Goal: Task Accomplishment & Management: Manage account settings

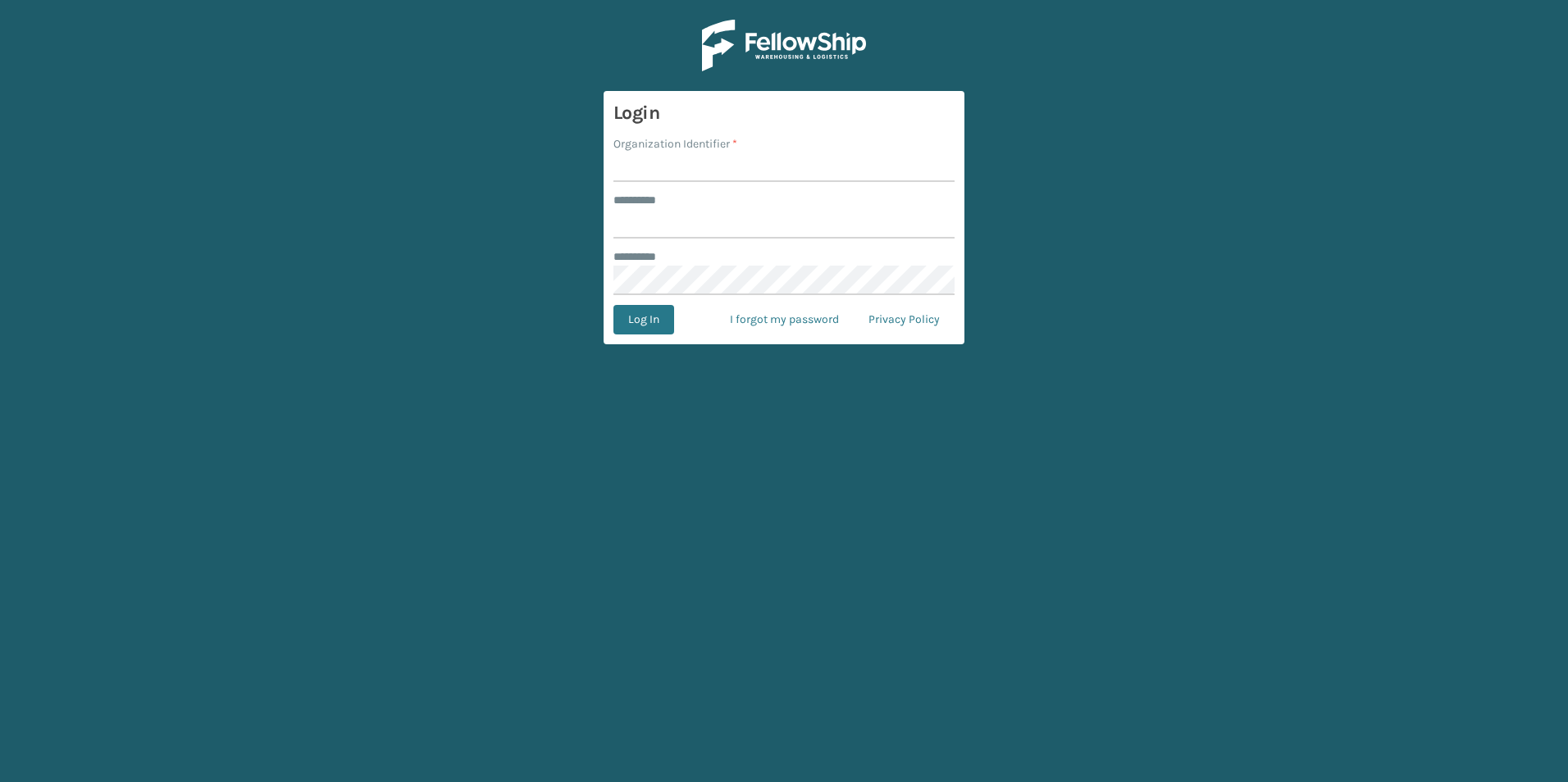
click at [732, 181] on input "Organization Identifier *" at bounding box center [784, 167] width 341 height 30
type input "superadminorganization"
type input "*********"
click at [613, 305] on button "Log In" at bounding box center [643, 320] width 60 height 30
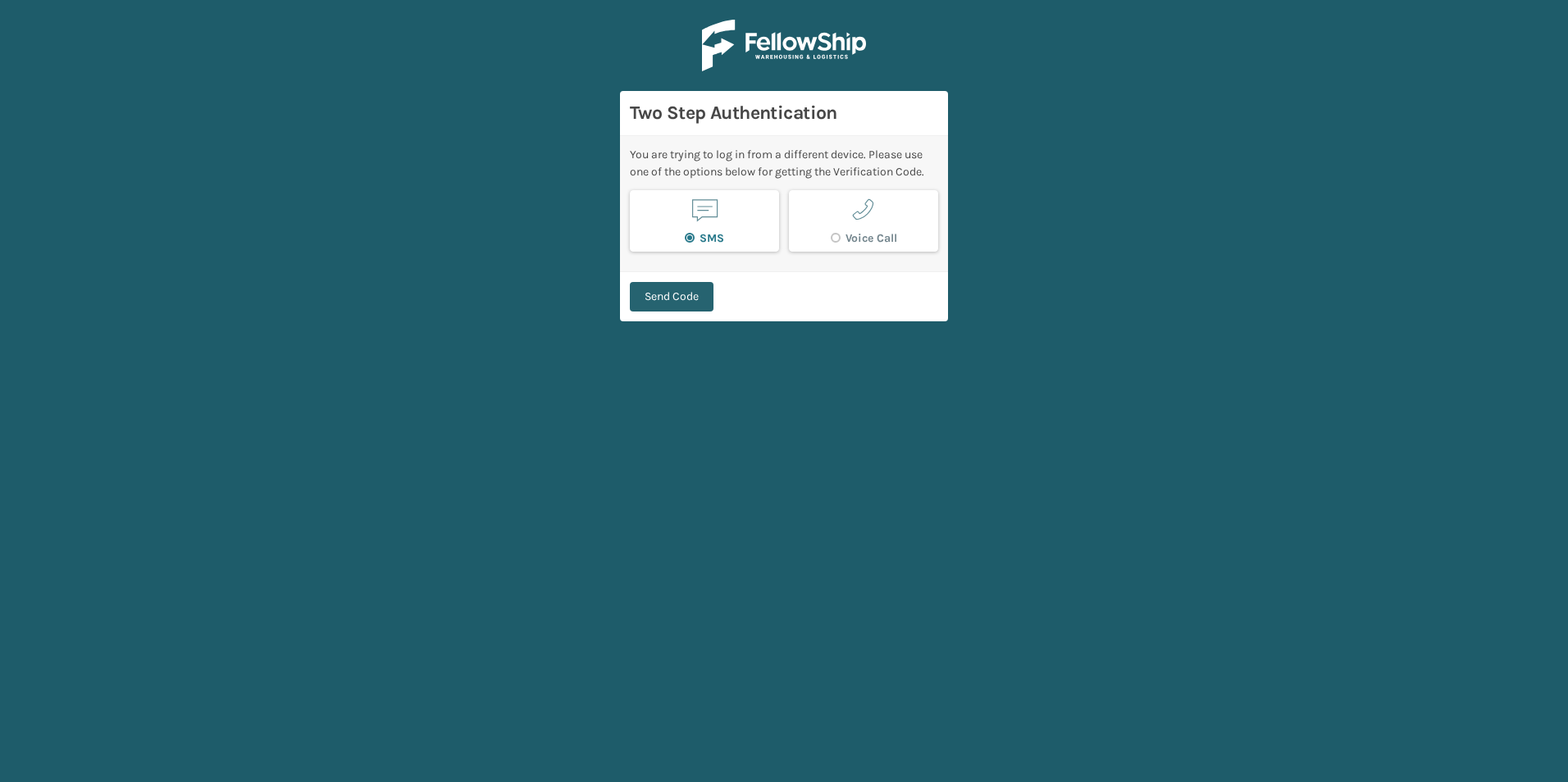
click at [690, 298] on button "Send Code" at bounding box center [672, 297] width 84 height 30
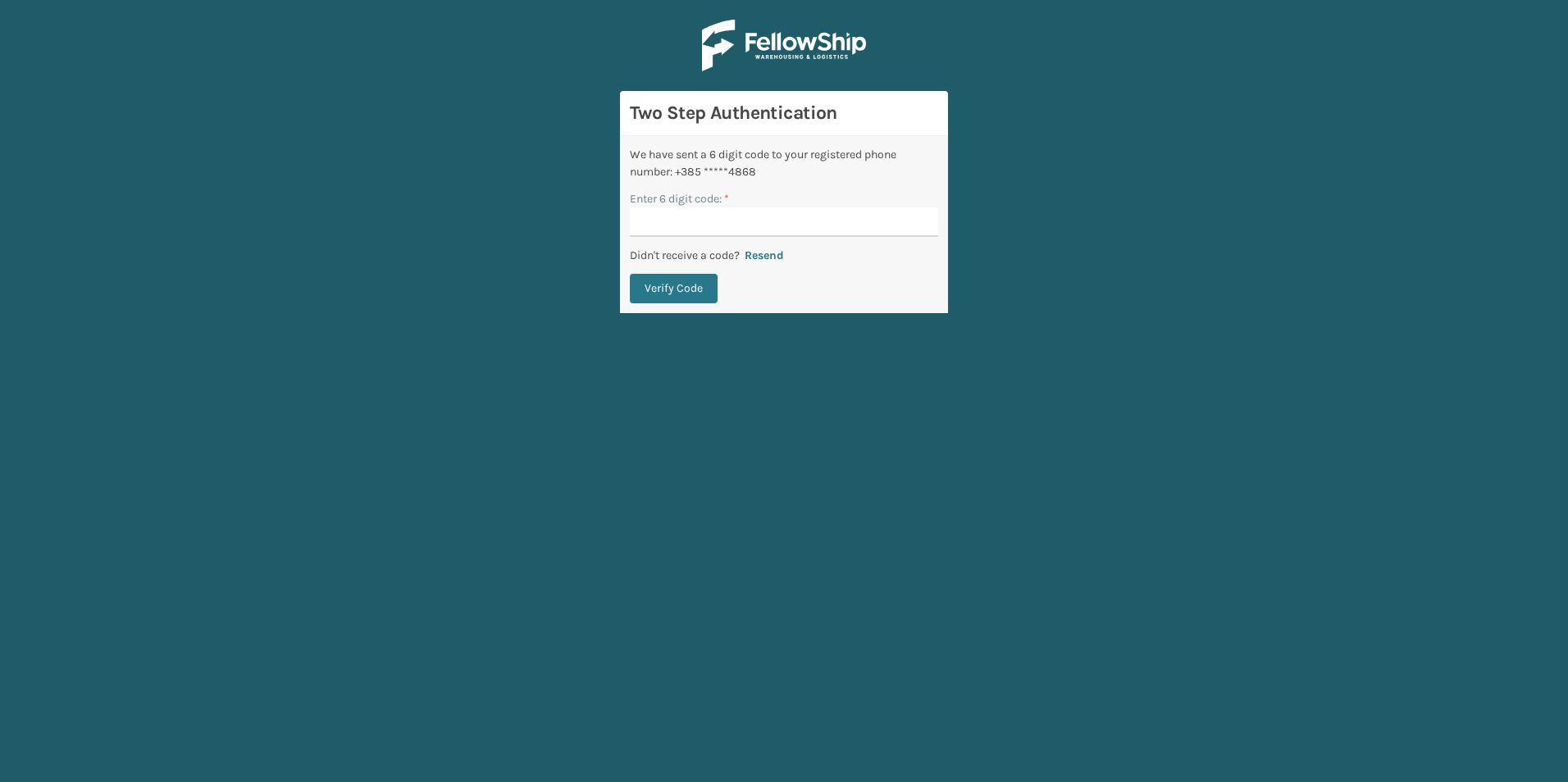
click at [735, 231] on input "Enter 6 digit code: *" at bounding box center [784, 222] width 309 height 30
type input "505524"
click at [630, 274] on button "Verify Code" at bounding box center [673, 289] width 87 height 30
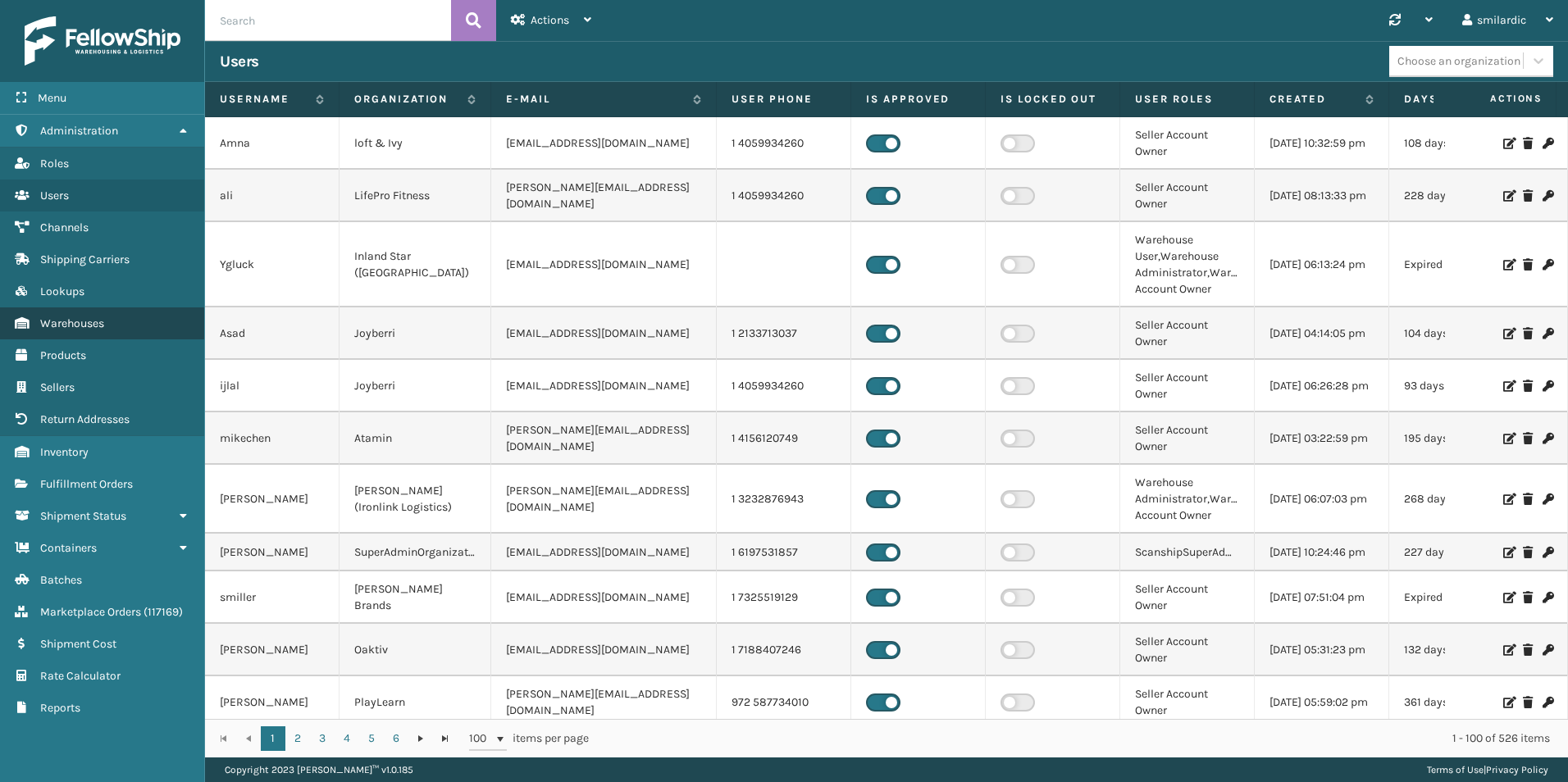
click at [72, 329] on span "Warehouses" at bounding box center [72, 324] width 64 height 14
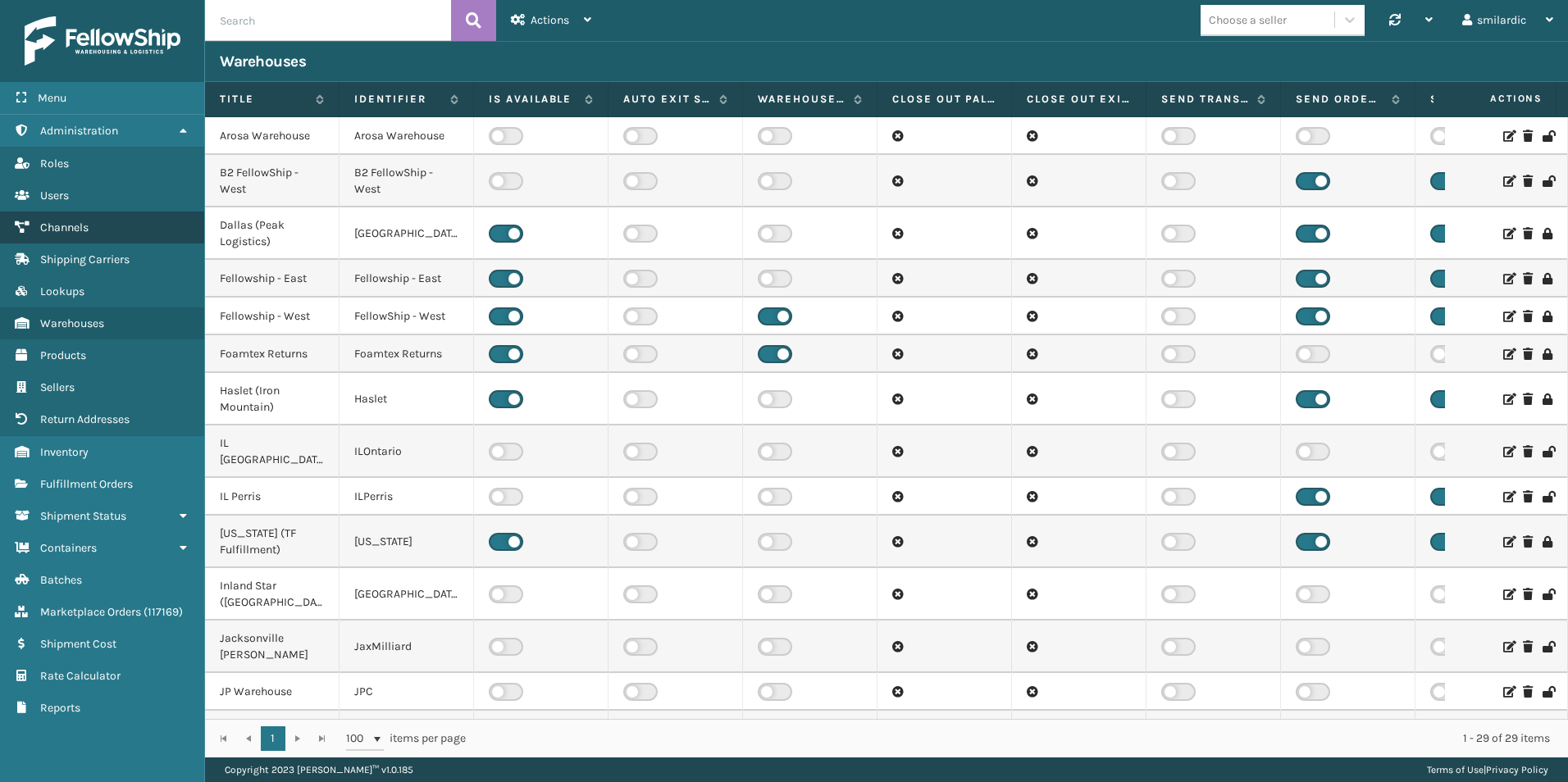
click at [99, 226] on link "Channels" at bounding box center [101, 227] width 204 height 32
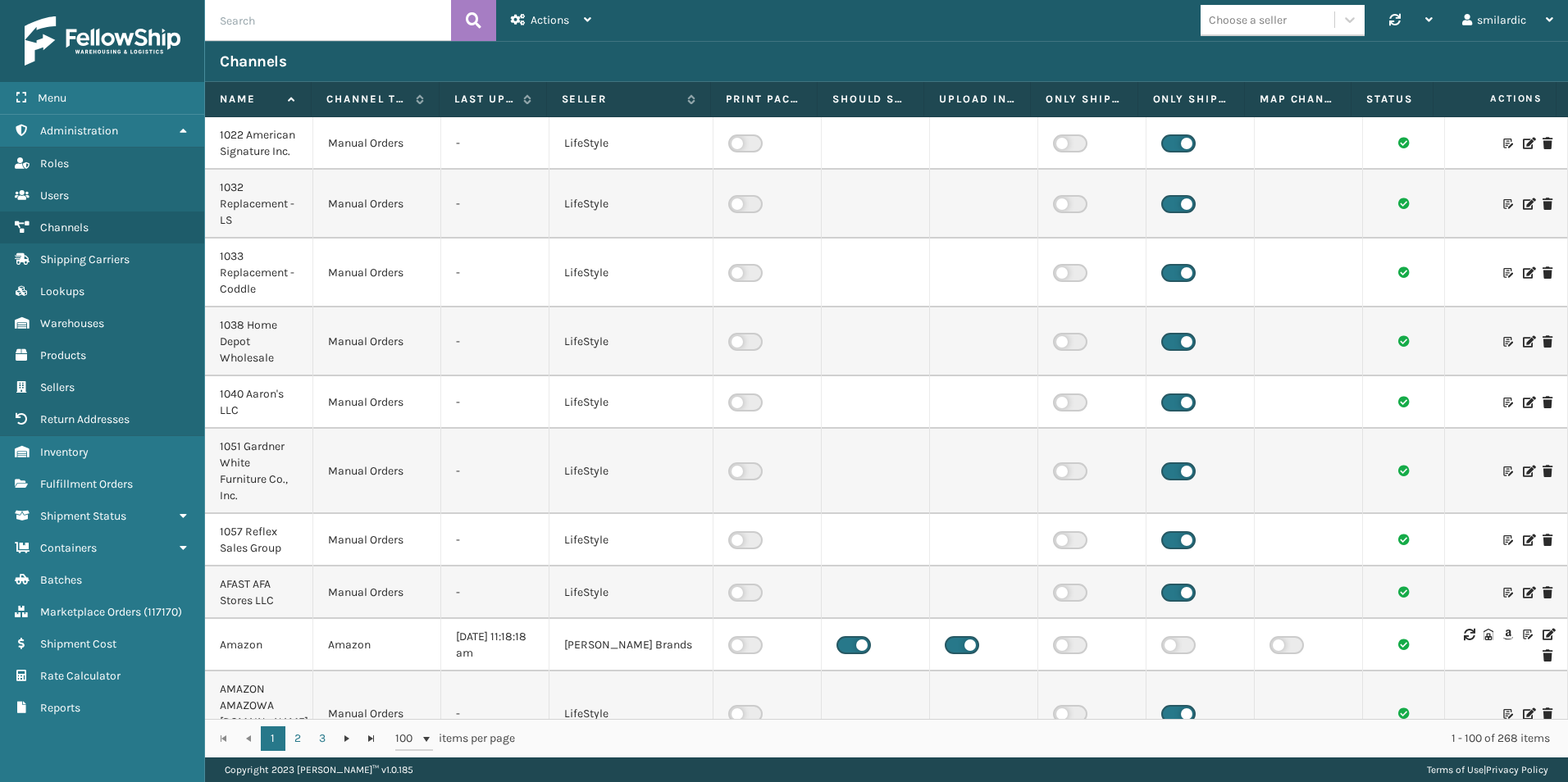
click at [255, 23] on input "text" at bounding box center [327, 20] width 246 height 41
paste input "Brightech Shopify Convictional"
type input "Brightech Shopify Convictional"
click at [468, 26] on icon at bounding box center [474, 20] width 16 height 24
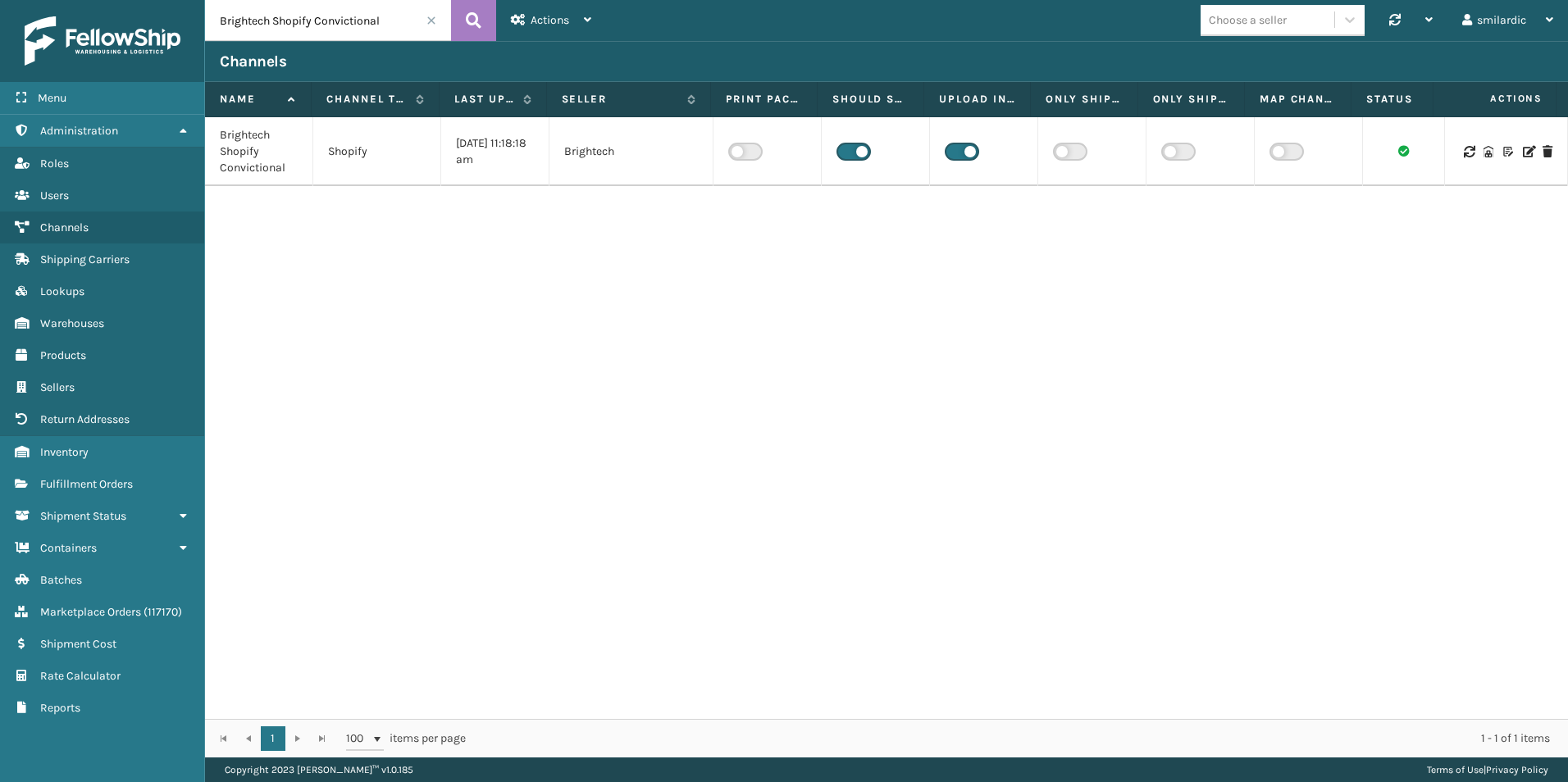
click at [1483, 154] on icon at bounding box center [1488, 151] width 10 height 11
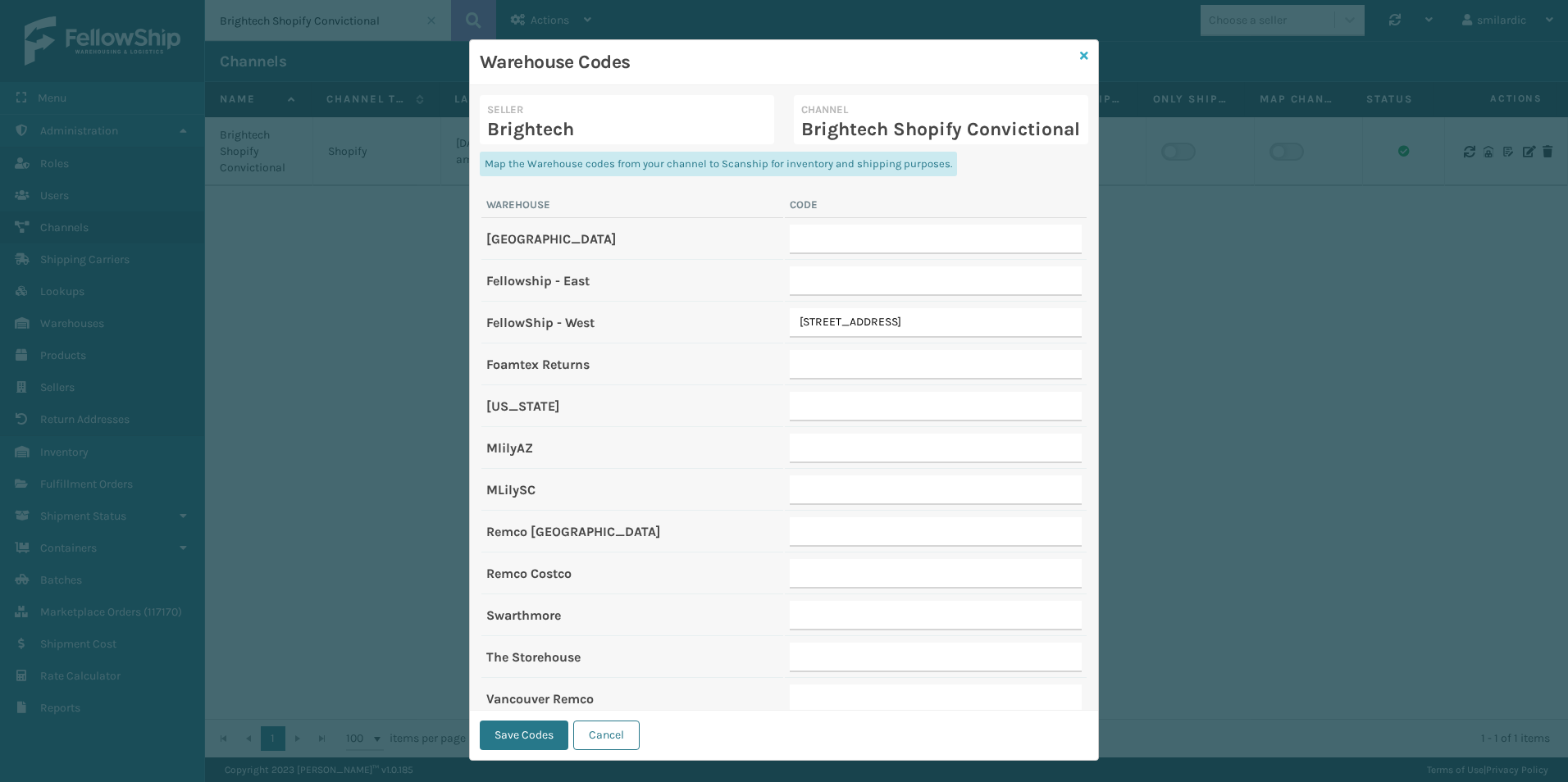
click at [1080, 54] on icon at bounding box center [1084, 55] width 8 height 11
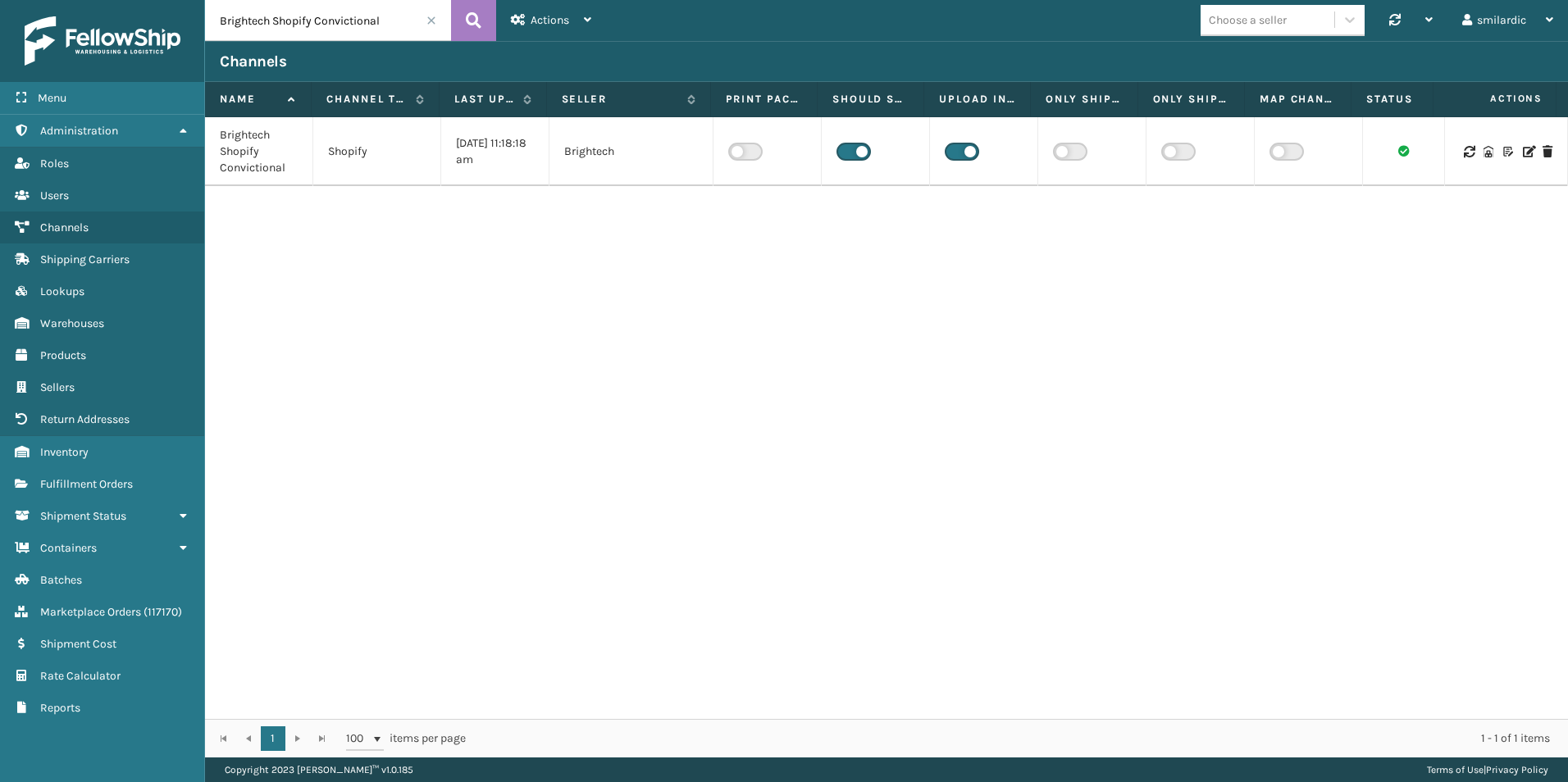
click at [1523, 151] on icon at bounding box center [1527, 151] width 10 height 11
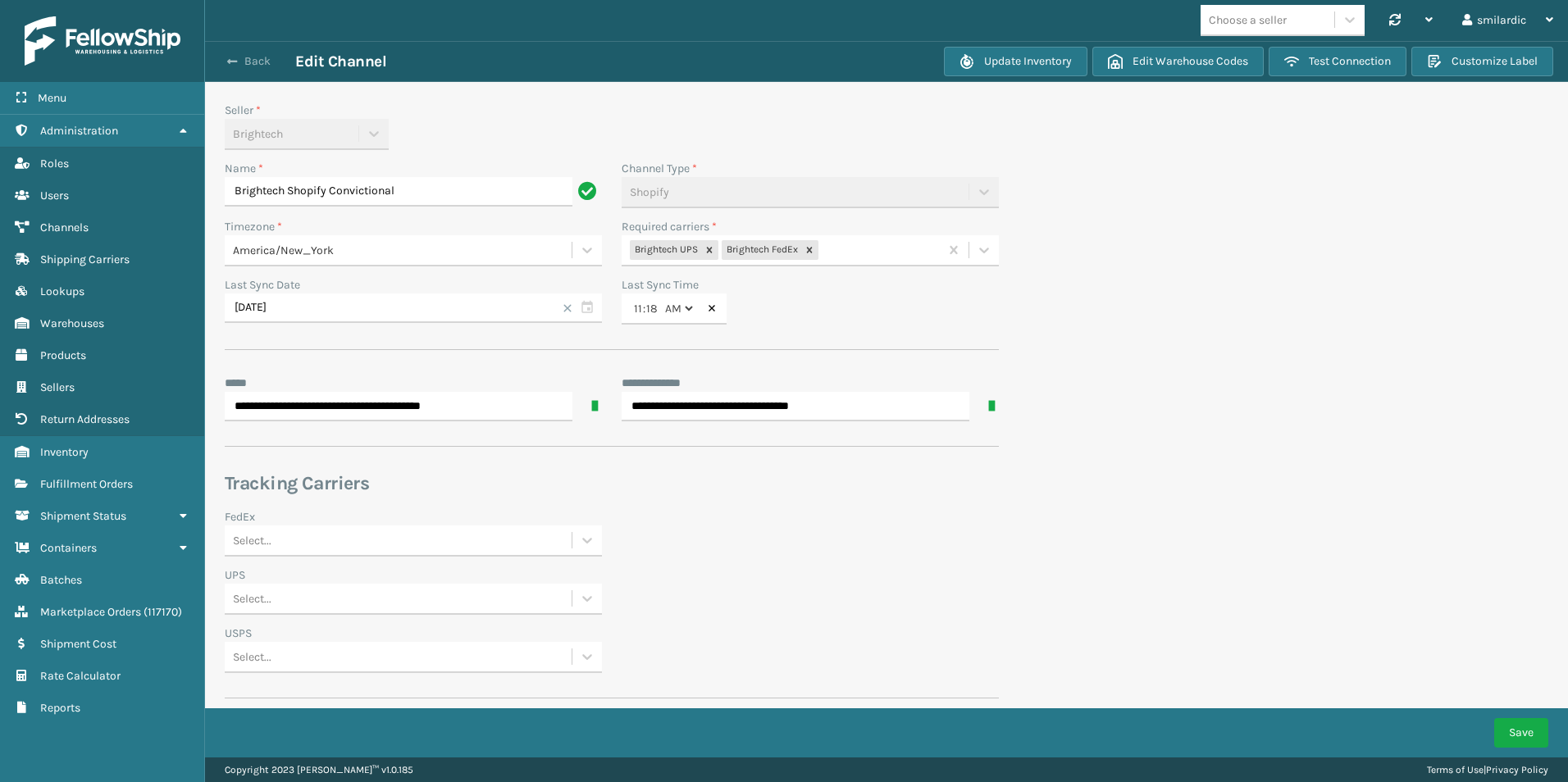
click at [263, 58] on button "Back" at bounding box center [257, 61] width 75 height 15
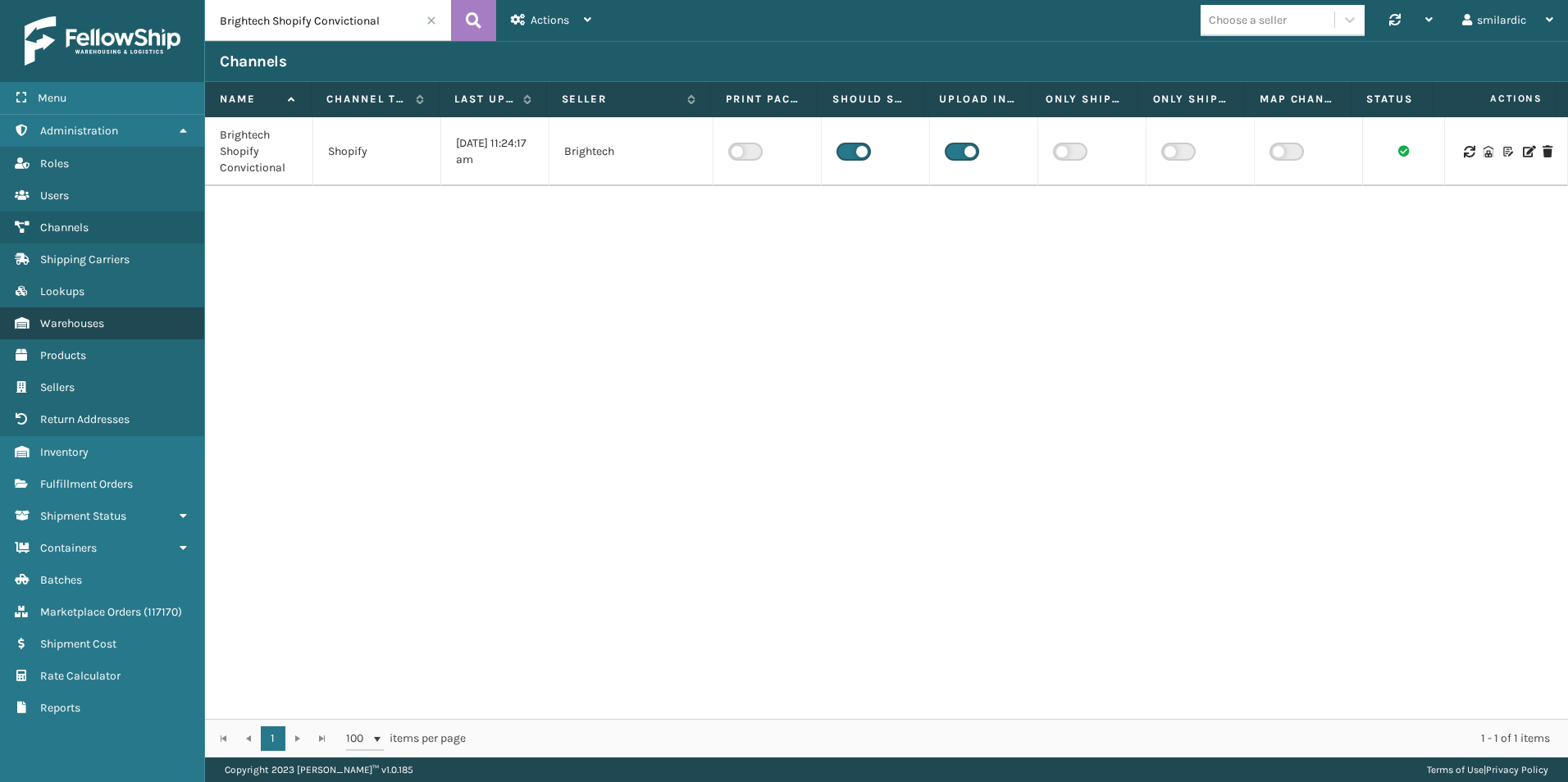
click at [114, 324] on link "Warehouses" at bounding box center [101, 324] width 204 height 32
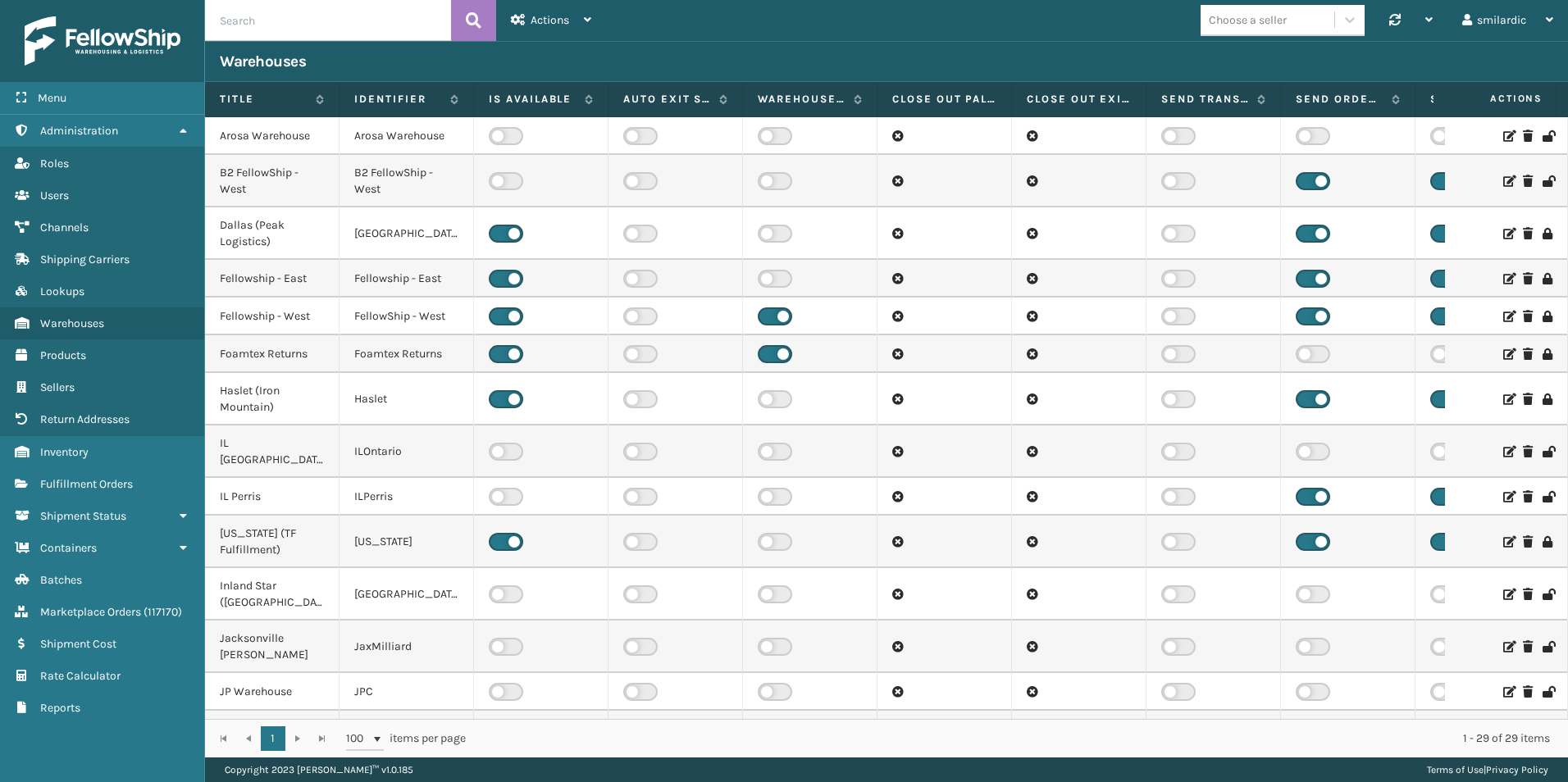
click at [333, 23] on input "text" at bounding box center [327, 20] width 246 height 41
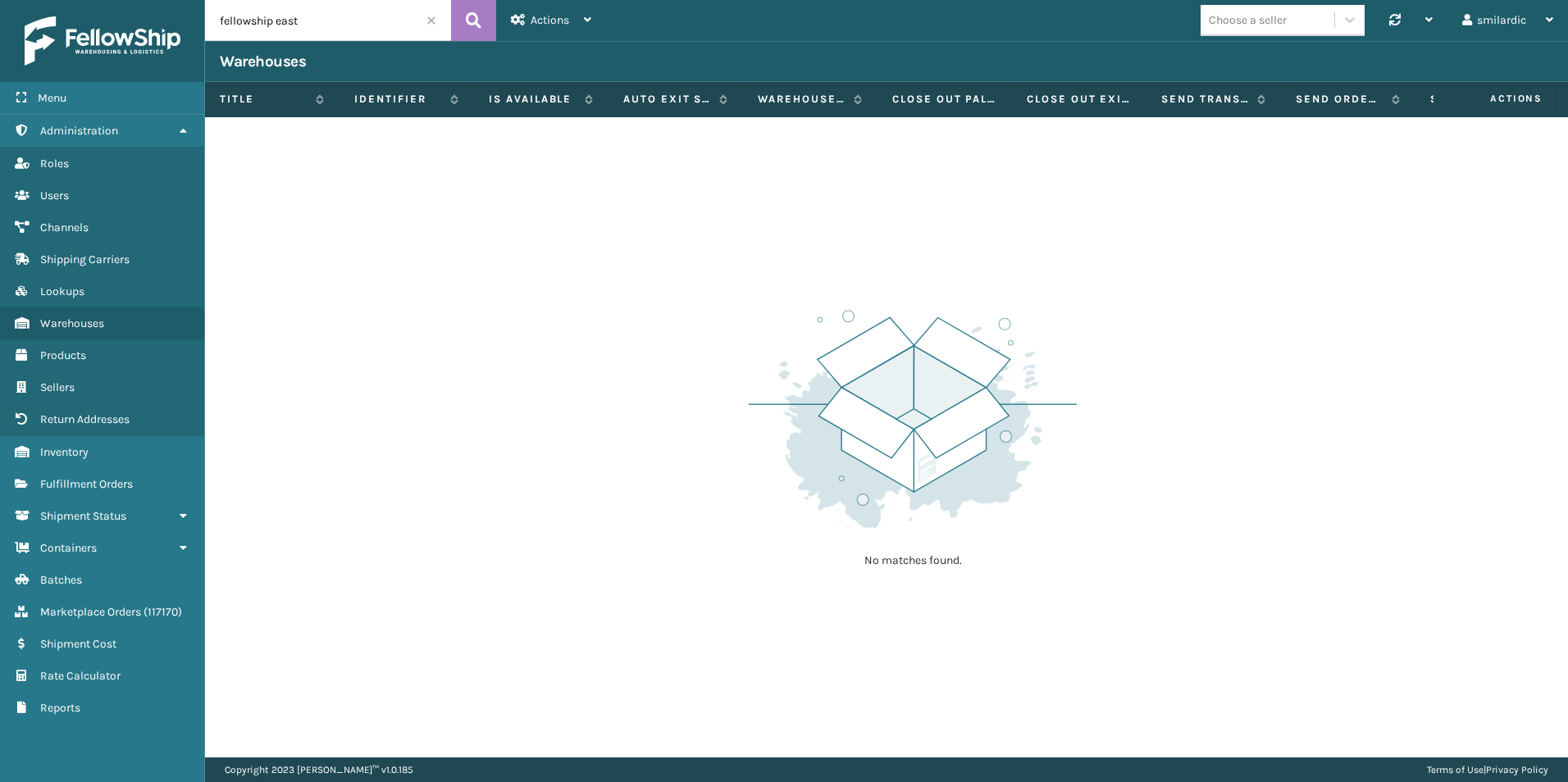
click at [282, 14] on input "fellowship east" at bounding box center [327, 20] width 246 height 41
type input "fellowship"
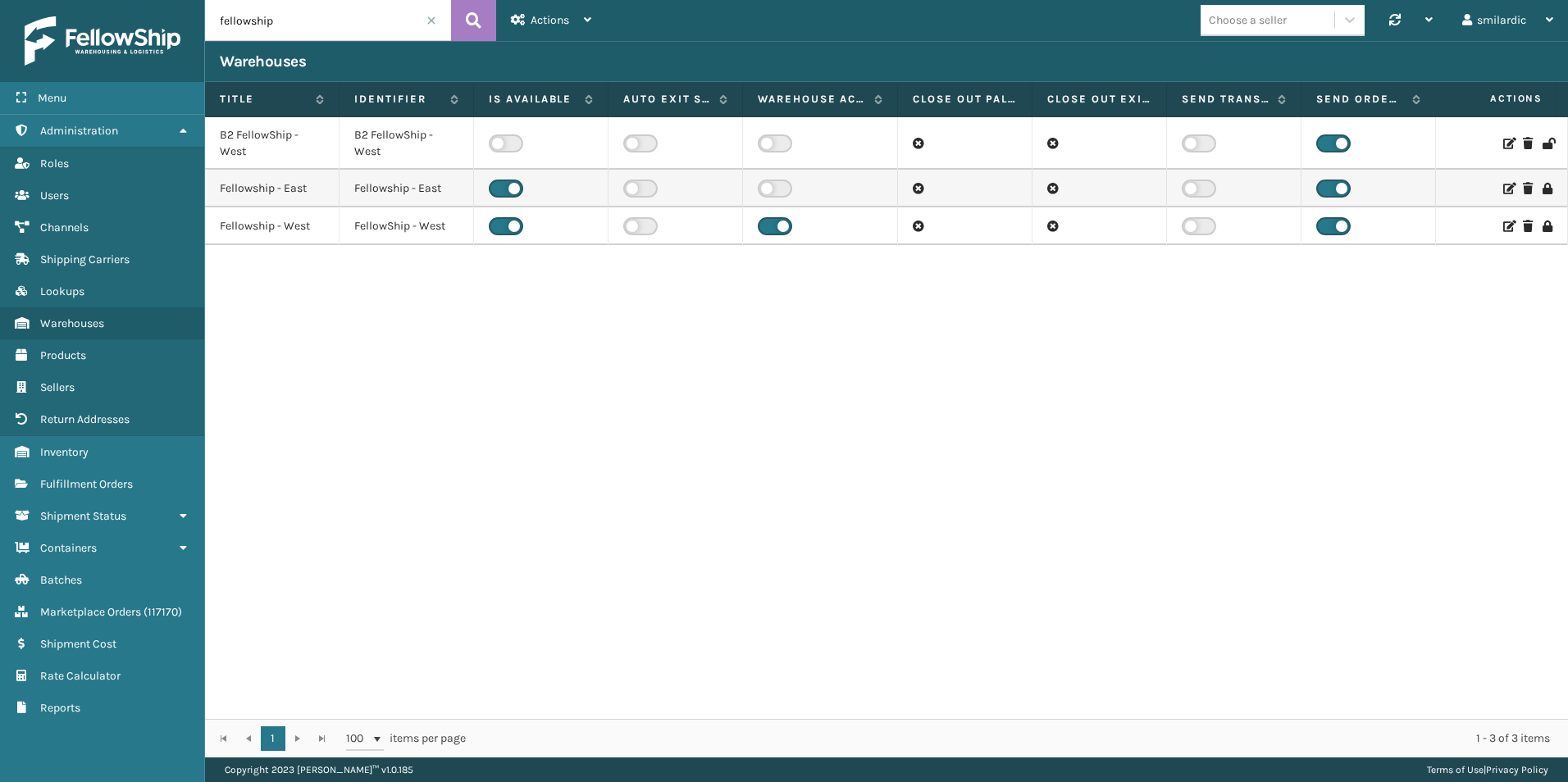
drag, startPoint x: 908, startPoint y: 98, endPoint x: 892, endPoint y: 115, distance: 23.3
click at [892, 115] on span at bounding box center [895, 255] width 5 height 345
click at [1502, 189] on icon at bounding box center [1507, 188] width 10 height 11
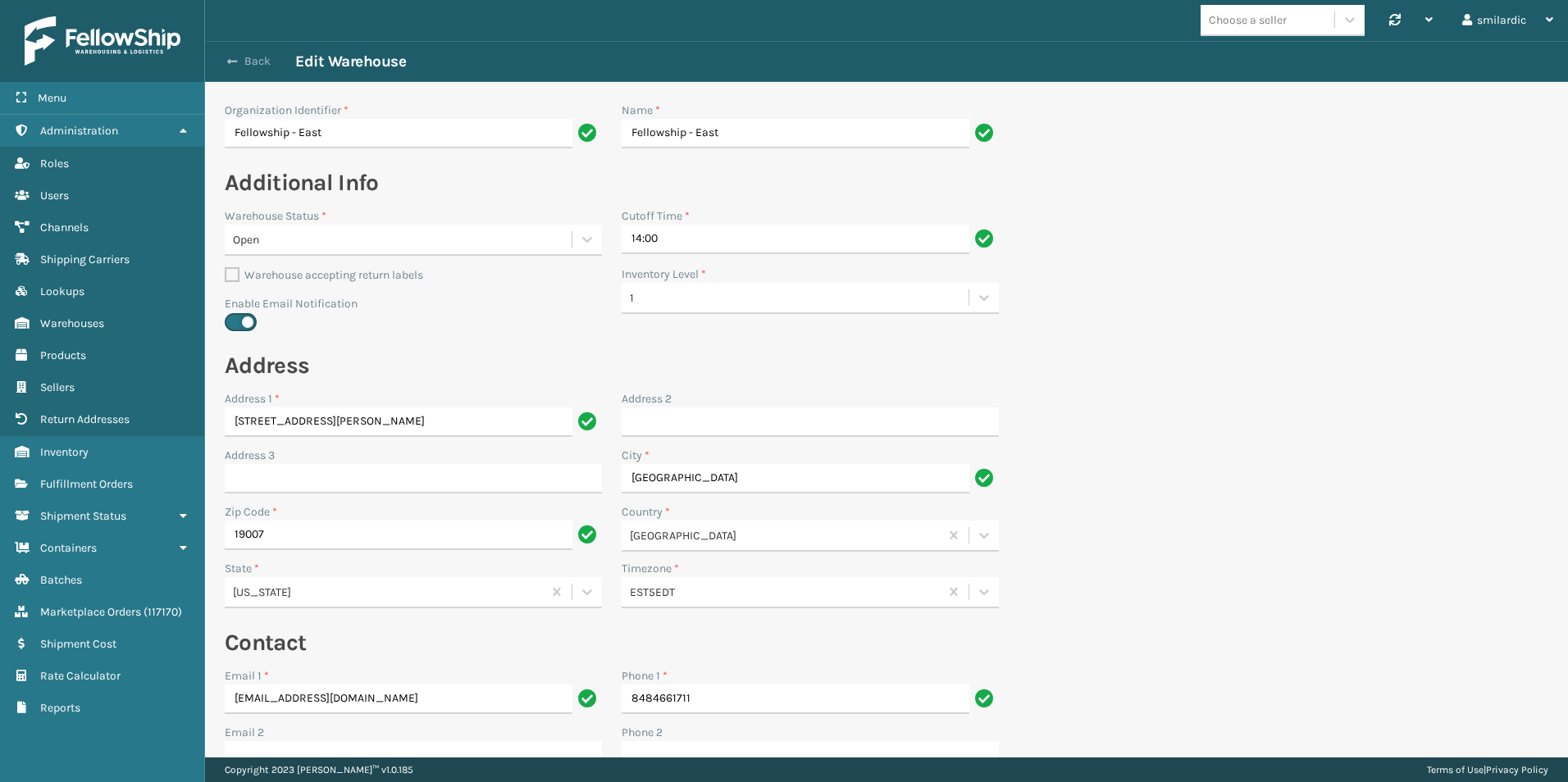
click at [265, 59] on button "Back" at bounding box center [257, 61] width 75 height 15
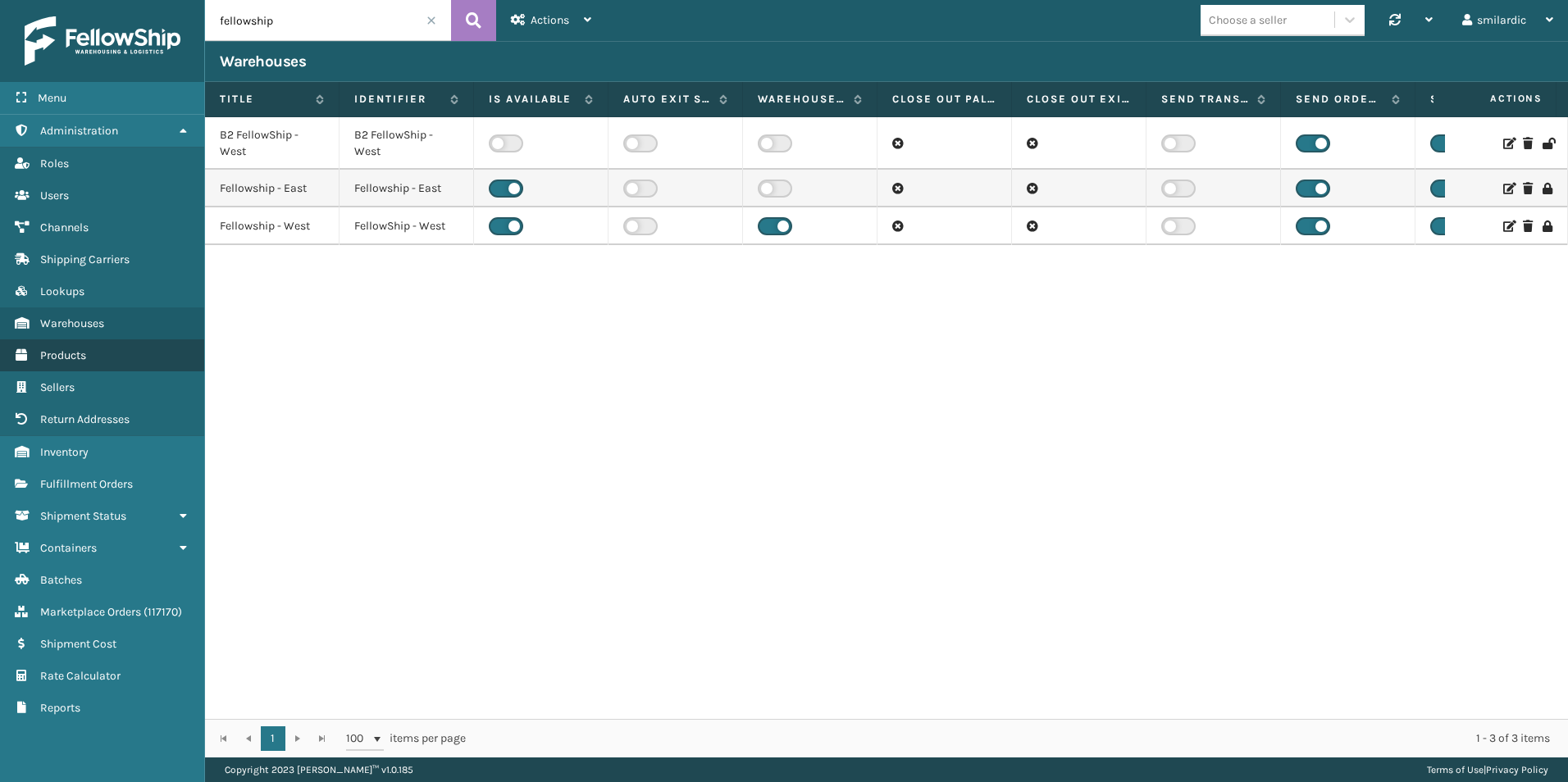
click at [136, 351] on link "Products" at bounding box center [101, 355] width 204 height 32
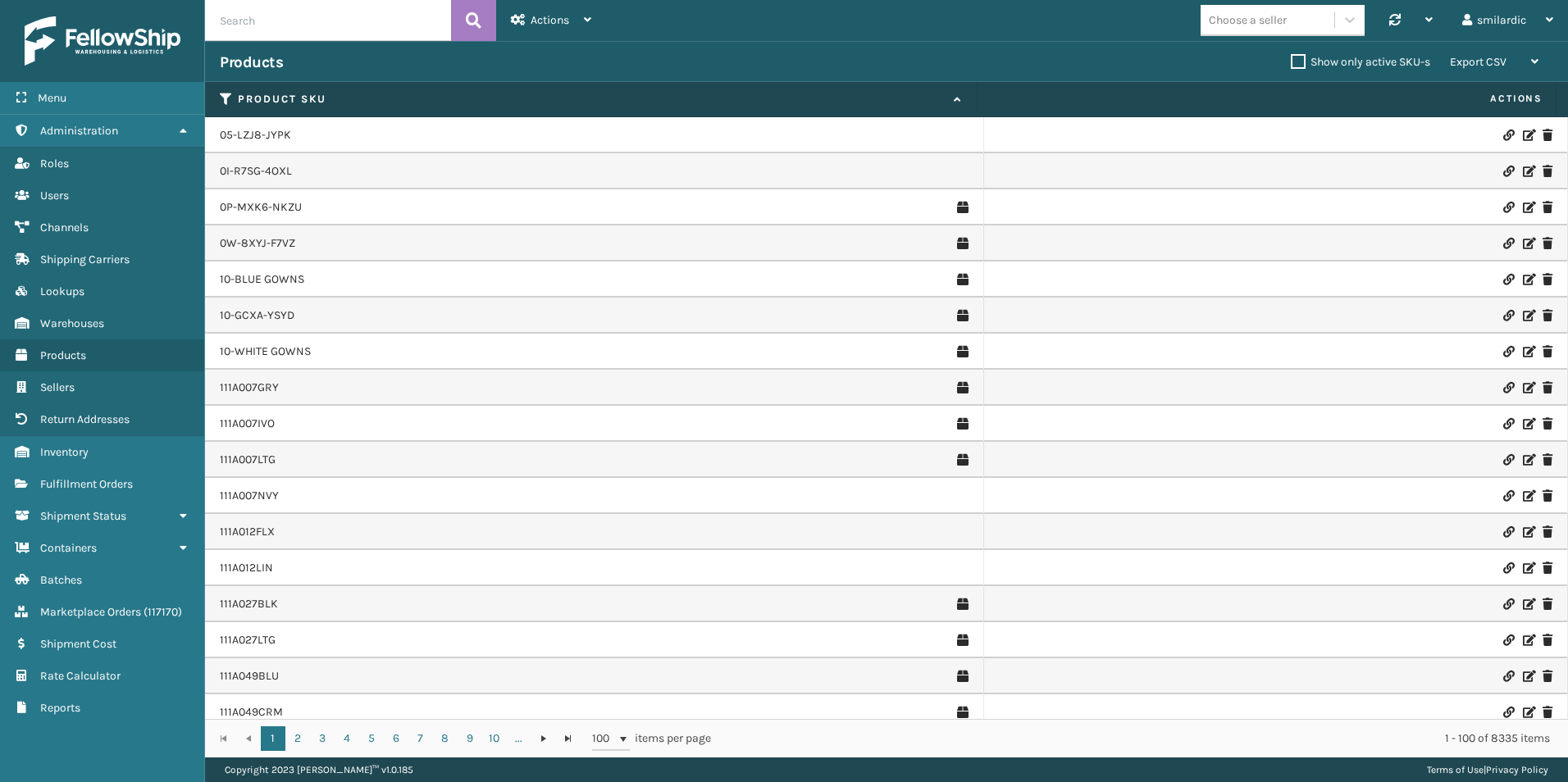
drag, startPoint x: 357, startPoint y: 21, endPoint x: 371, endPoint y: 23, distance: 14.1
click at [357, 21] on input "text" at bounding box center [327, 20] width 246 height 41
paste input "410106-1130"
click at [468, 25] on icon at bounding box center [474, 20] width 16 height 24
type input "410106-1130"
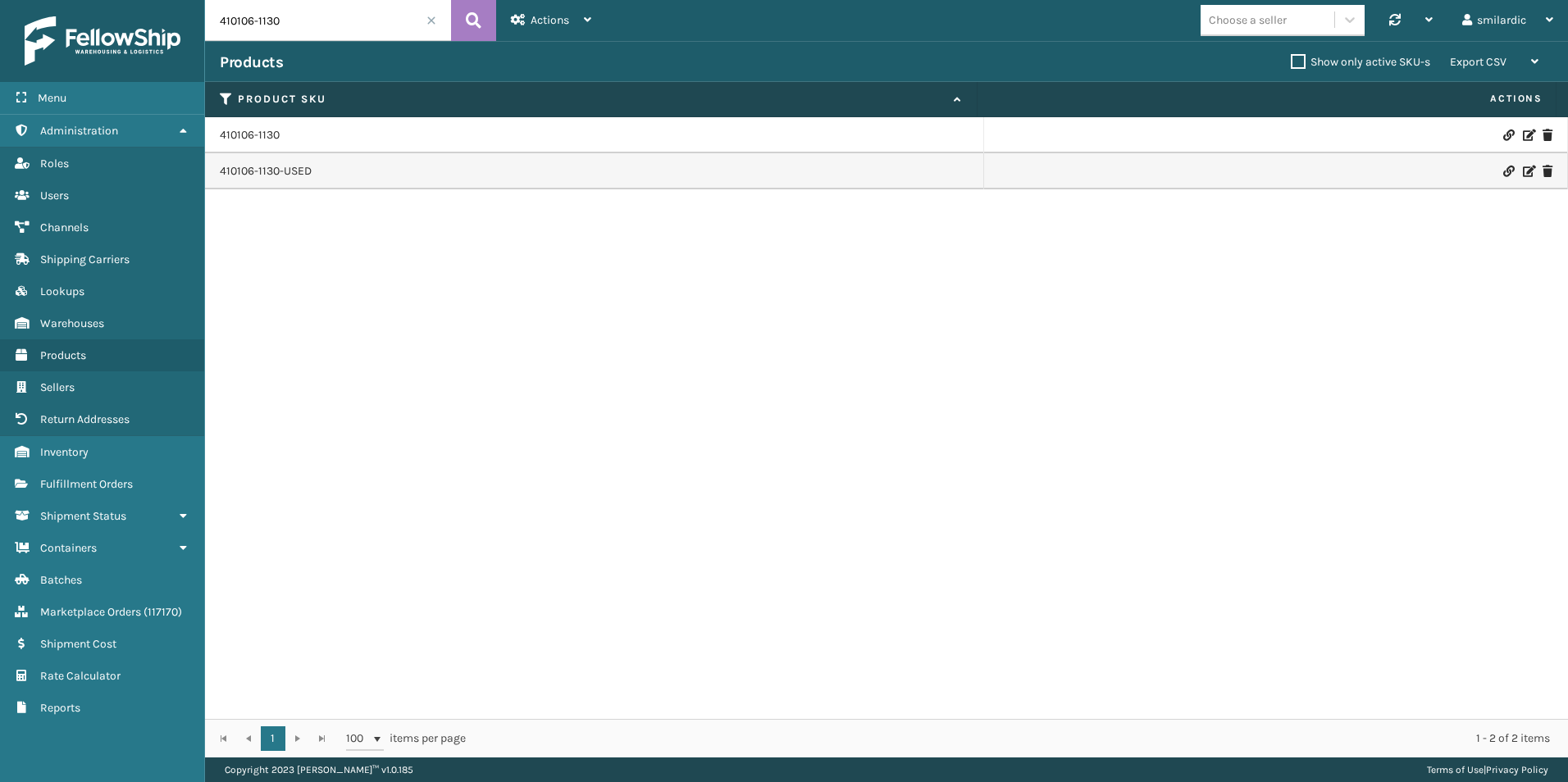
click at [1523, 139] on icon at bounding box center [1527, 135] width 10 height 11
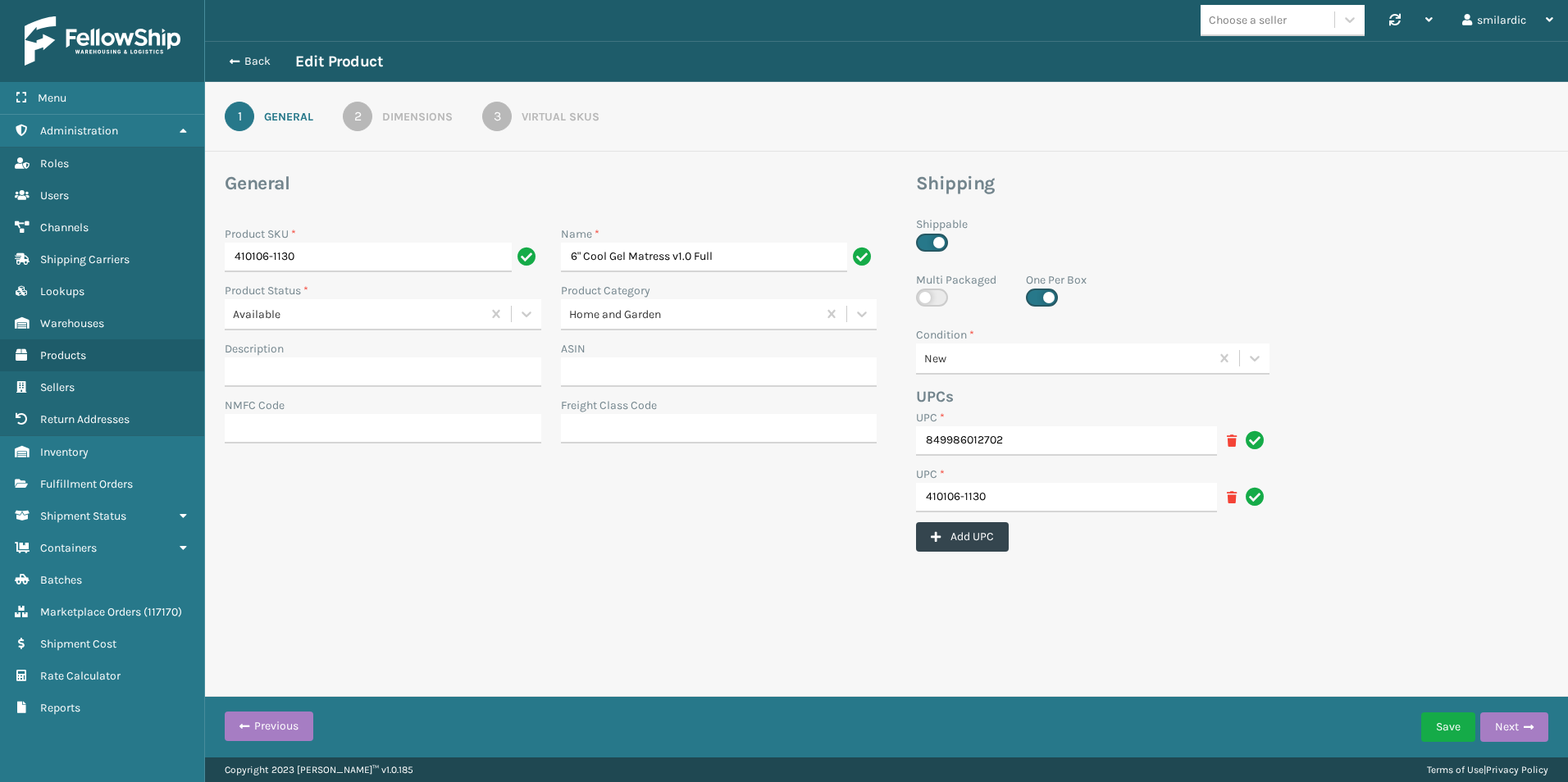
click at [504, 116] on div "3" at bounding box center [497, 116] width 30 height 30
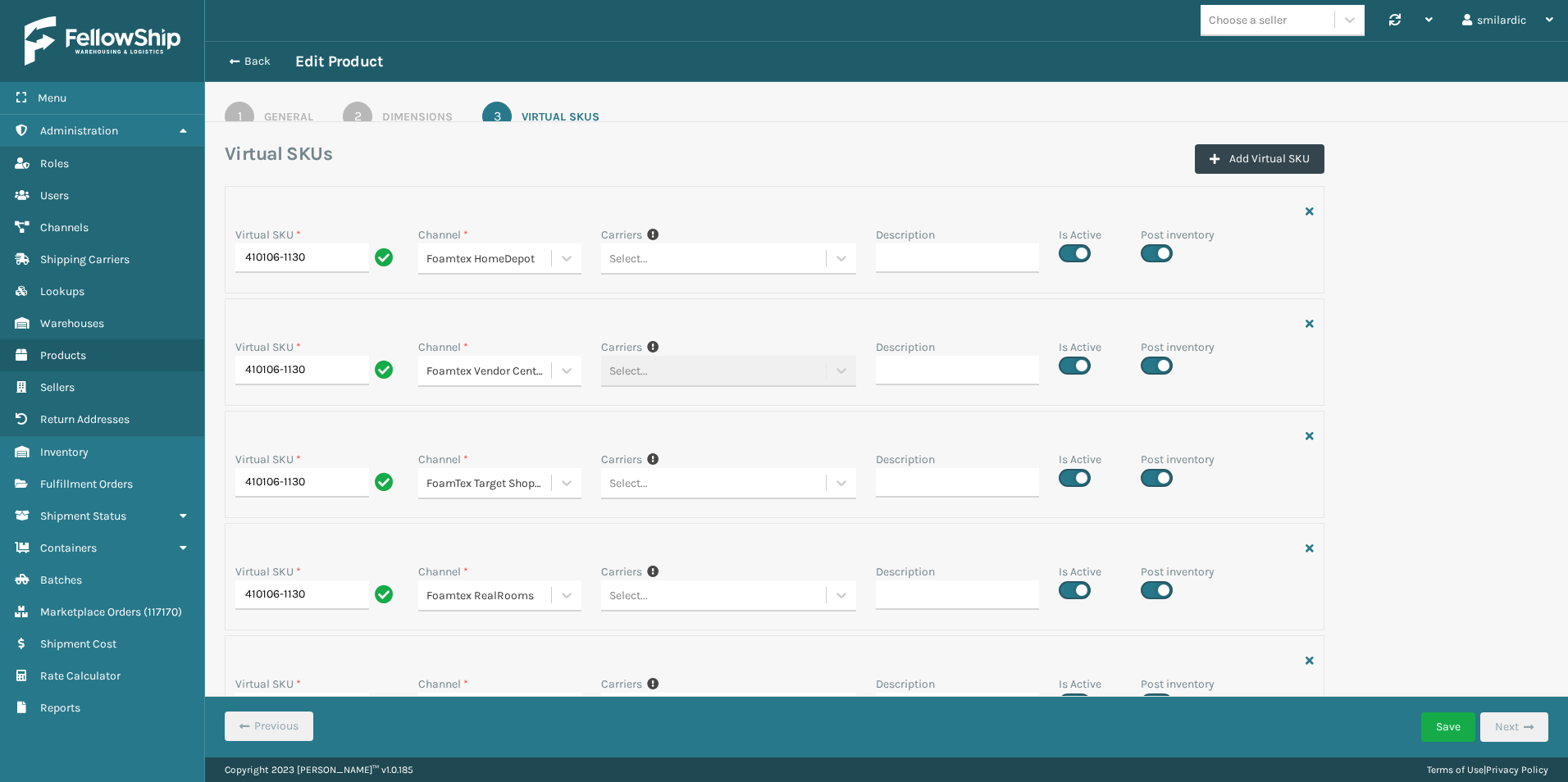
click at [383, 115] on div "Dimensions" at bounding box center [417, 117] width 71 height 17
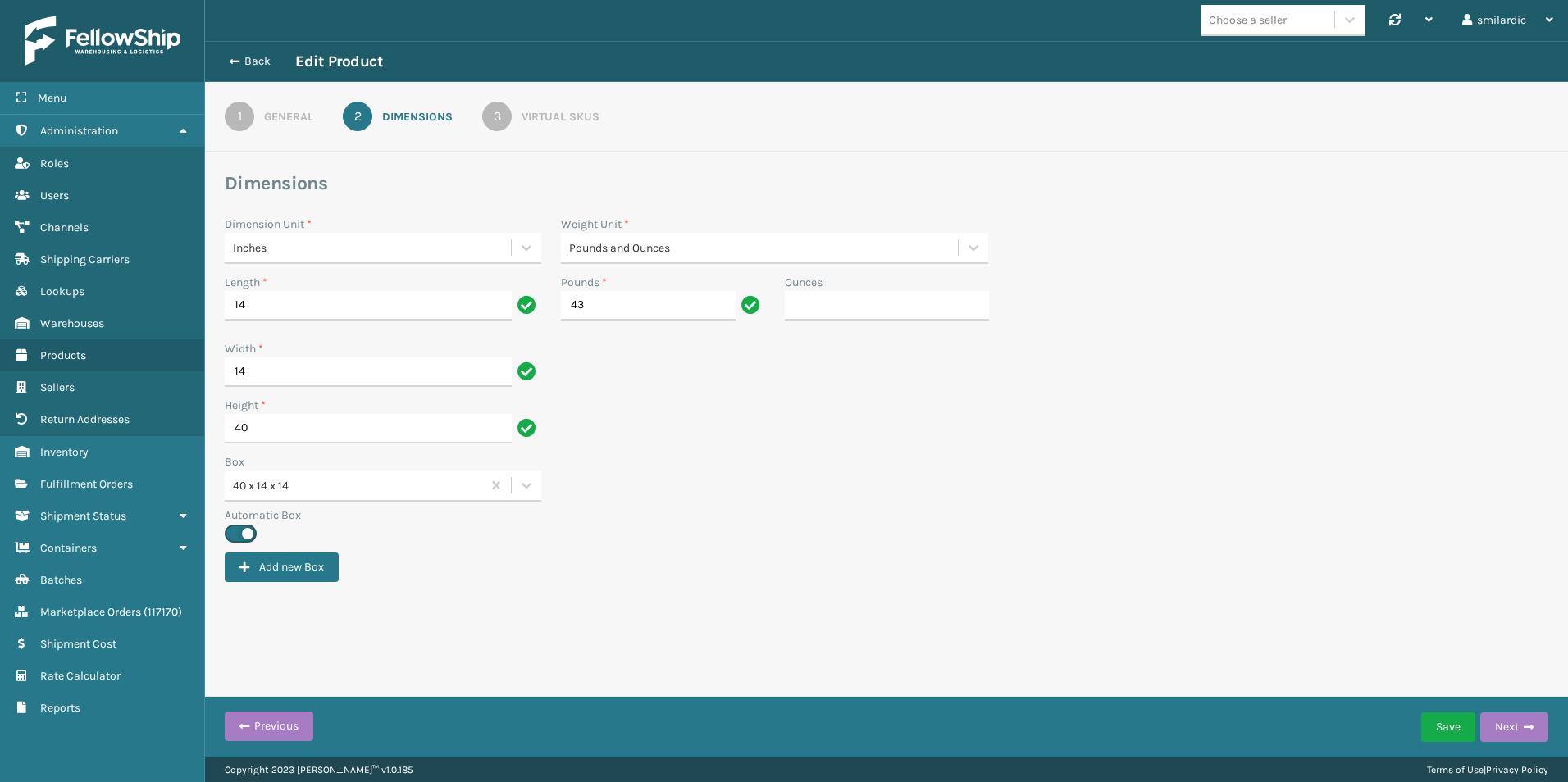
click at [295, 117] on div "General" at bounding box center [289, 117] width 49 height 17
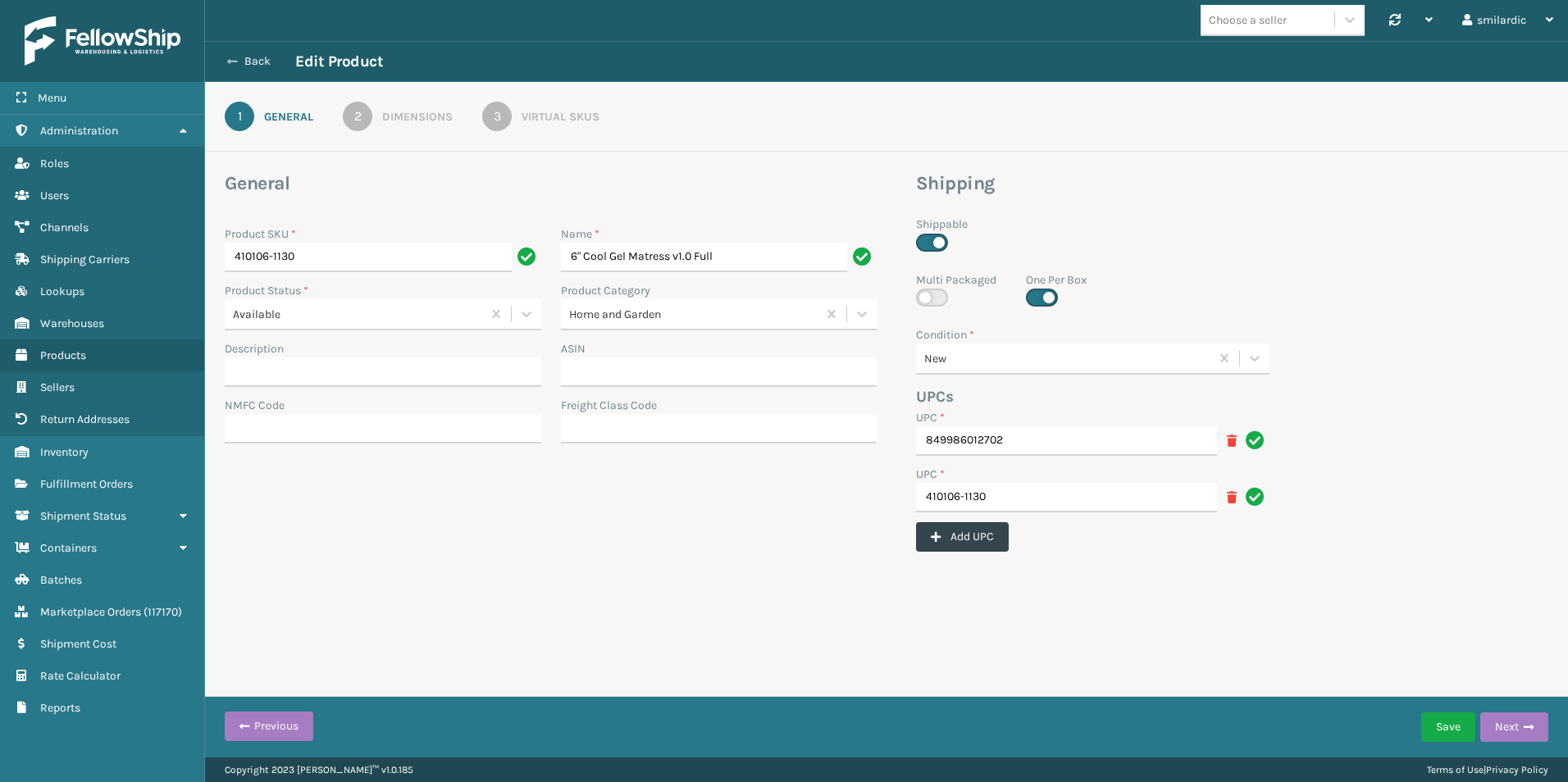
click at [251, 57] on button "Back" at bounding box center [257, 61] width 75 height 15
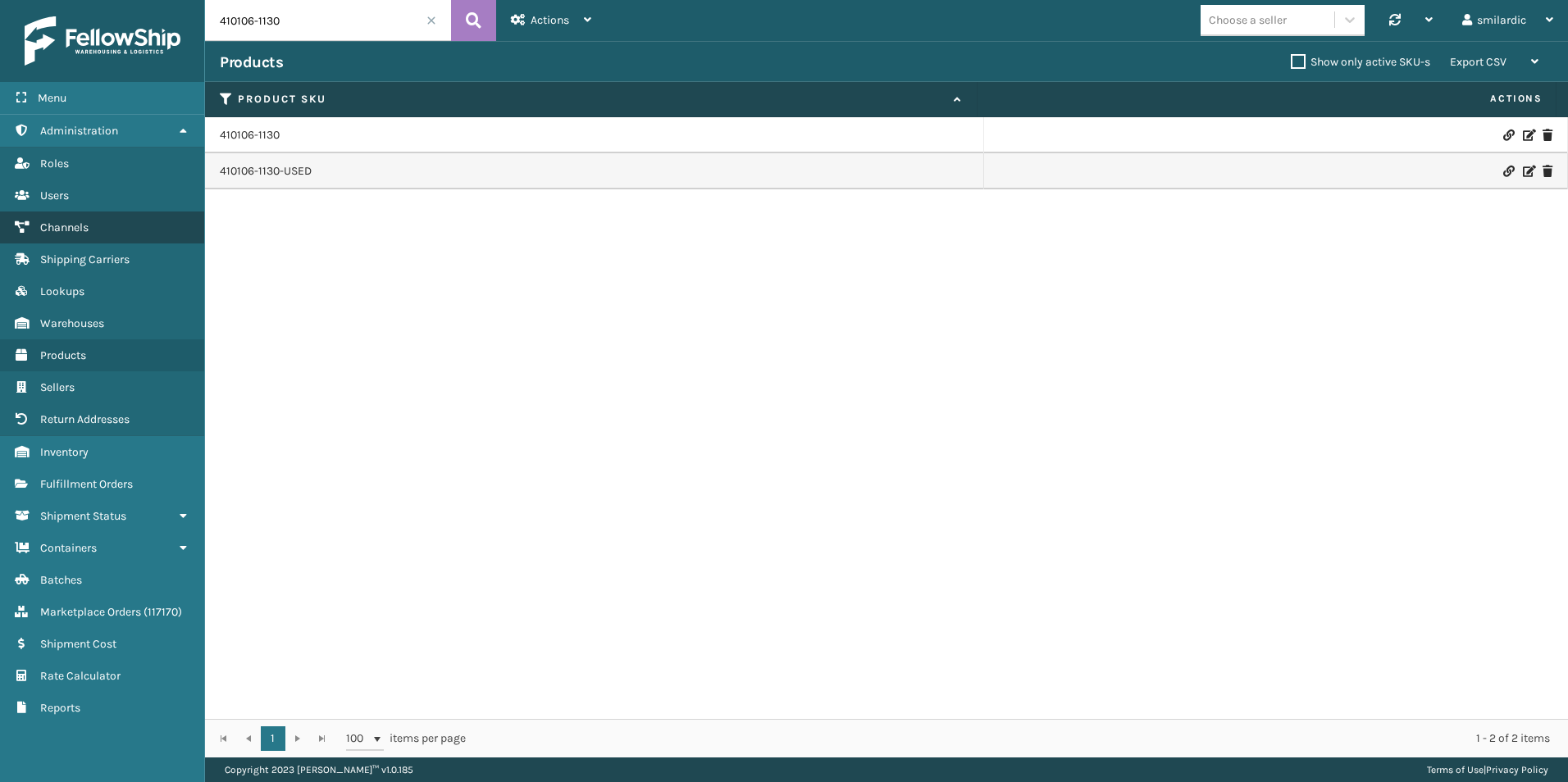
click at [125, 226] on link "Channels" at bounding box center [101, 227] width 204 height 32
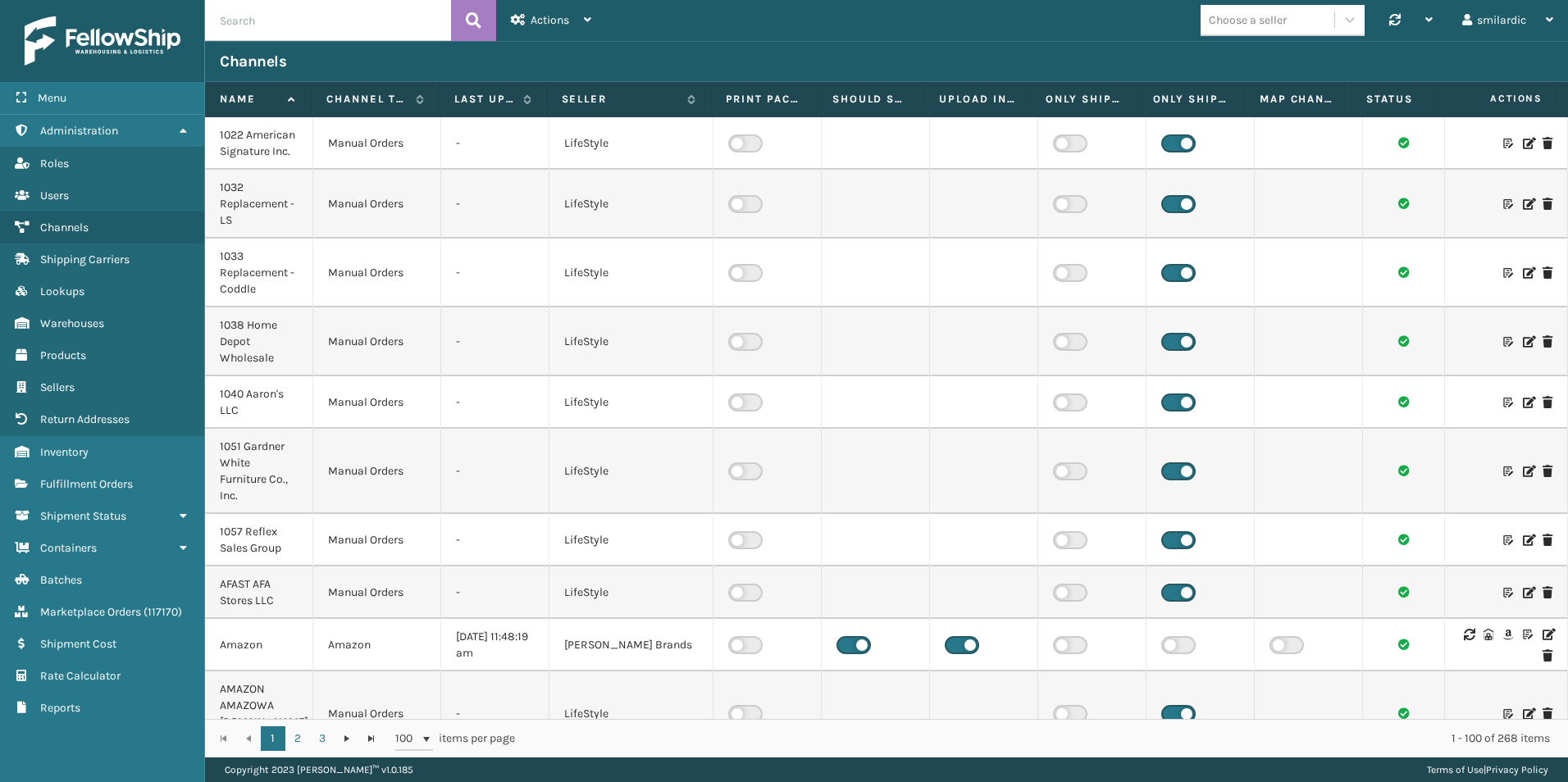
click at [346, 19] on input "text" at bounding box center [327, 20] width 246 height 41
paste input "Atamin - Shopify"
type input "Atamin - Shopify"
click at [487, 28] on button at bounding box center [474, 20] width 45 height 41
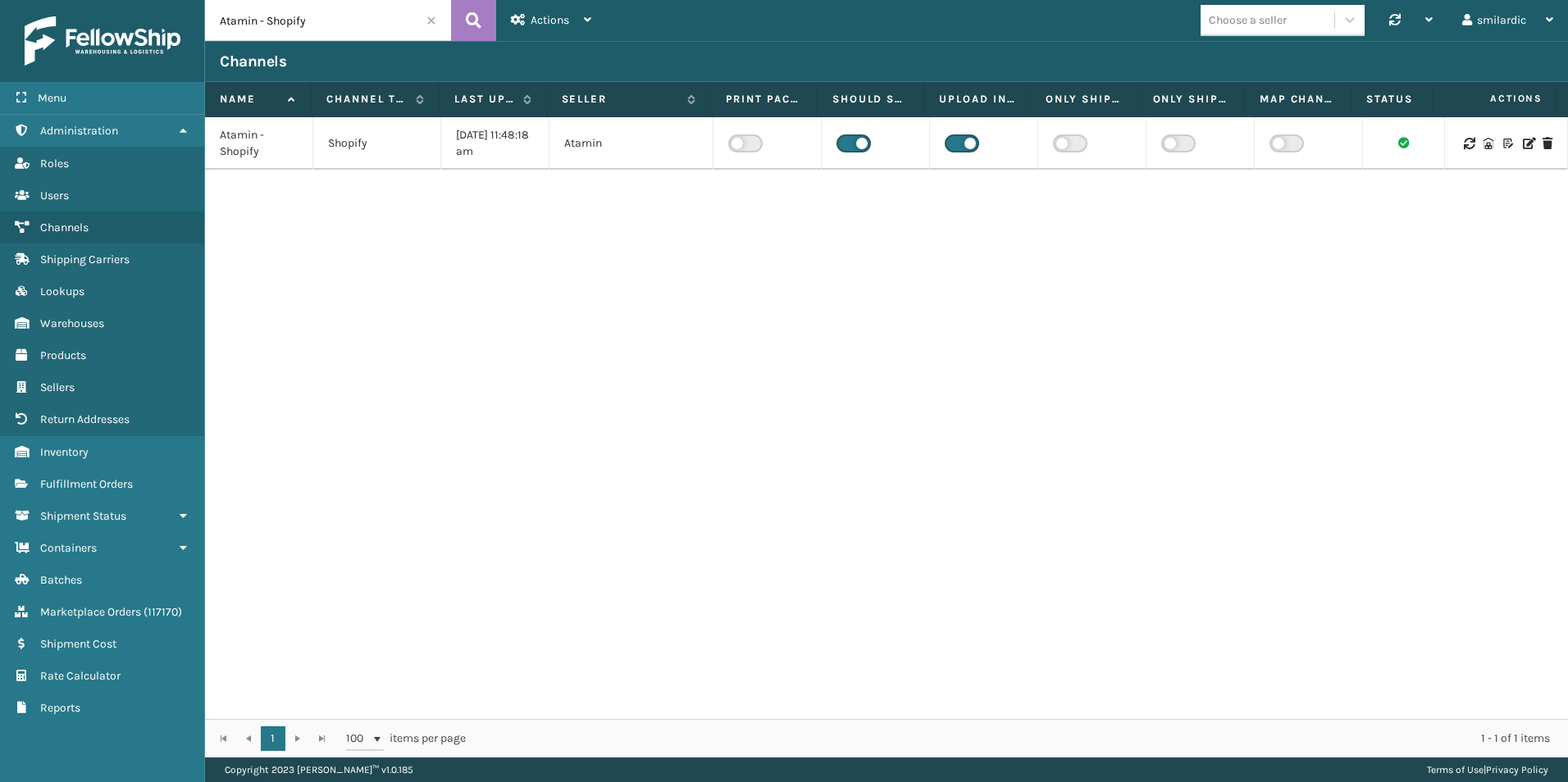
click at [1523, 145] on icon at bounding box center [1527, 143] width 10 height 11
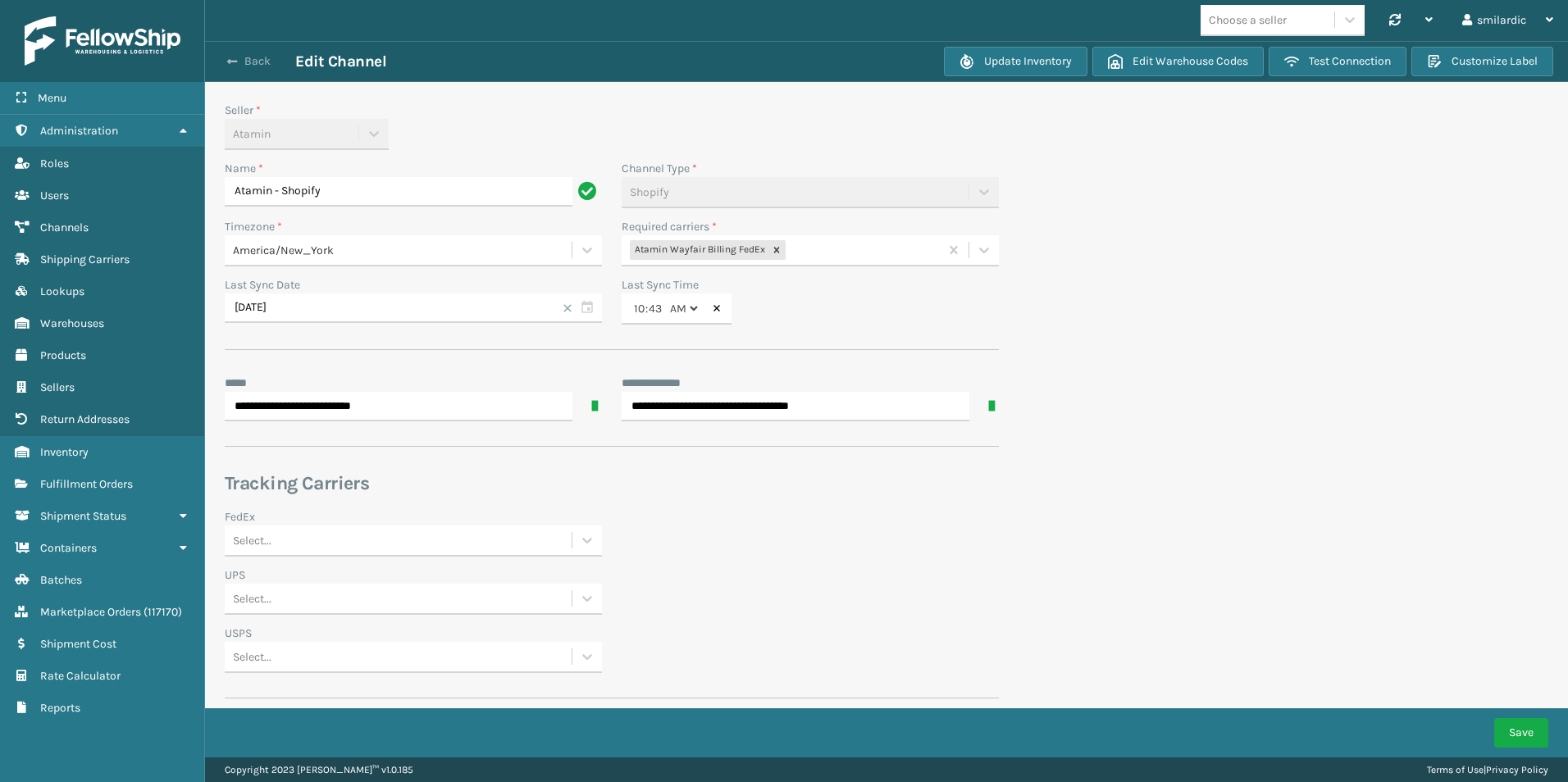
click at [245, 56] on button "Back" at bounding box center [257, 61] width 75 height 15
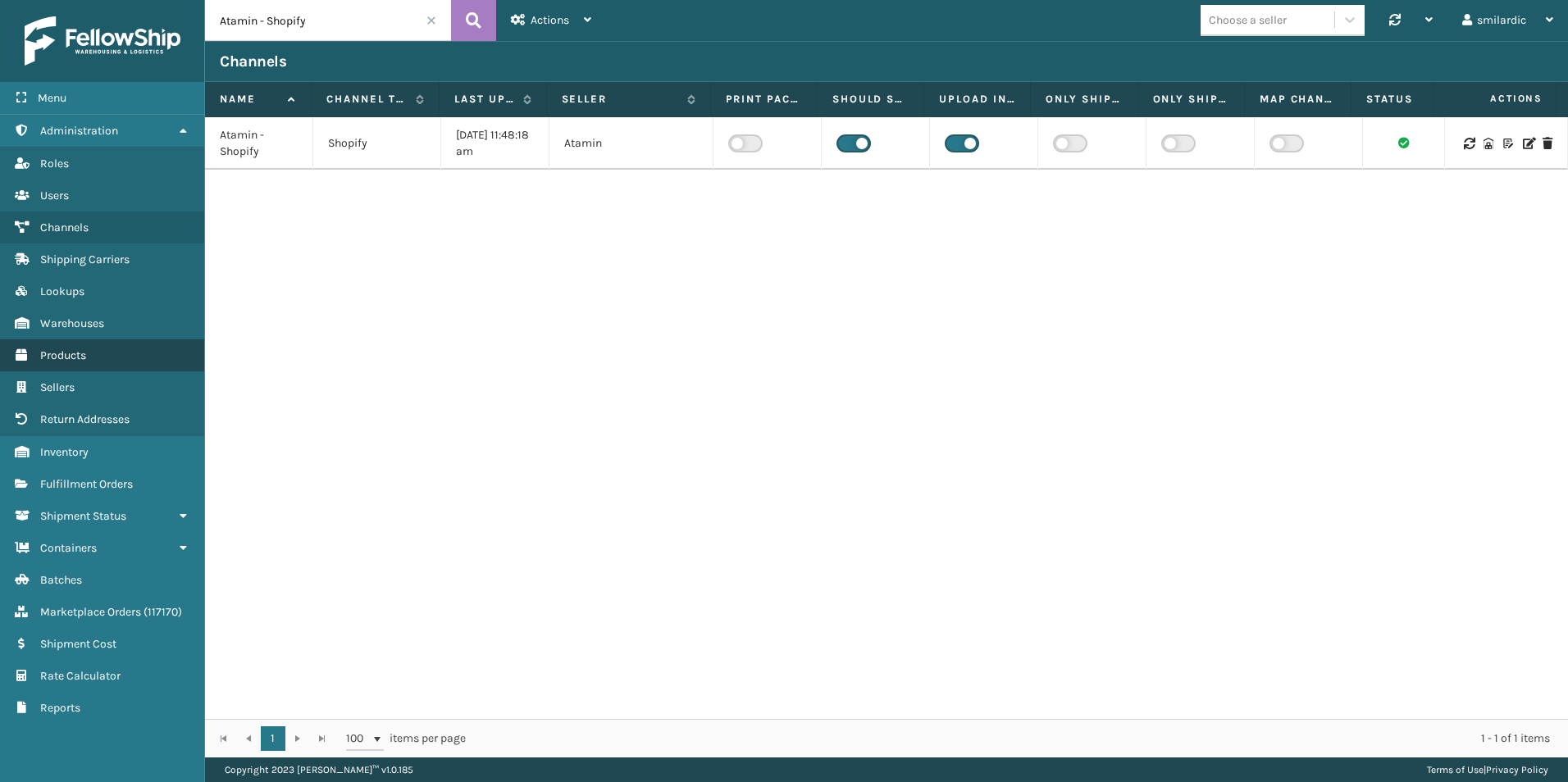
click at [138, 348] on link "Products" at bounding box center [101, 355] width 204 height 32
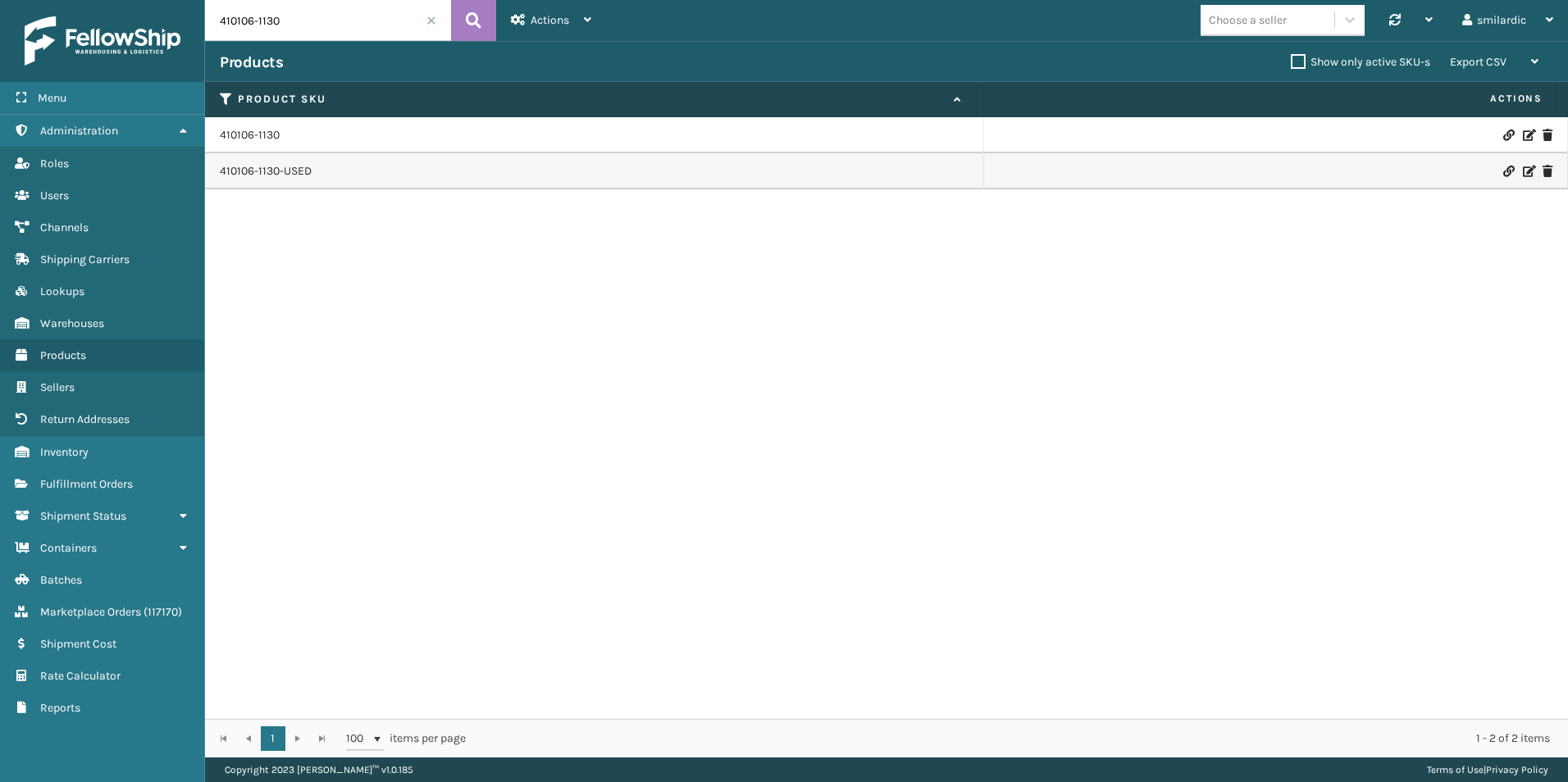
click at [356, 38] on input "410106-1130" at bounding box center [327, 20] width 246 height 41
paste input "FEN-105-LED-BR-LS-N"
type input "FEN-105-LED-BR-LS-N"
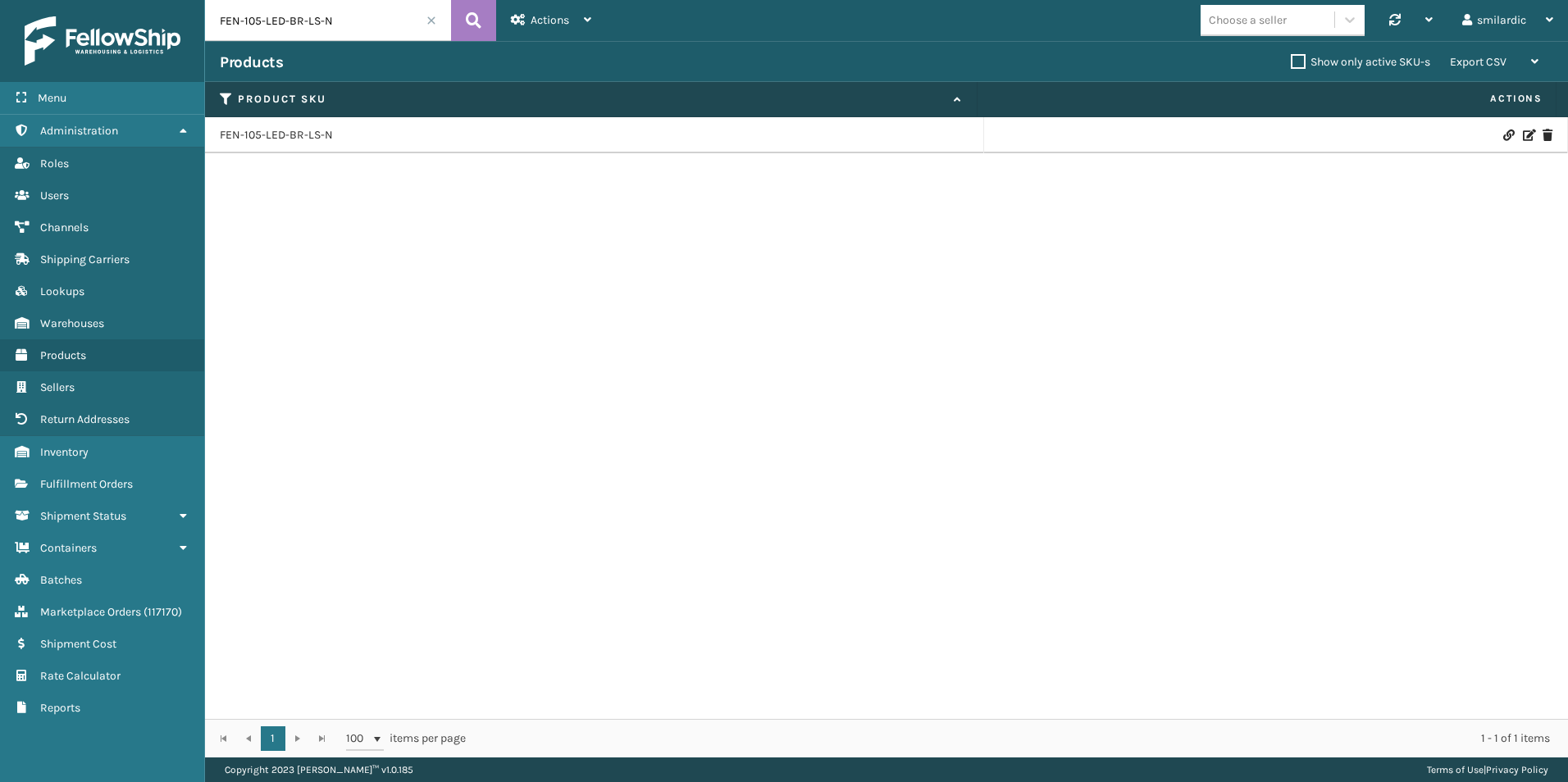
click at [1523, 136] on icon at bounding box center [1527, 135] width 10 height 11
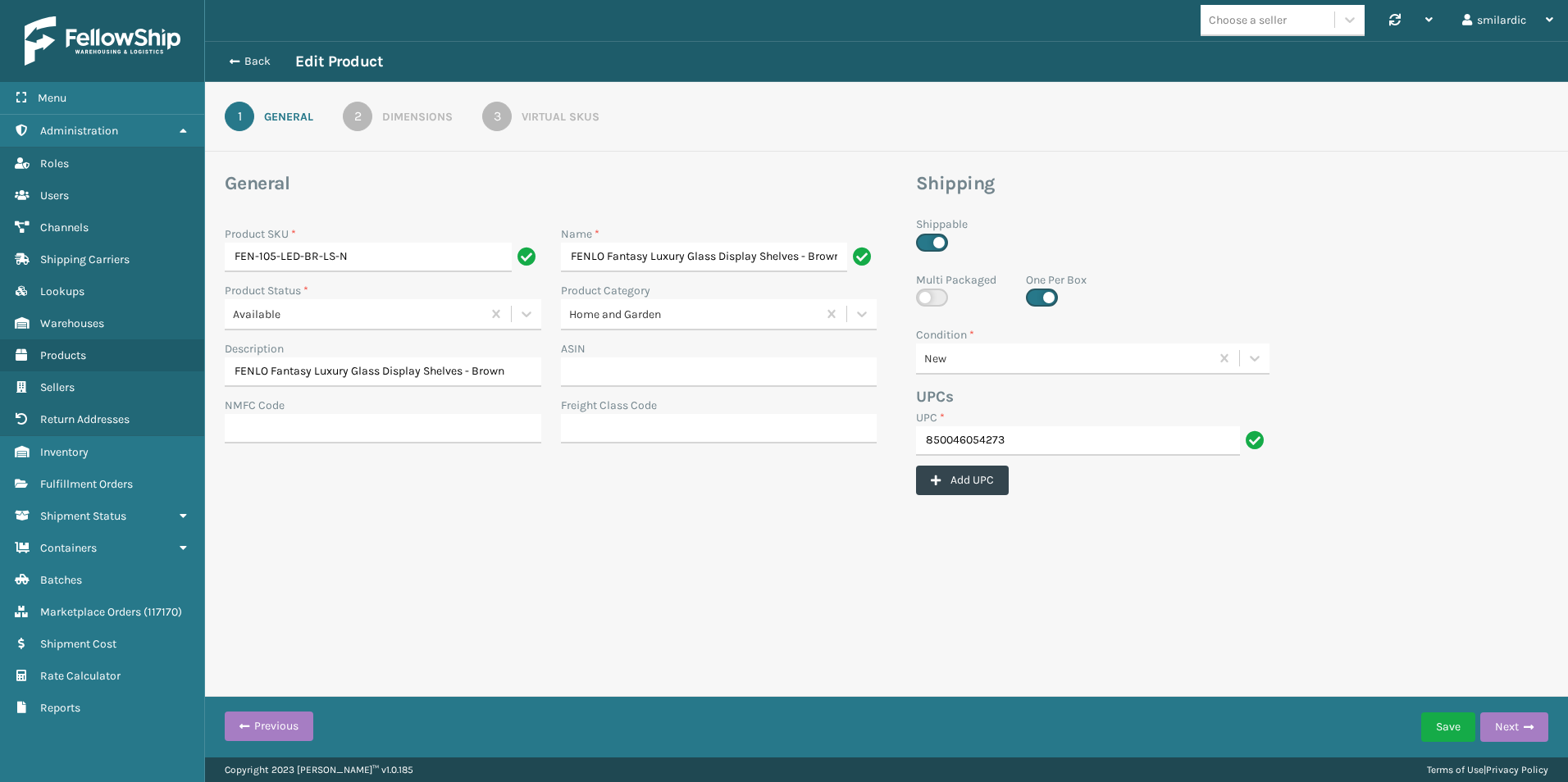
scroll to position [0, 6]
click at [401, 118] on div "Dimensions" at bounding box center [417, 117] width 71 height 17
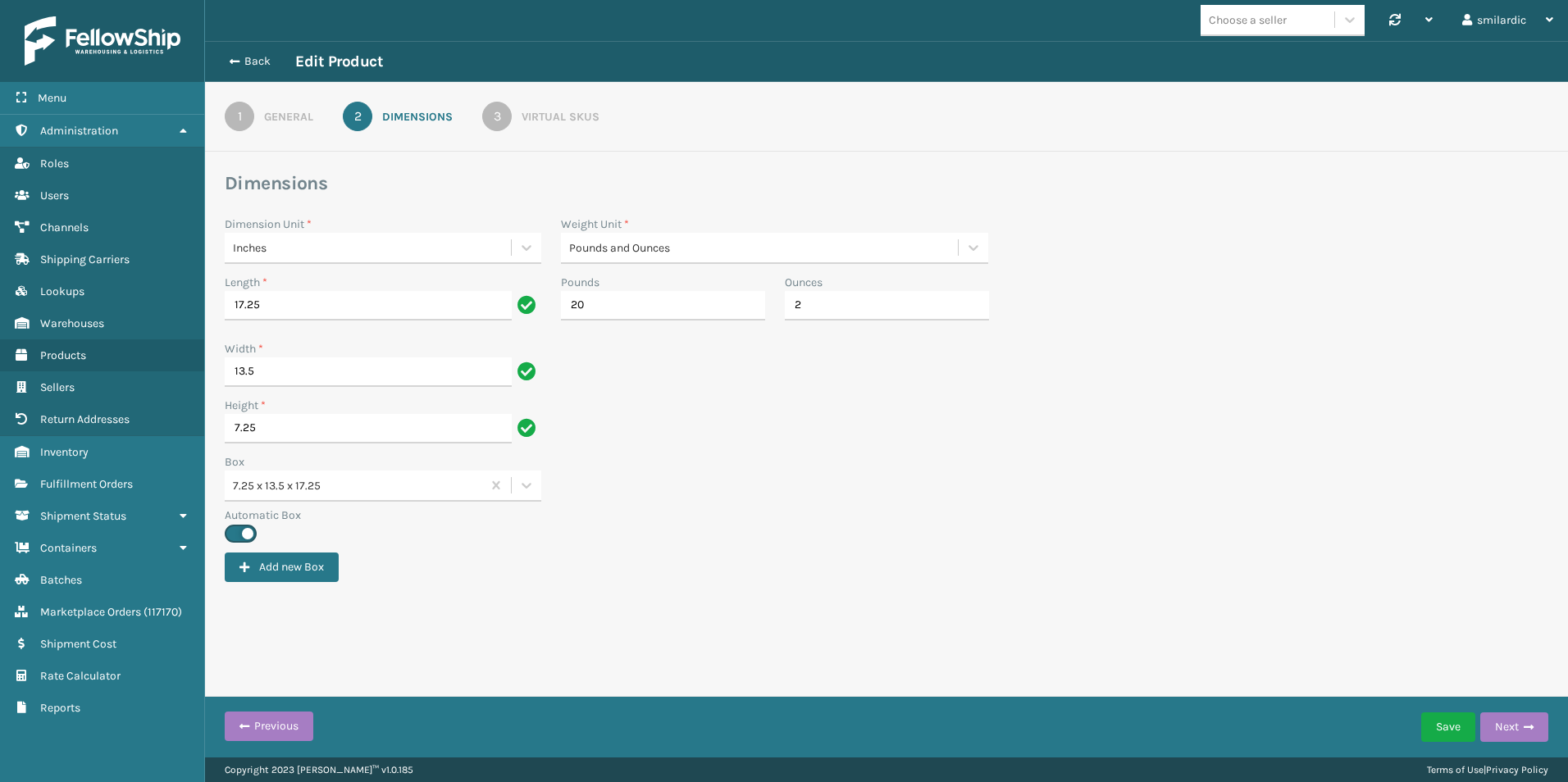
click at [557, 110] on div "Virtual SKUs" at bounding box center [560, 117] width 78 height 17
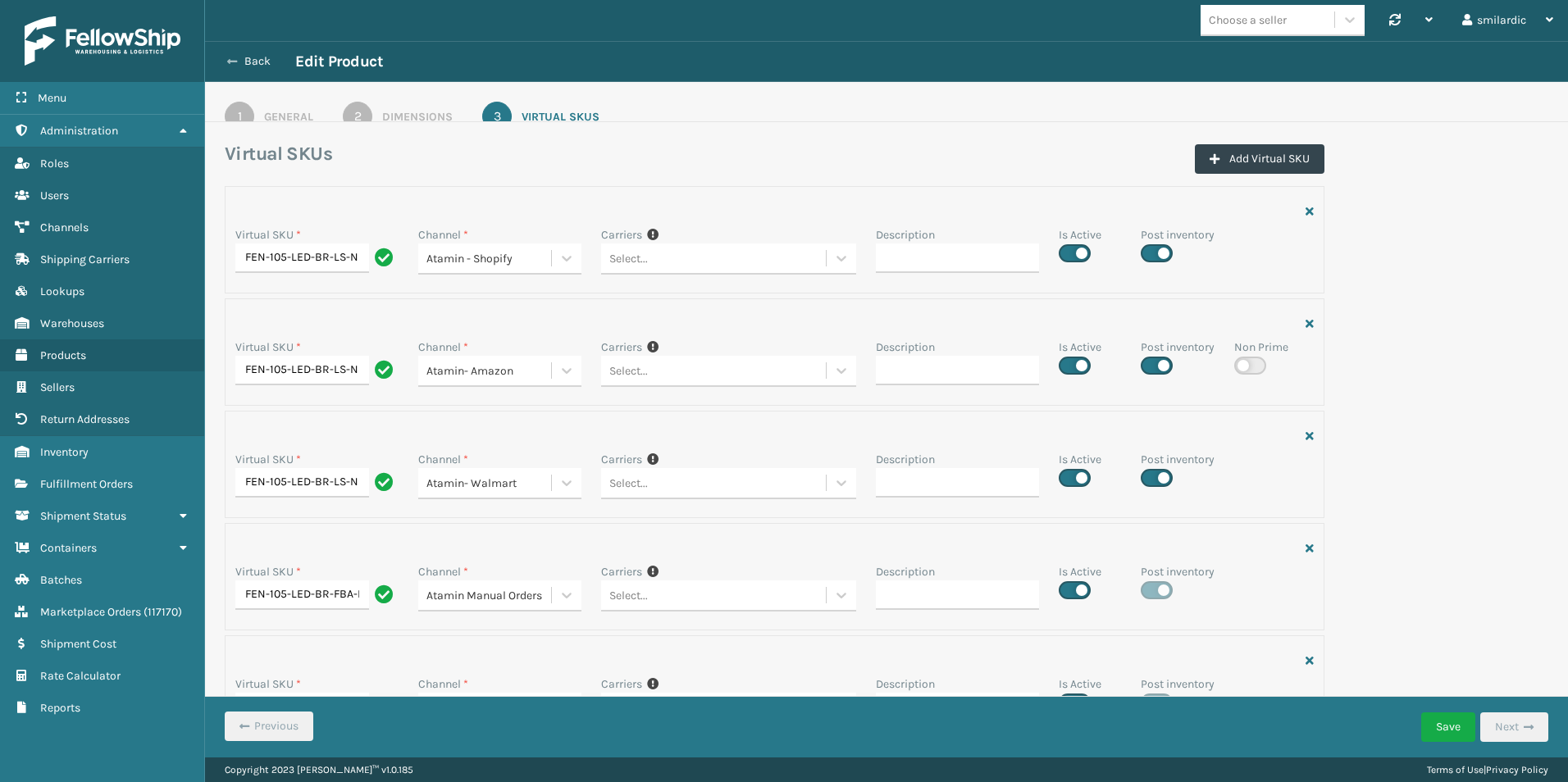
click at [249, 61] on button "Back" at bounding box center [257, 61] width 75 height 15
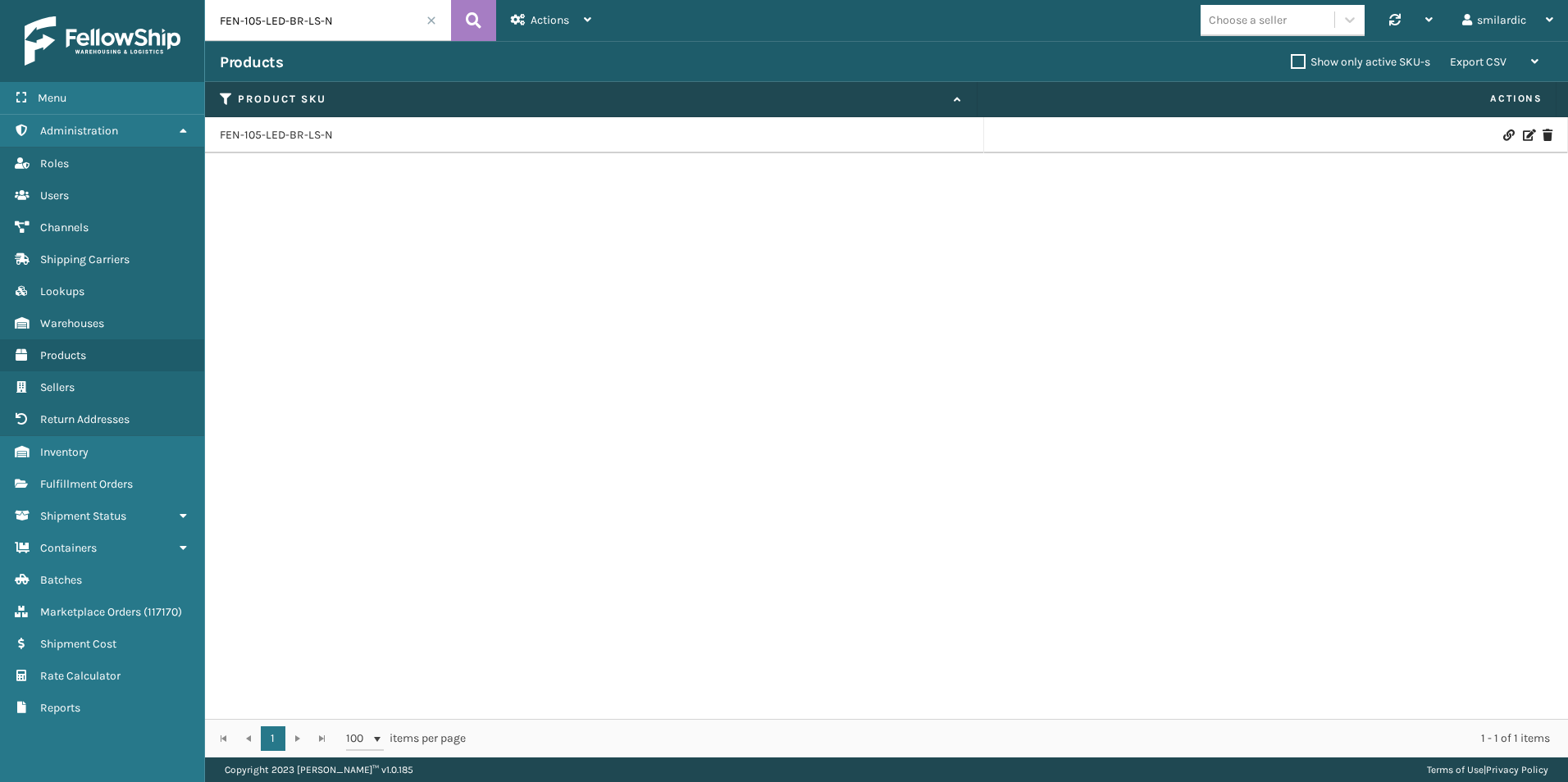
click at [1523, 134] on icon at bounding box center [1527, 135] width 10 height 11
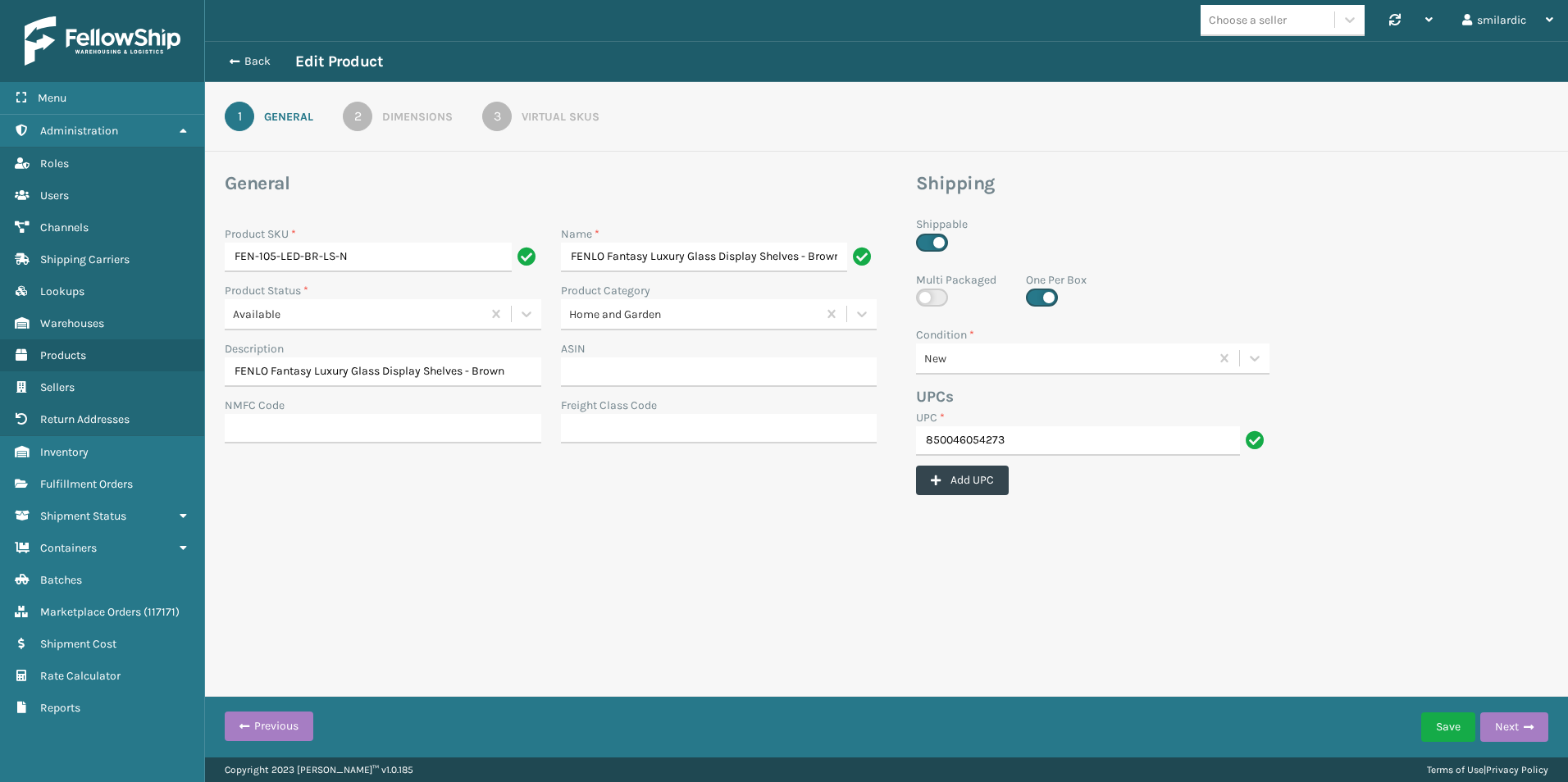
scroll to position [0, 6]
click at [407, 112] on div "Dimensions" at bounding box center [417, 117] width 71 height 17
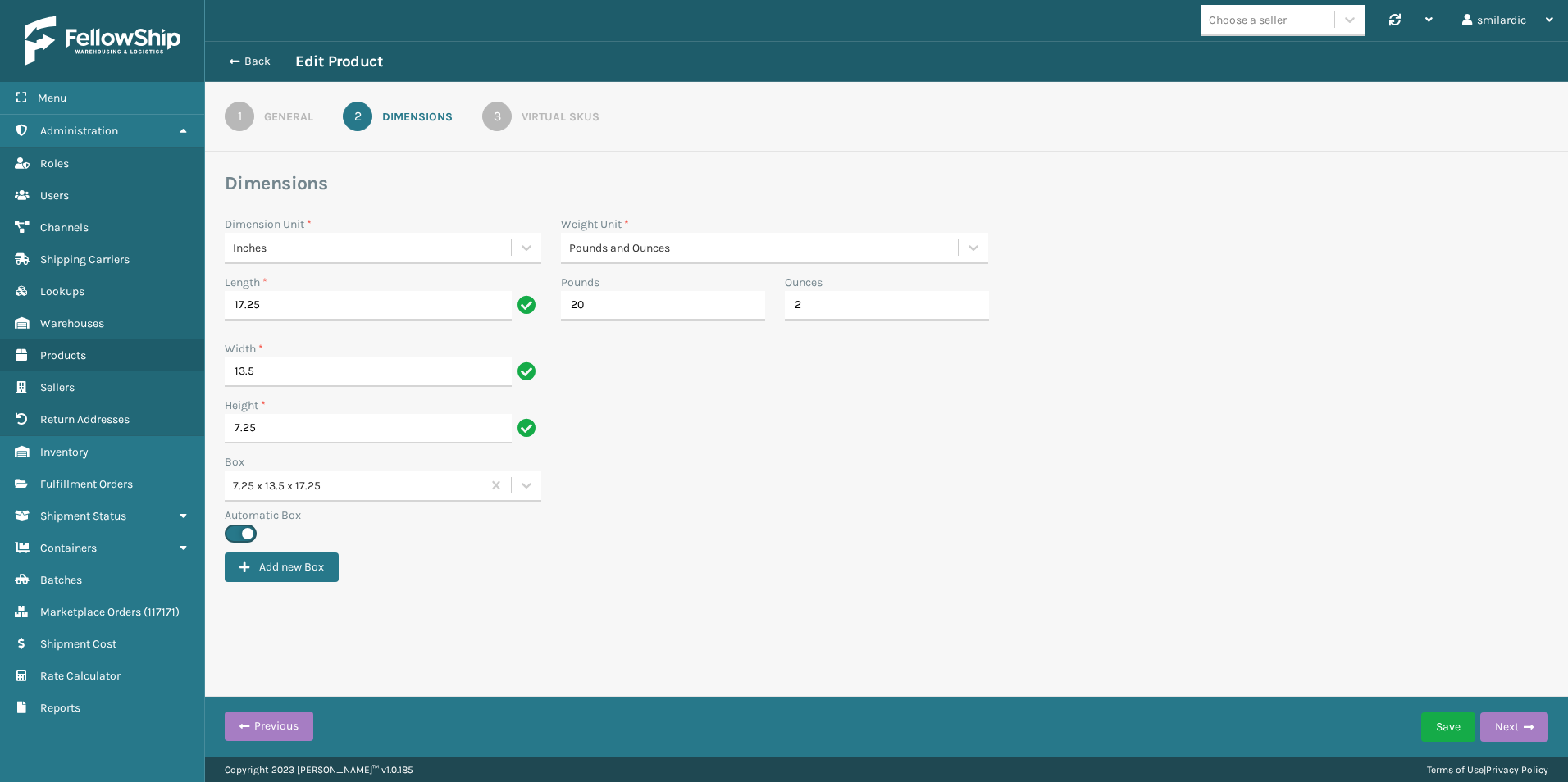
click at [580, 108] on link "3 Virtual SKUs" at bounding box center [541, 116] width 177 height 30
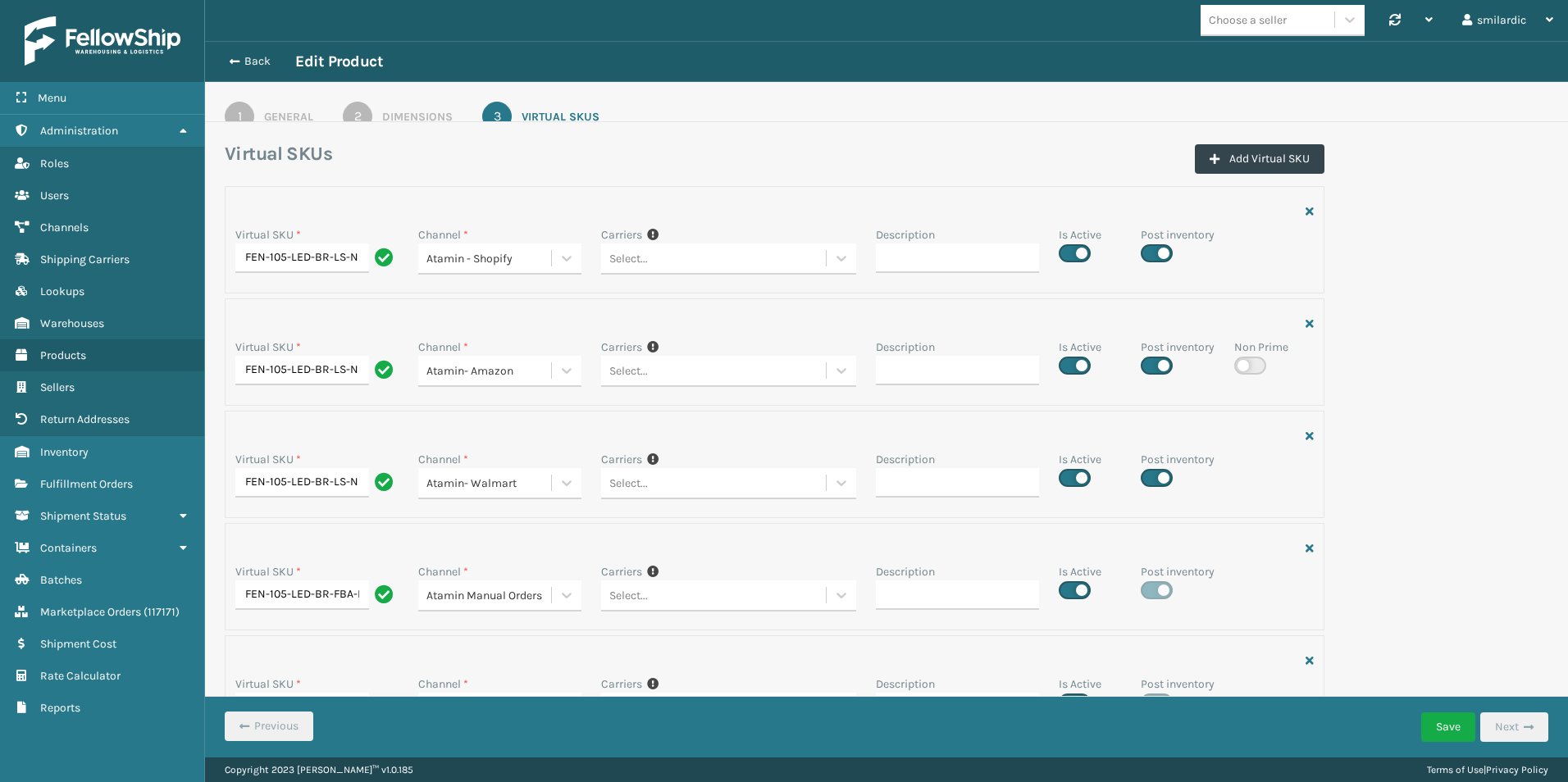
click at [269, 115] on div "General" at bounding box center [289, 117] width 49 height 17
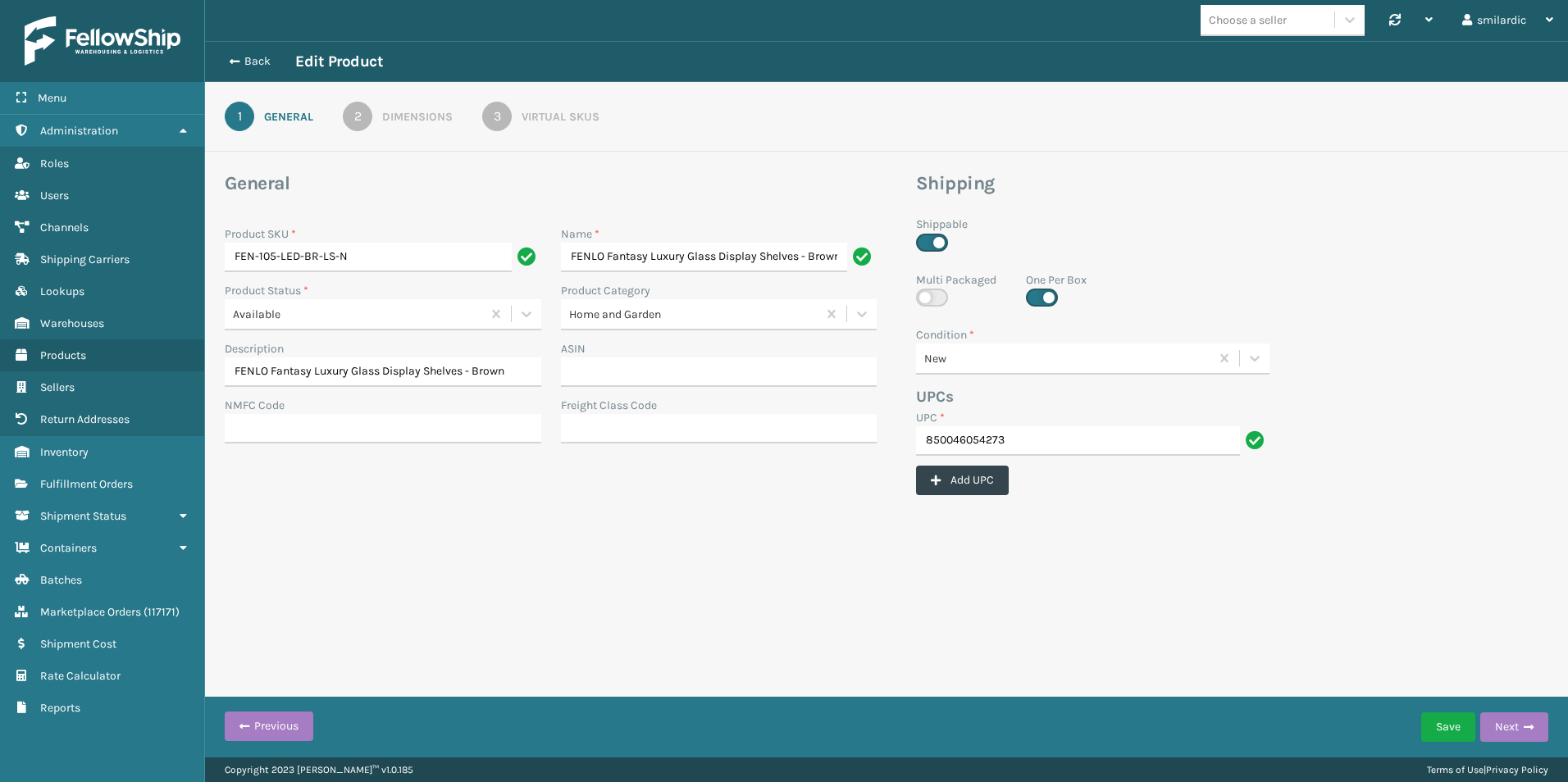
scroll to position [0, 6]
click at [247, 69] on div "Back Edit Product" at bounding box center [301, 61] width 164 height 20
click at [245, 63] on button "Back" at bounding box center [257, 61] width 75 height 15
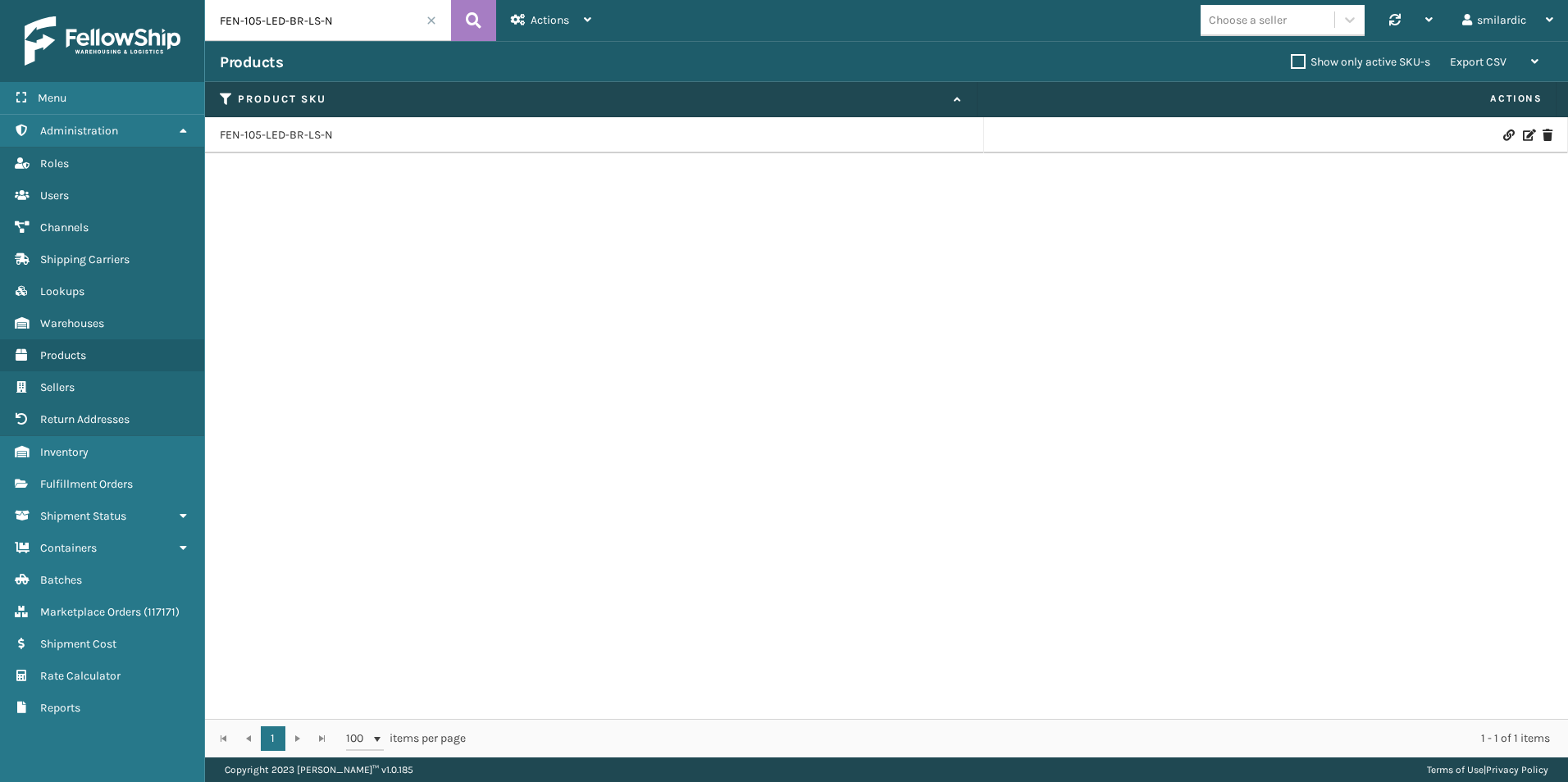
drag, startPoint x: 1084, startPoint y: 309, endPoint x: 873, endPoint y: 290, distance: 211.9
click at [1084, 309] on div "FEN-105-LED-BR-LS-N" at bounding box center [886, 418] width 1362 height 602
click at [115, 330] on link "Warehouses" at bounding box center [101, 324] width 204 height 32
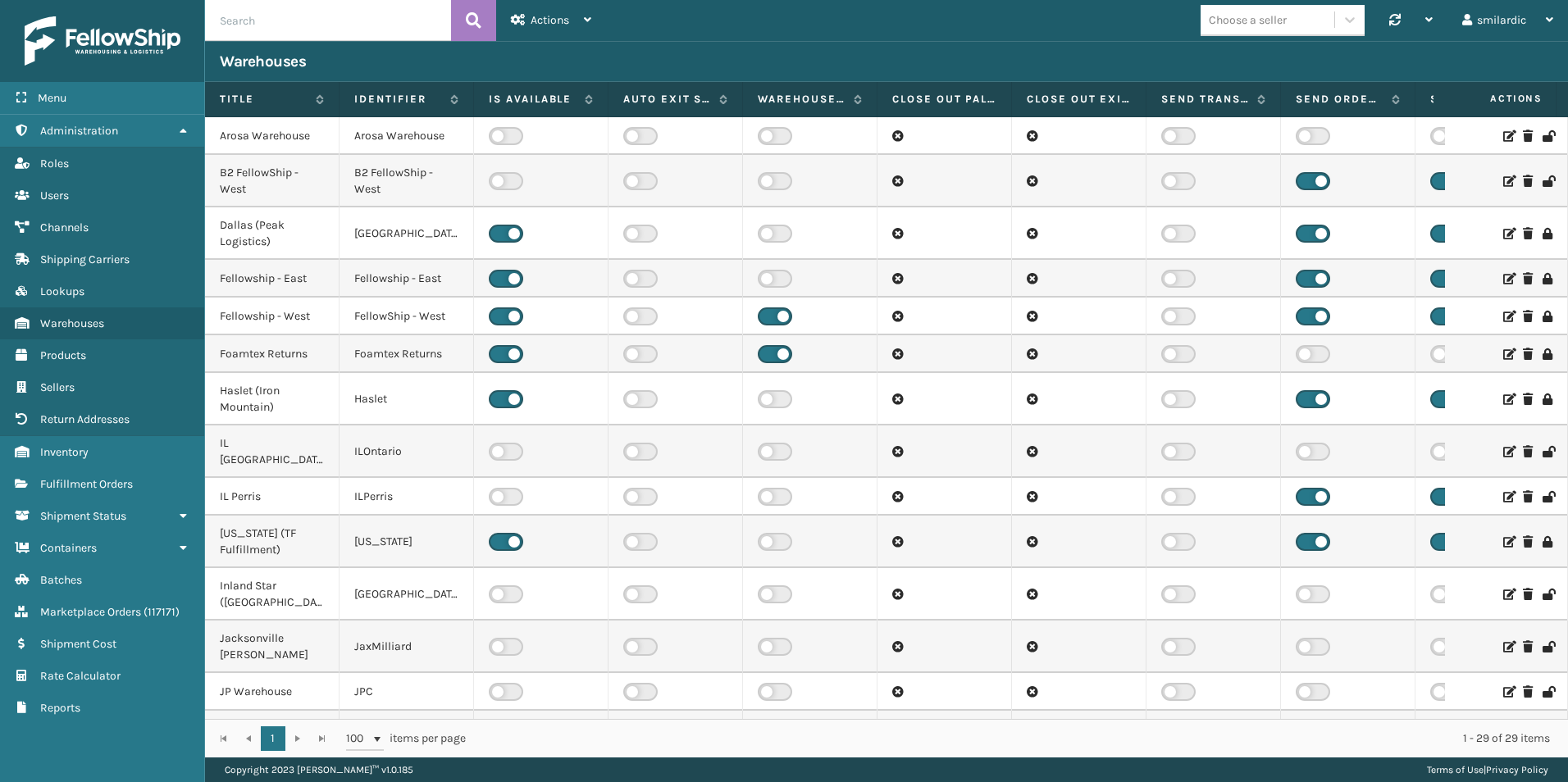
click at [1502, 279] on icon at bounding box center [1507, 278] width 10 height 11
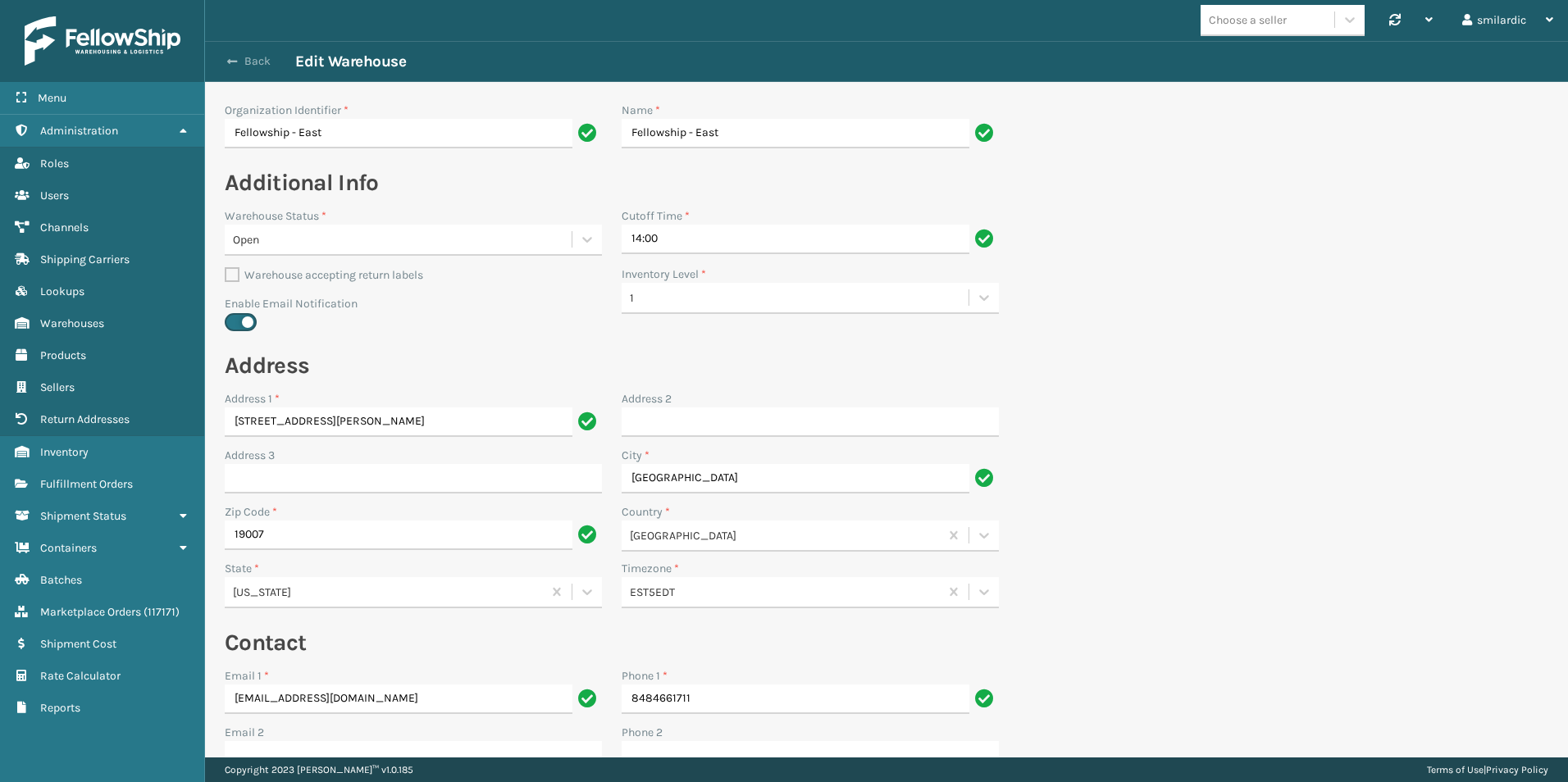
click at [253, 60] on button "Back" at bounding box center [257, 61] width 75 height 15
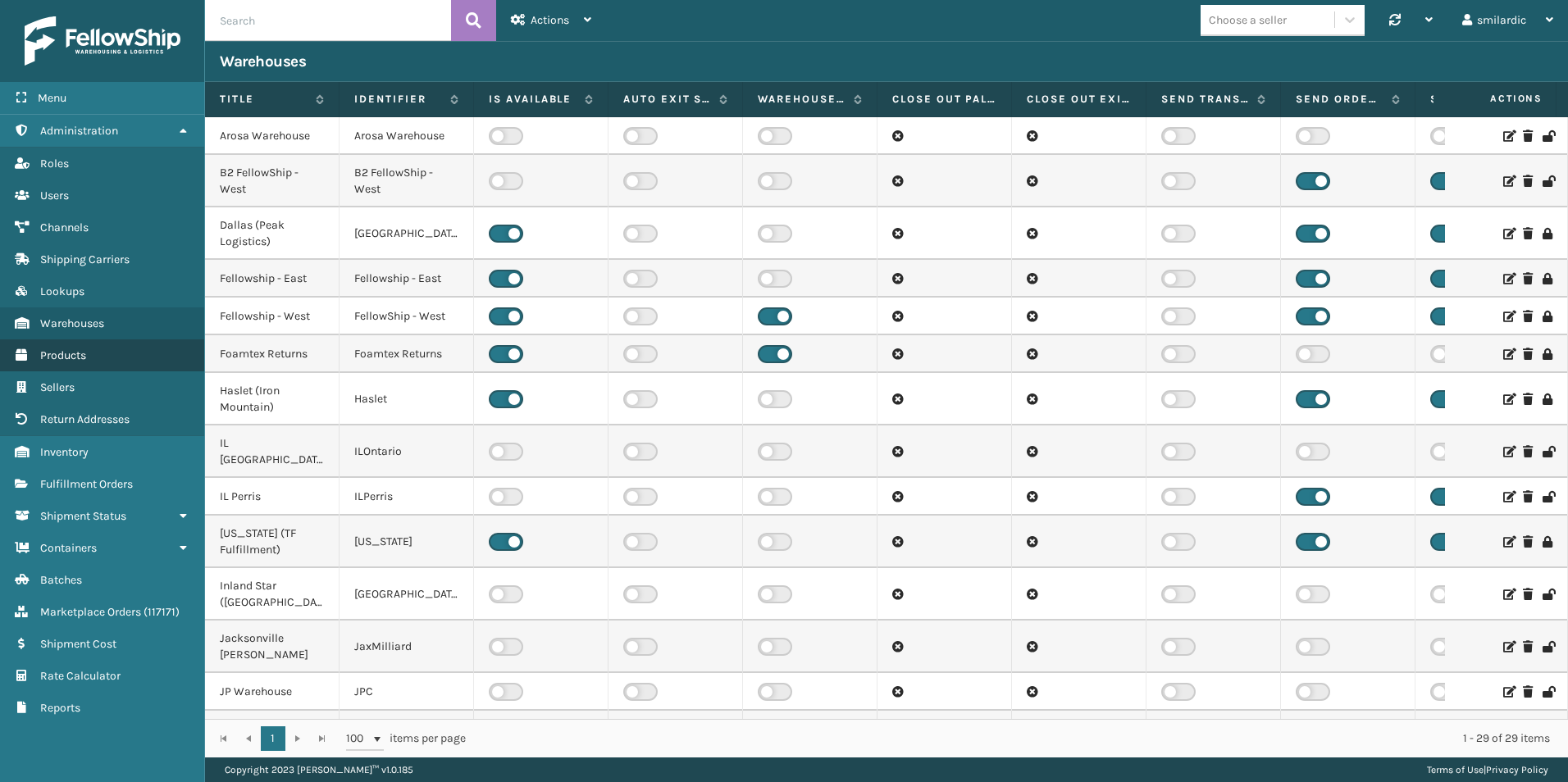
click at [116, 354] on link "Products" at bounding box center [101, 355] width 204 height 32
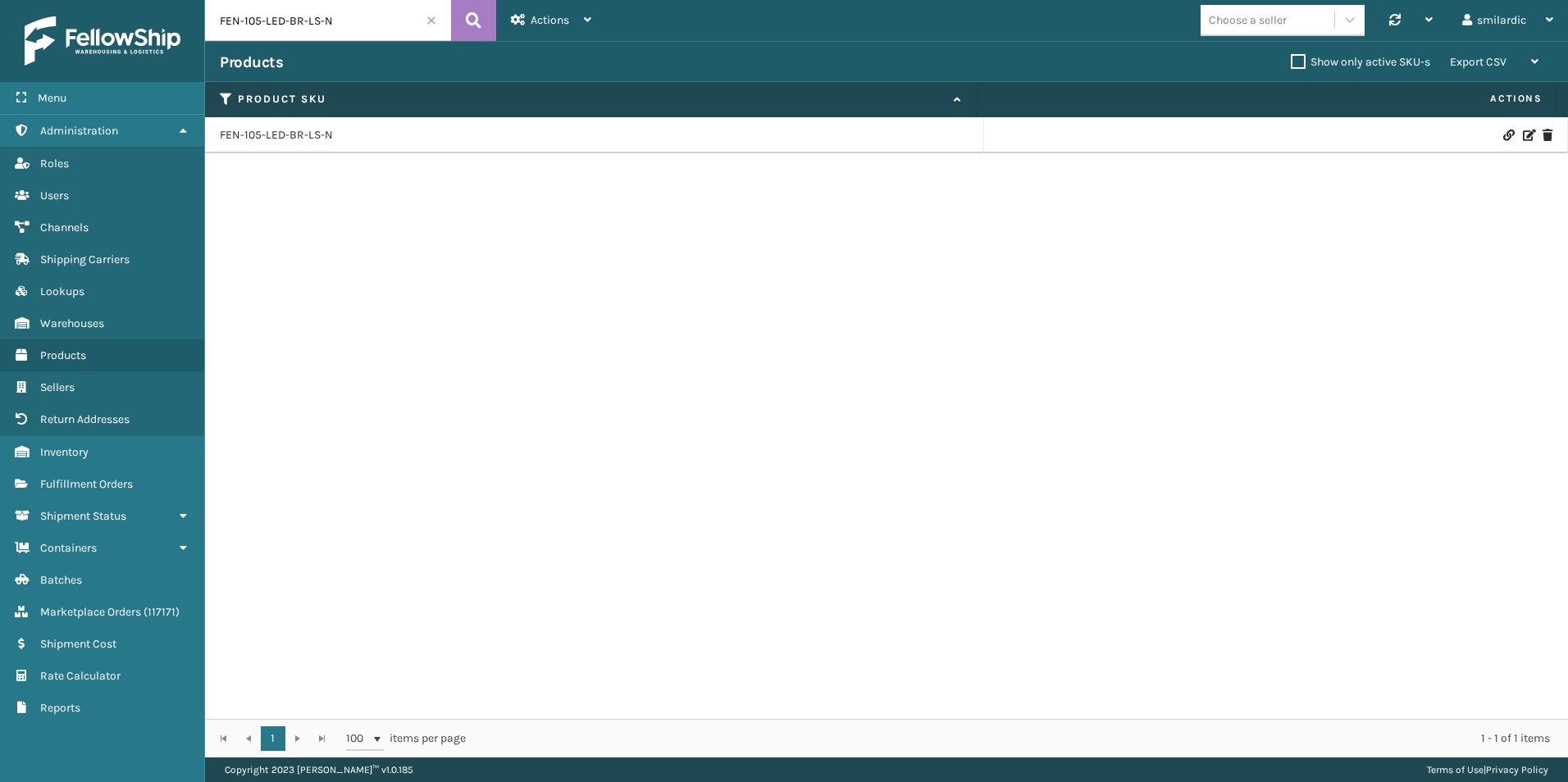
click at [344, 18] on input "FEN-105-LED-BR-LS-N" at bounding box center [327, 20] width 246 height 41
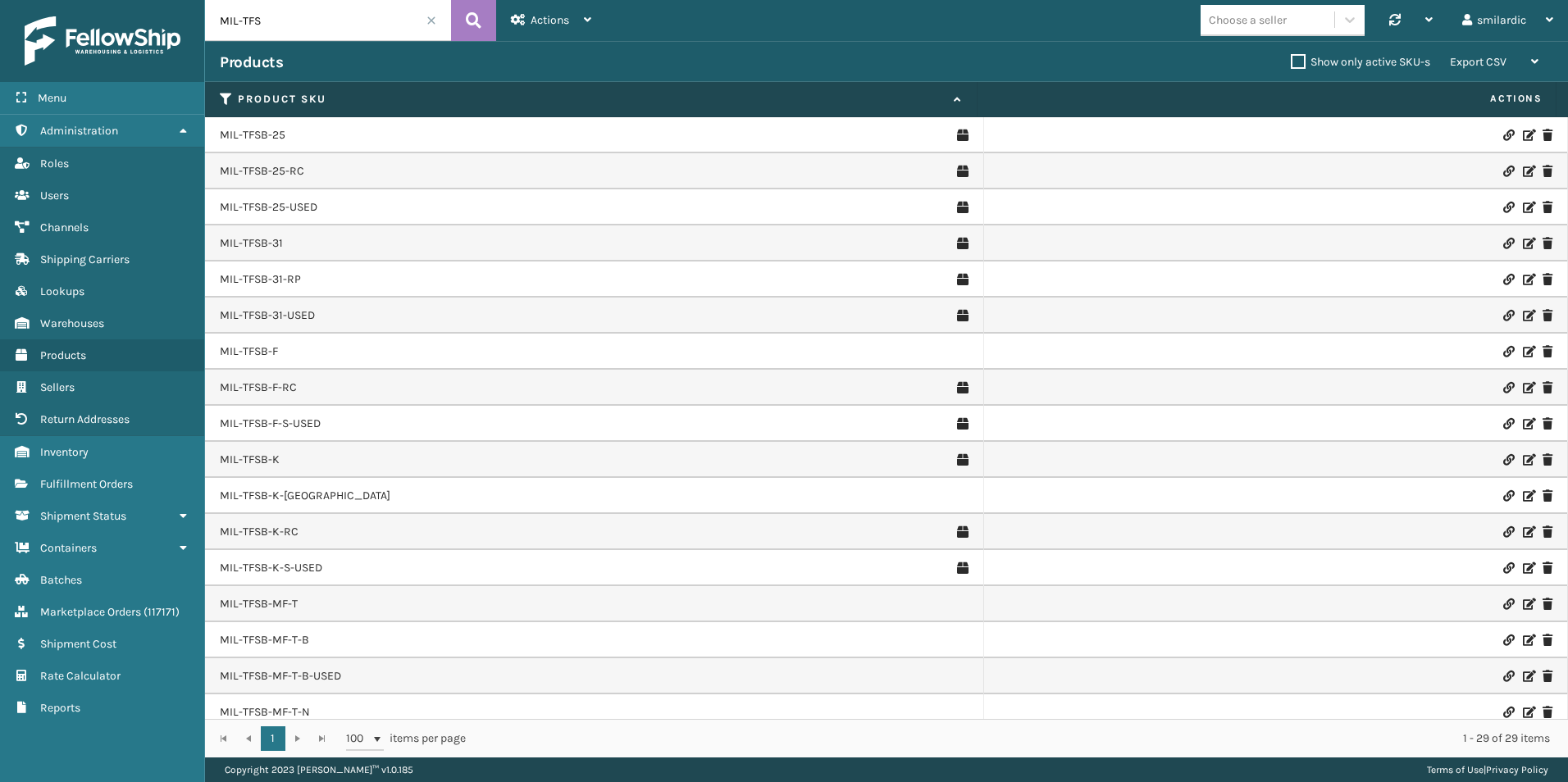
click at [310, 31] on input "MIL-TFS" at bounding box center [327, 20] width 246 height 41
type input "MIL-TFSB-Q-A"
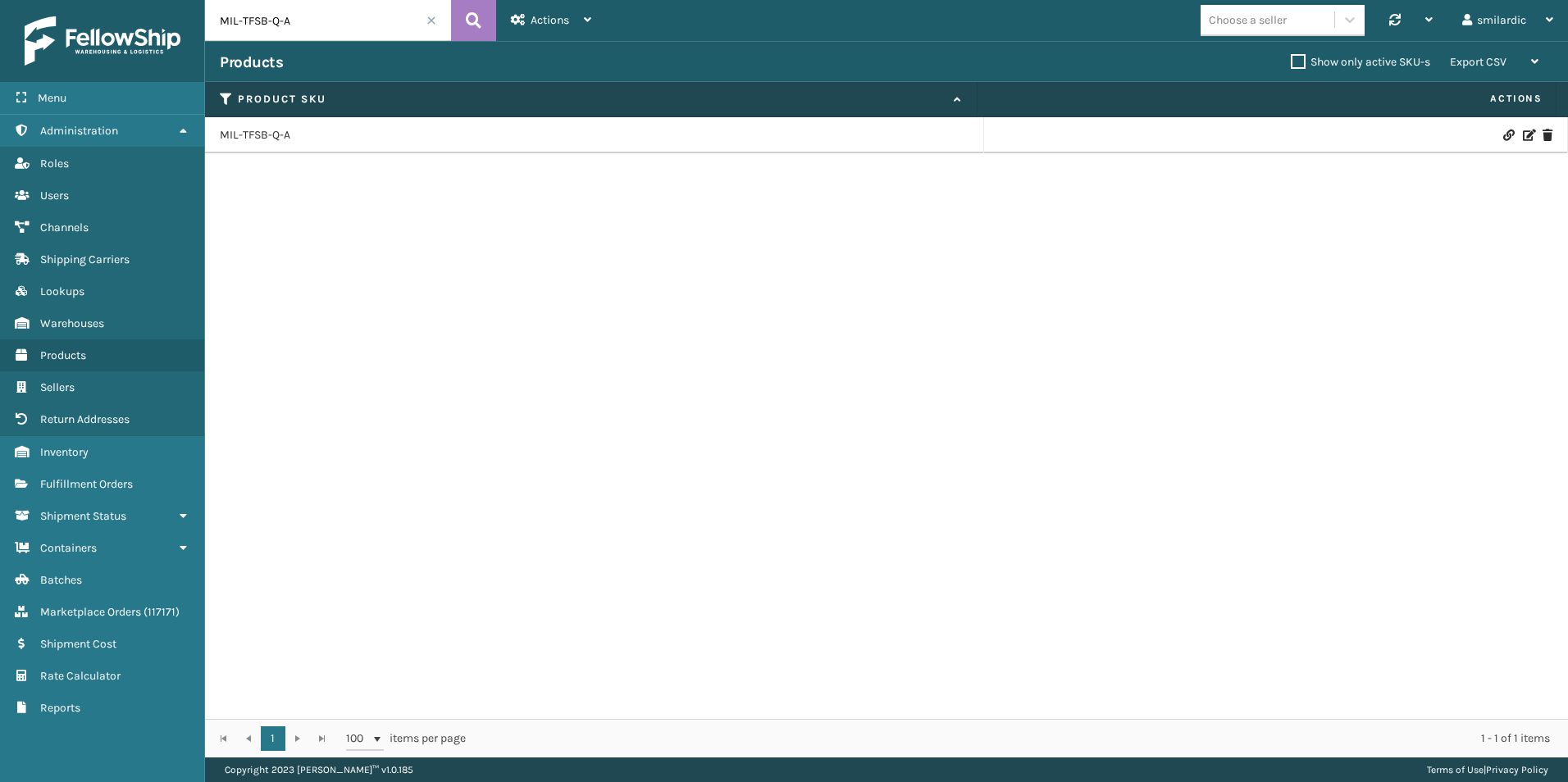
click at [1523, 137] on icon at bounding box center [1527, 135] width 10 height 11
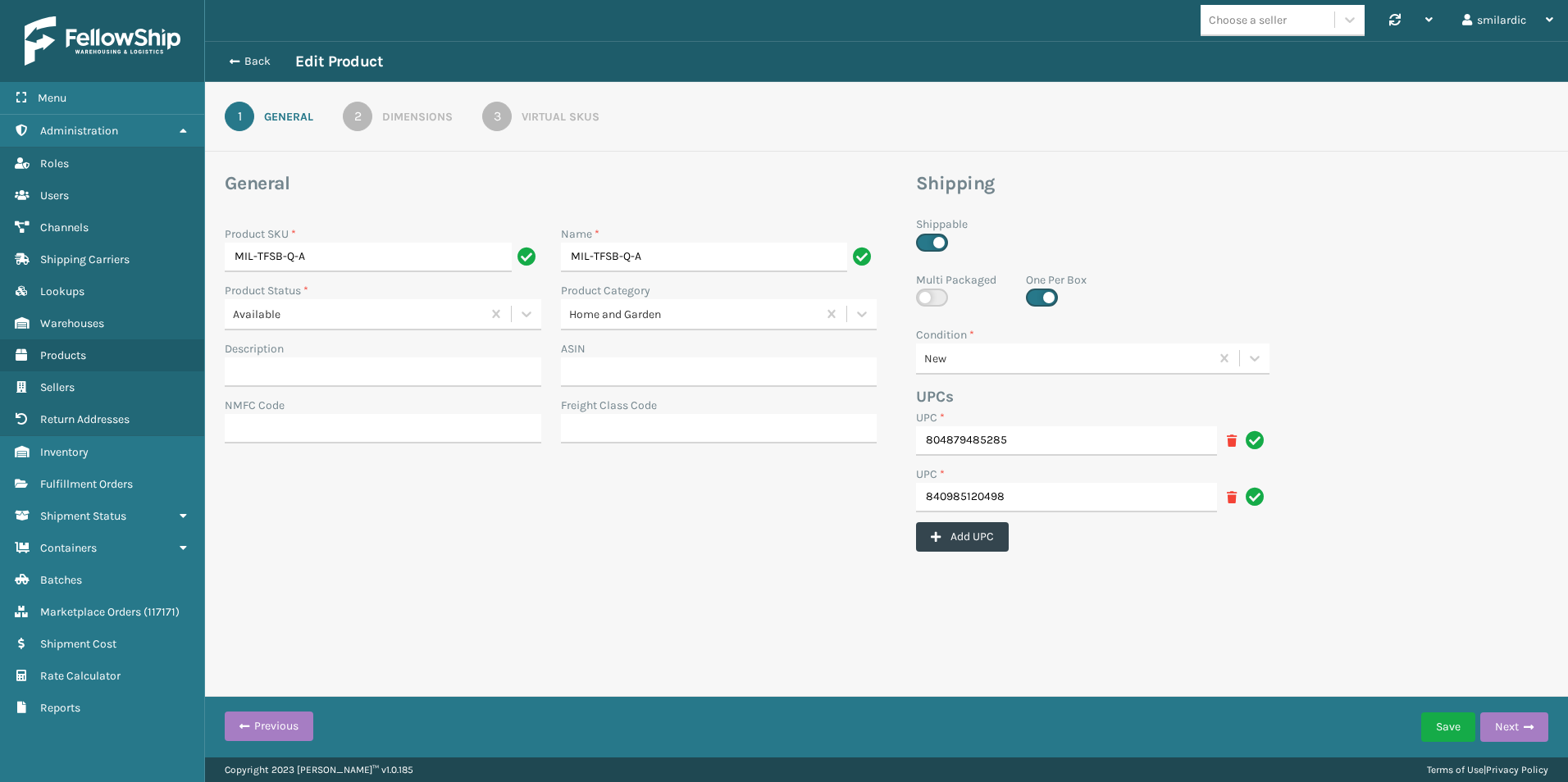
click at [537, 109] on div "Virtual SKUs" at bounding box center [560, 117] width 78 height 17
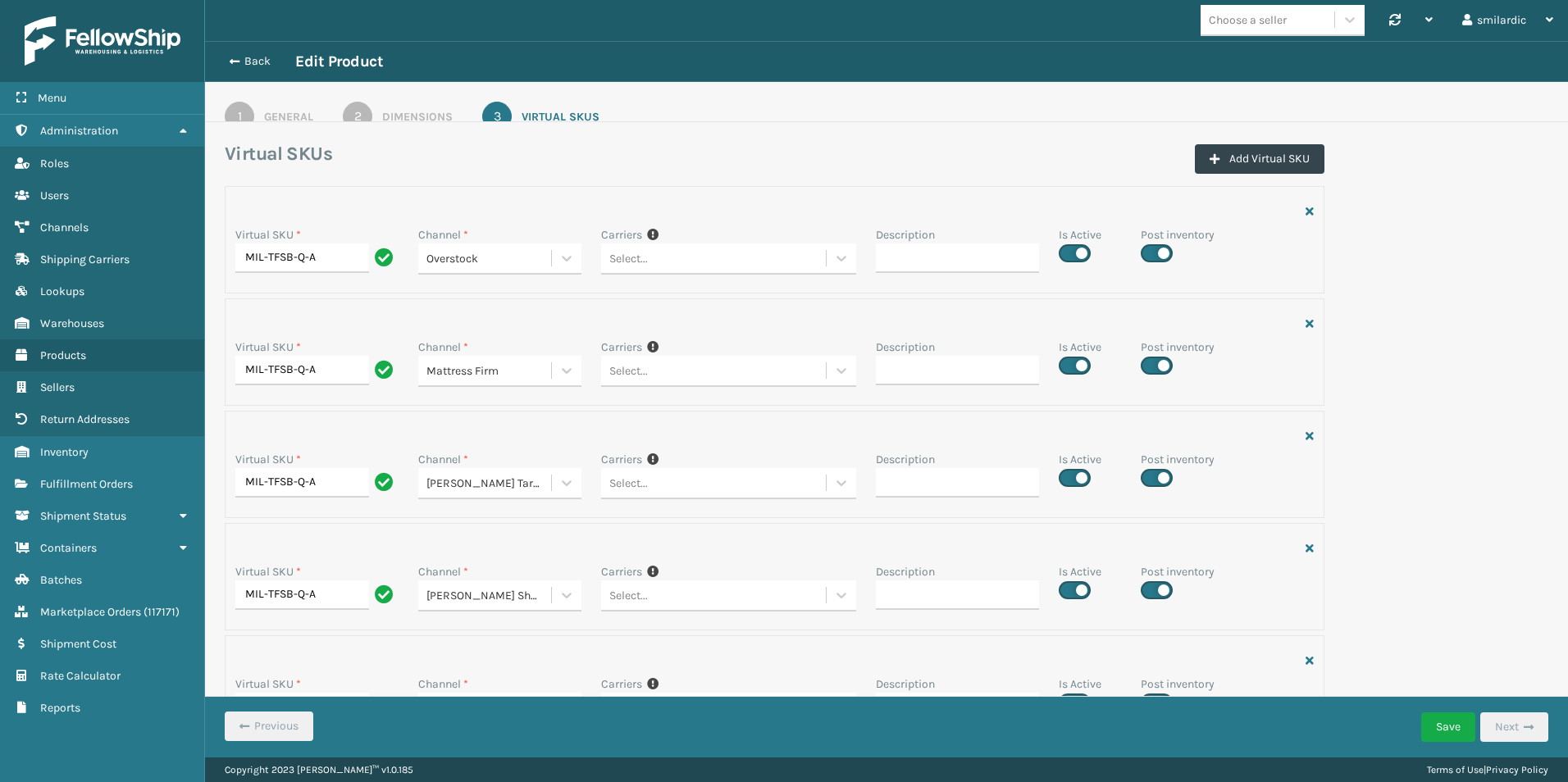
click at [397, 115] on div "Dimensions" at bounding box center [417, 117] width 71 height 17
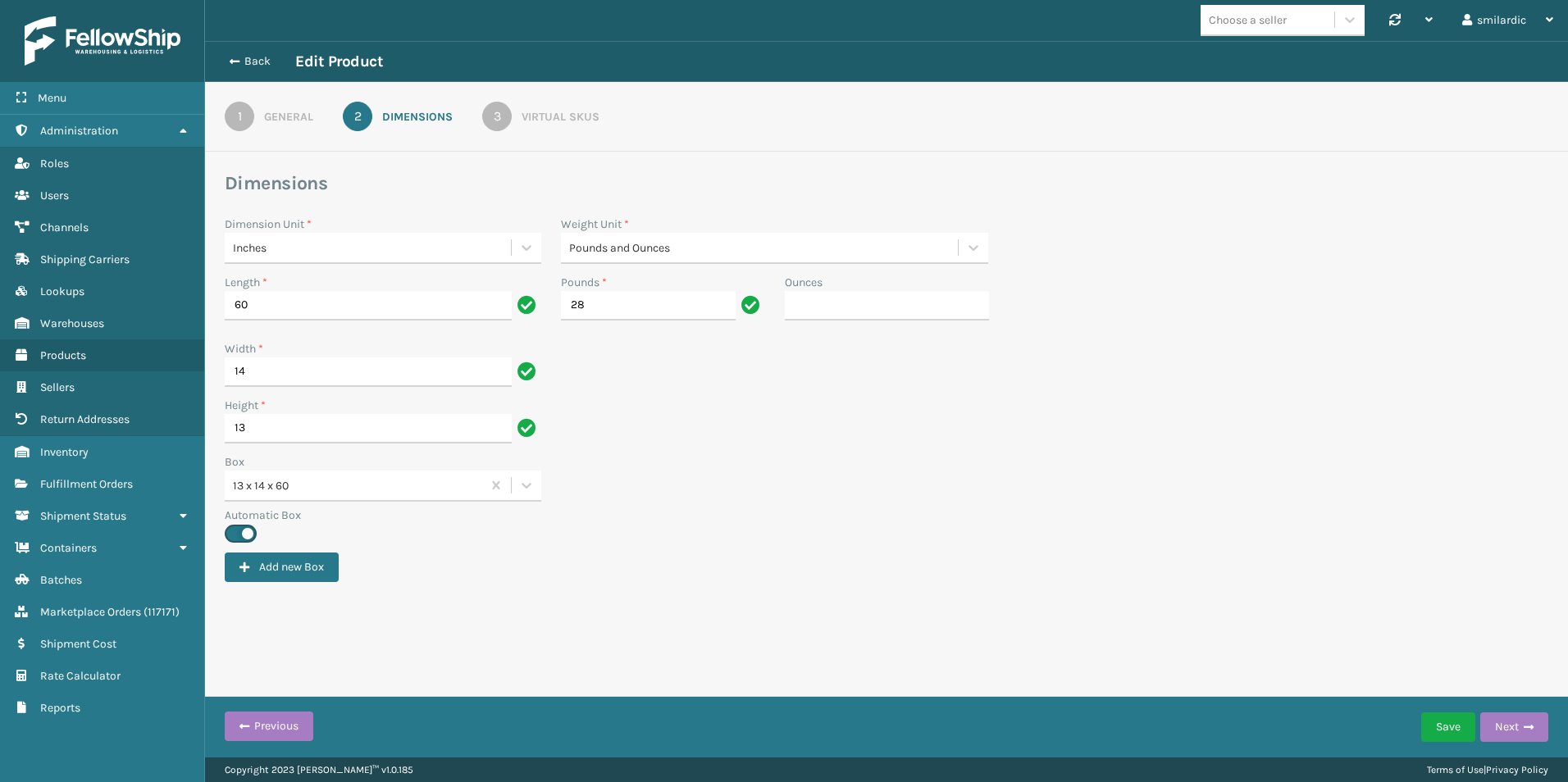
click at [284, 112] on div "General" at bounding box center [289, 117] width 49 height 17
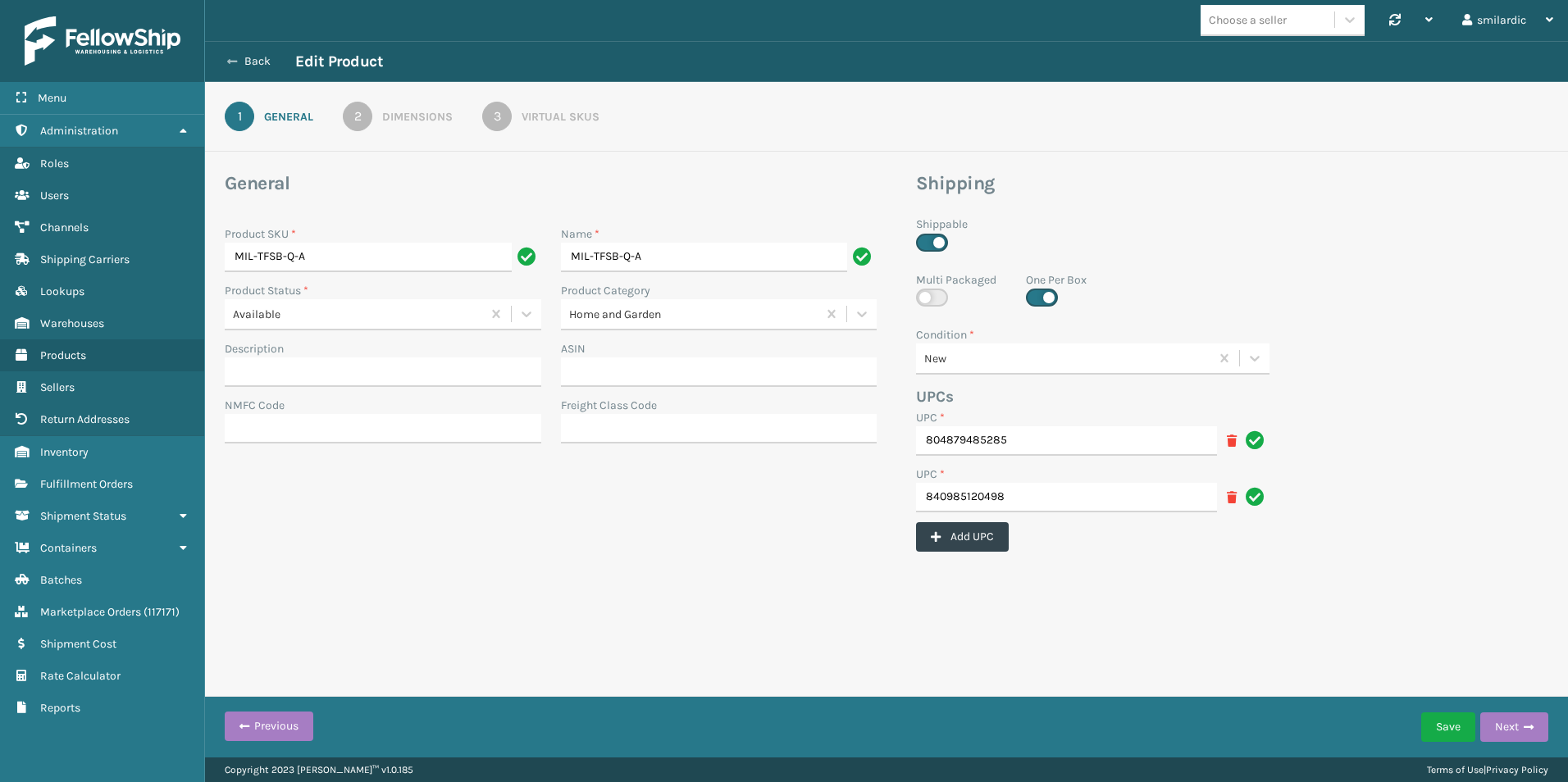
click at [232, 56] on icon at bounding box center [232, 61] width 10 height 11
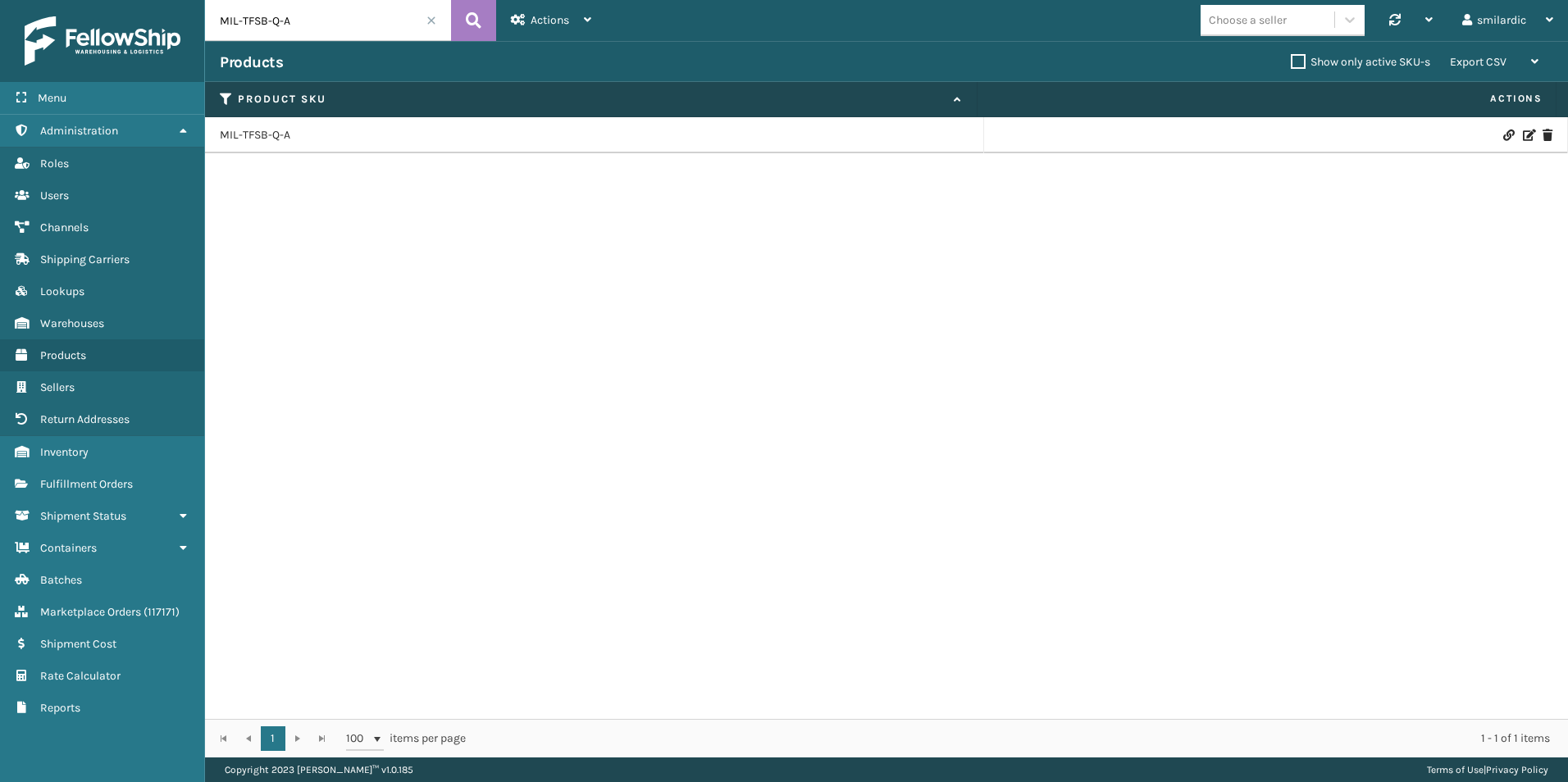
click at [347, 13] on input "MIL-TFSB-Q-A" at bounding box center [327, 20] width 246 height 41
click at [143, 457] on link "Inventory" at bounding box center [101, 452] width 204 height 32
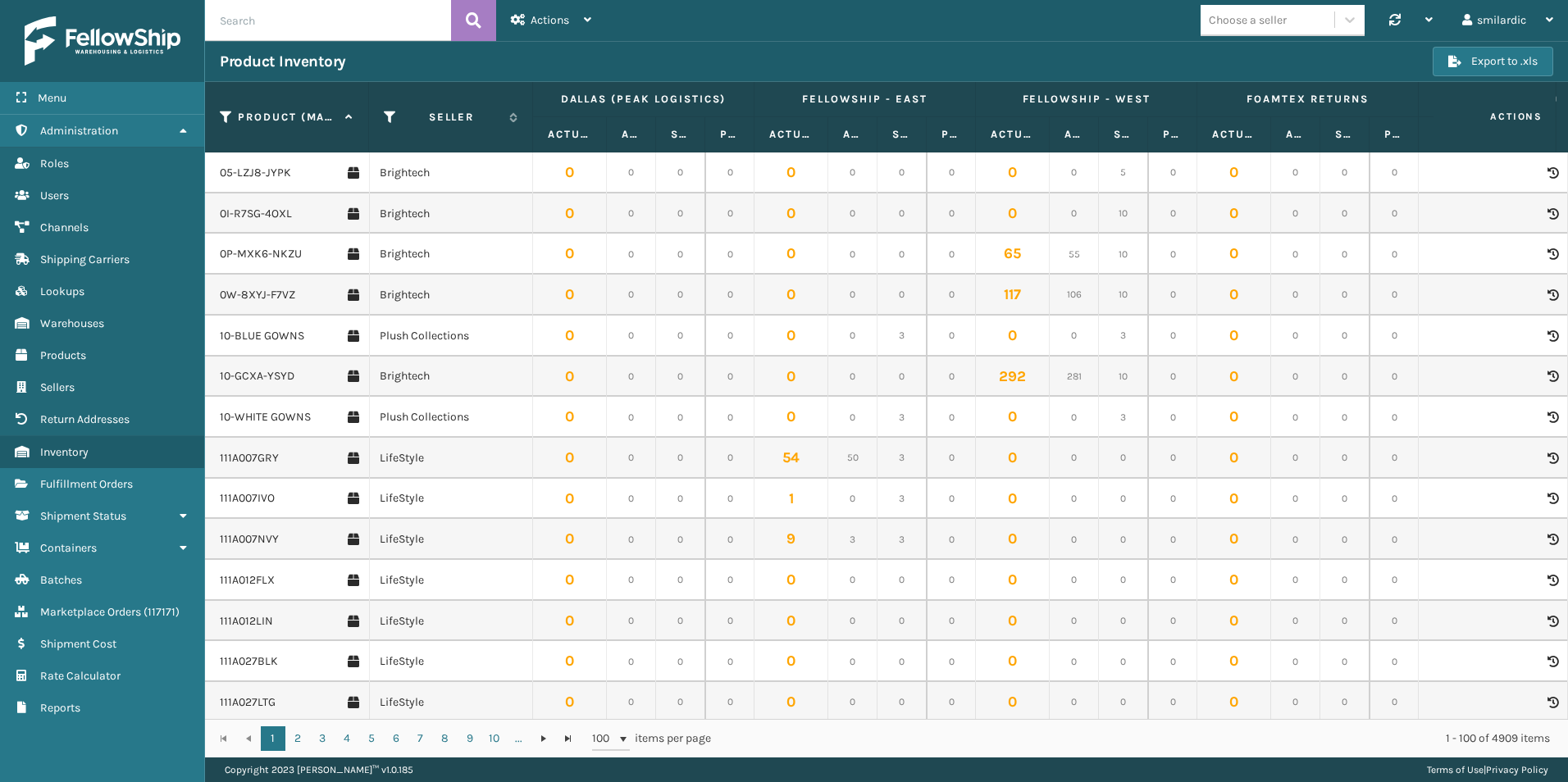
click at [367, 31] on input "text" at bounding box center [327, 20] width 246 height 41
paste input "MIL-TFSB-Q-A"
type input "MIL-TFSB-Q-A"
click at [478, 20] on icon at bounding box center [474, 20] width 16 height 24
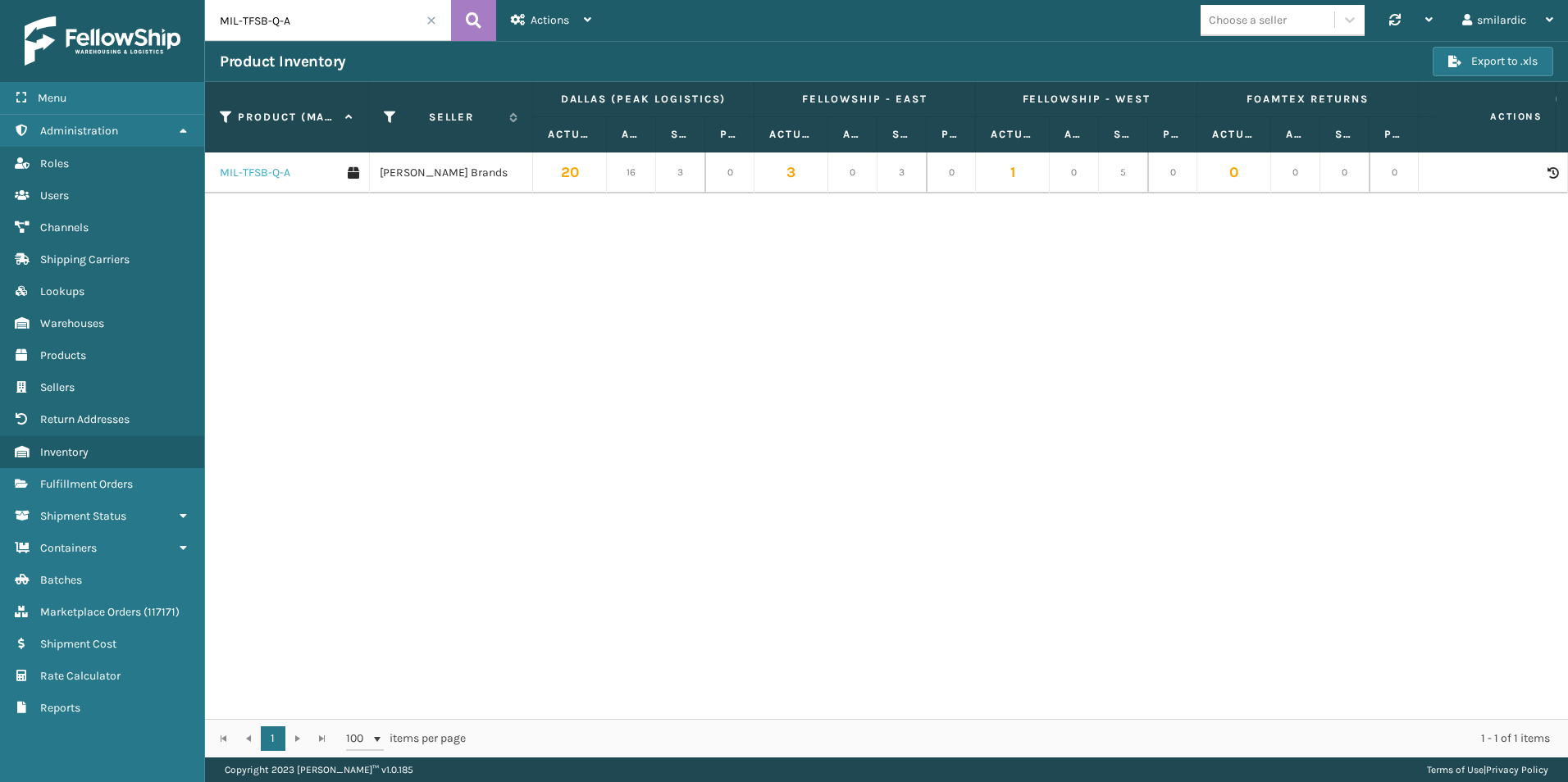
click at [282, 166] on link "MIL-TFSB-Q-A" at bounding box center [254, 172] width 71 height 17
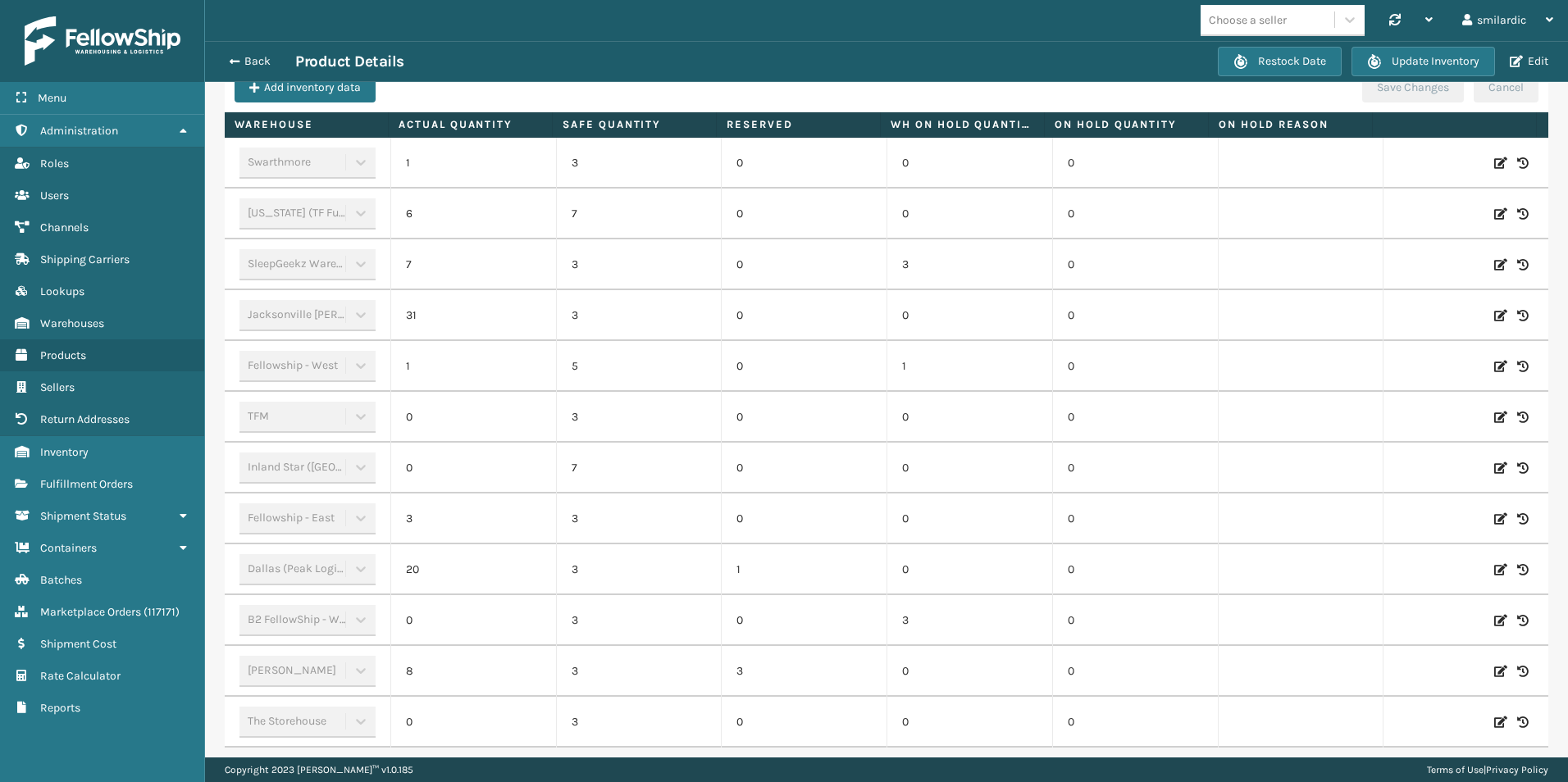
scroll to position [637, 0]
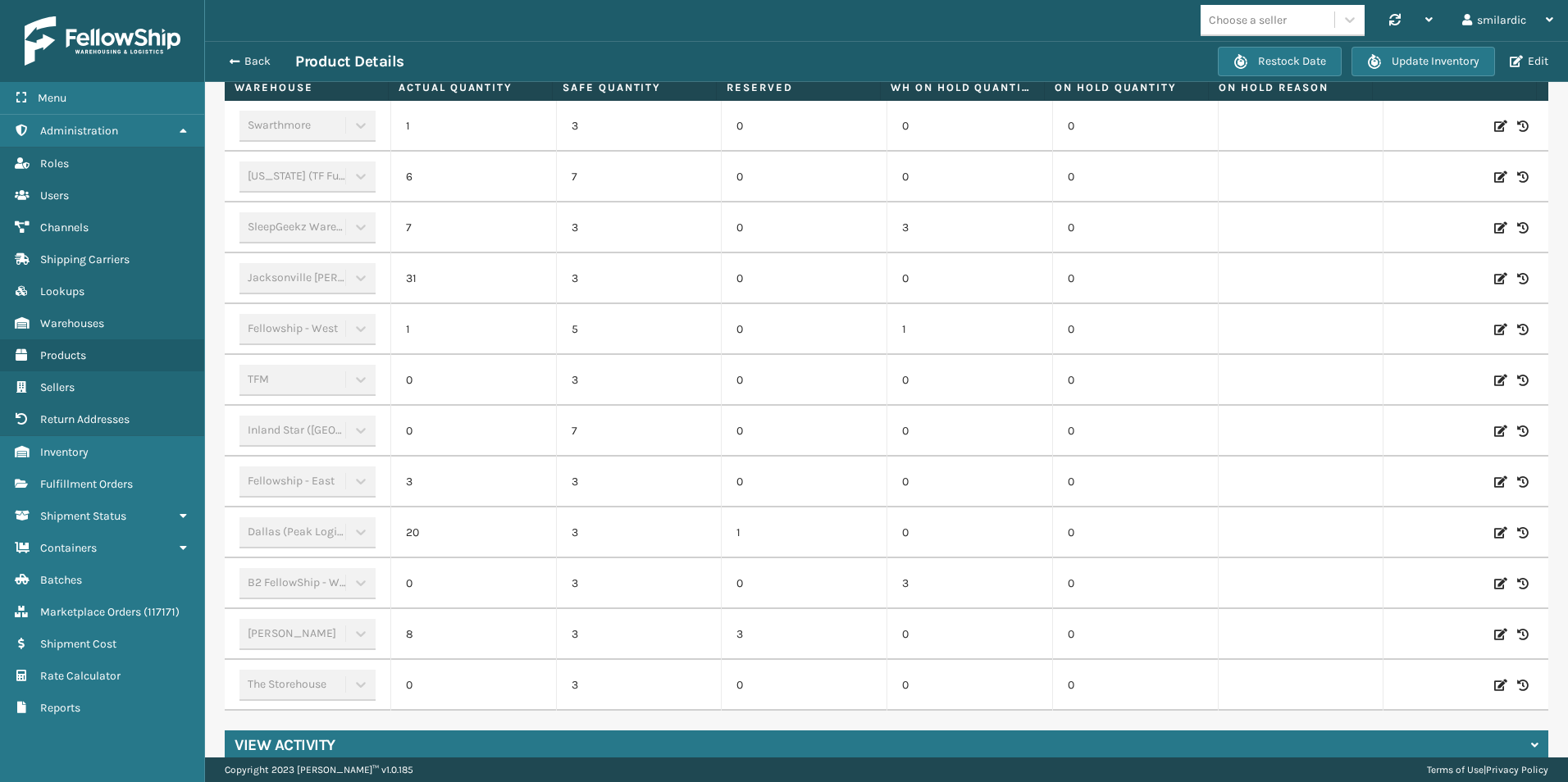
click at [993, 730] on div "View Activity" at bounding box center [886, 745] width 1323 height 30
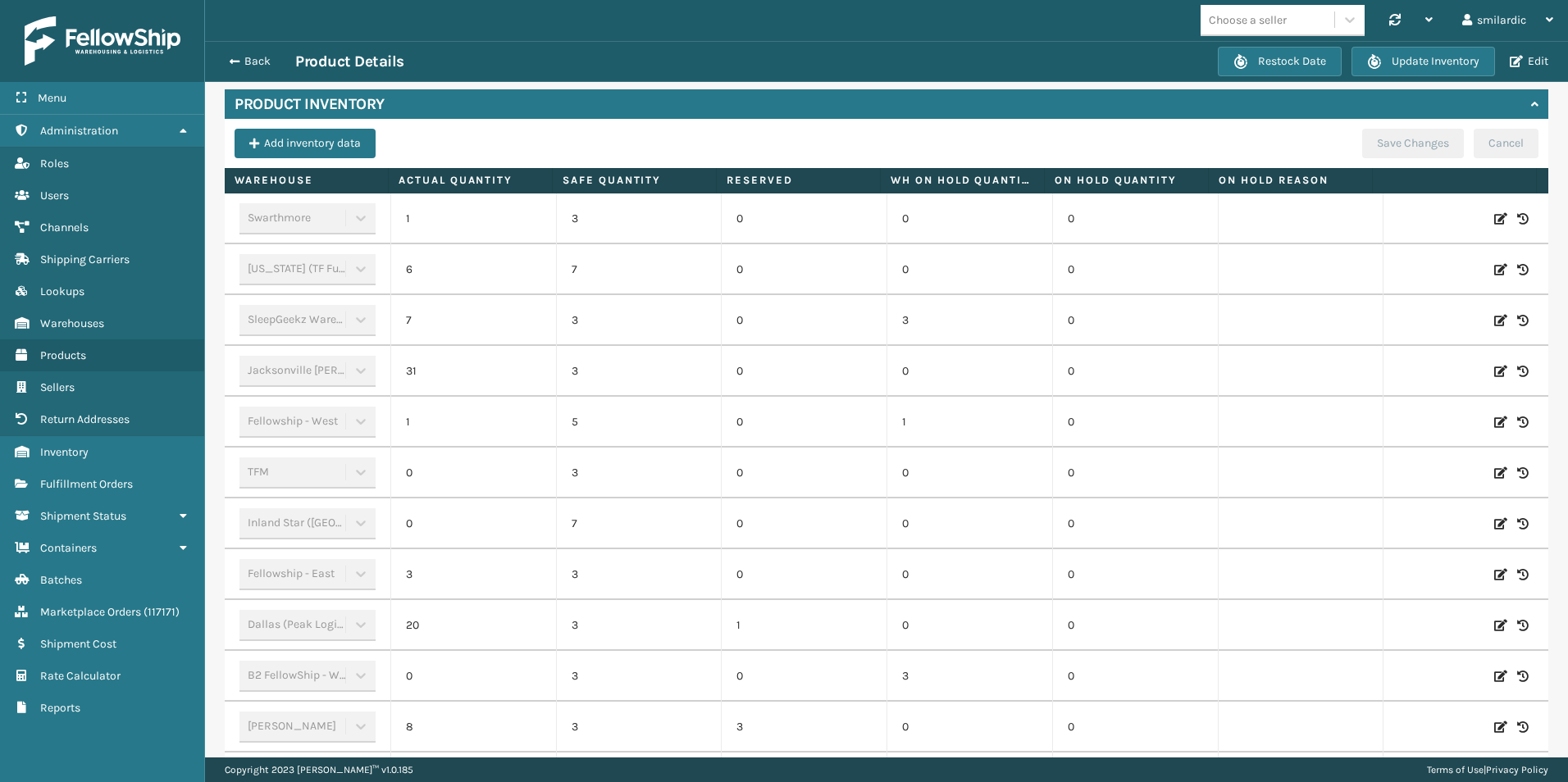
scroll to position [213, 0]
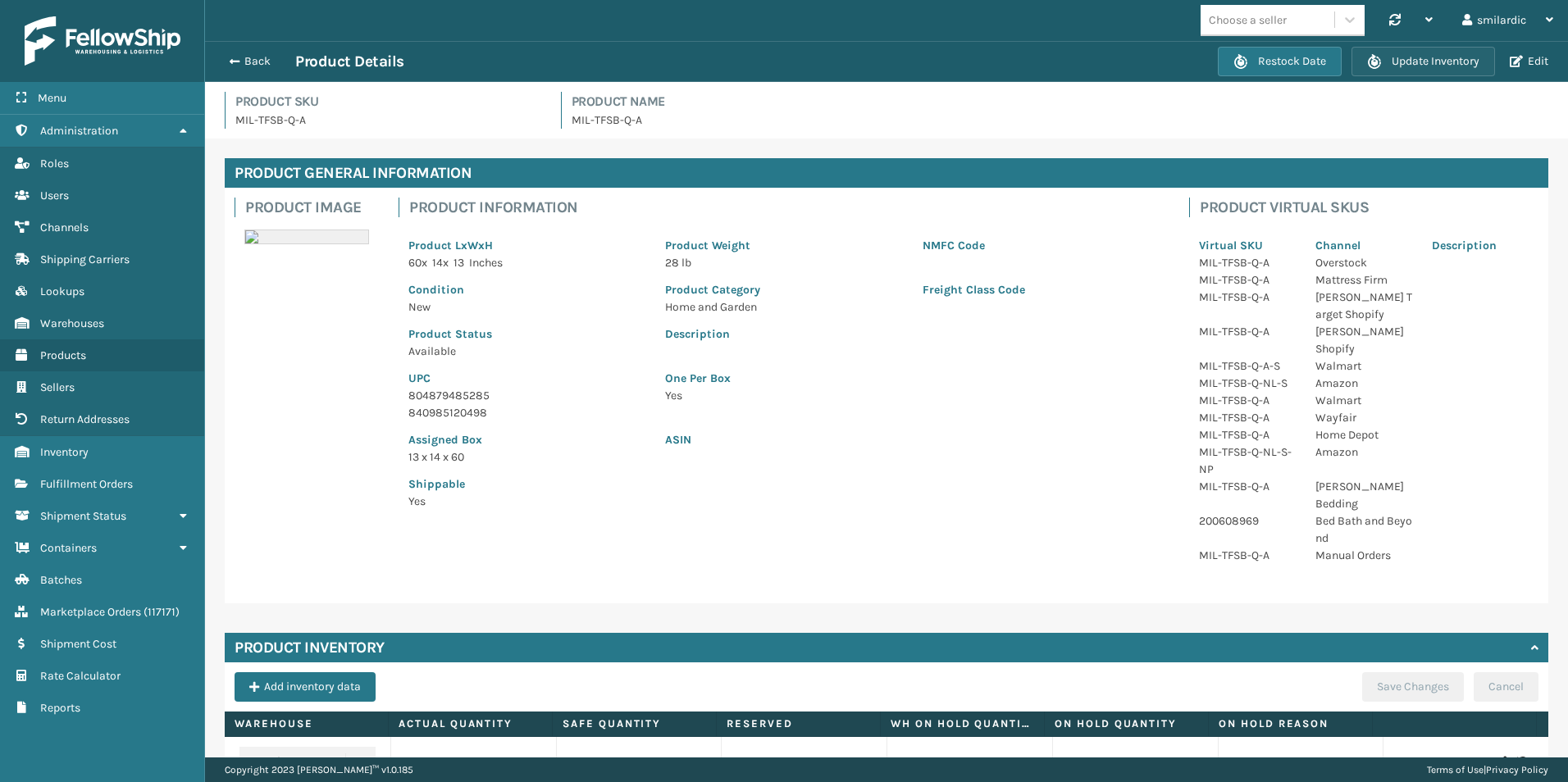
click at [1379, 69] on button "Update Inventory" at bounding box center [1423, 61] width 143 height 30
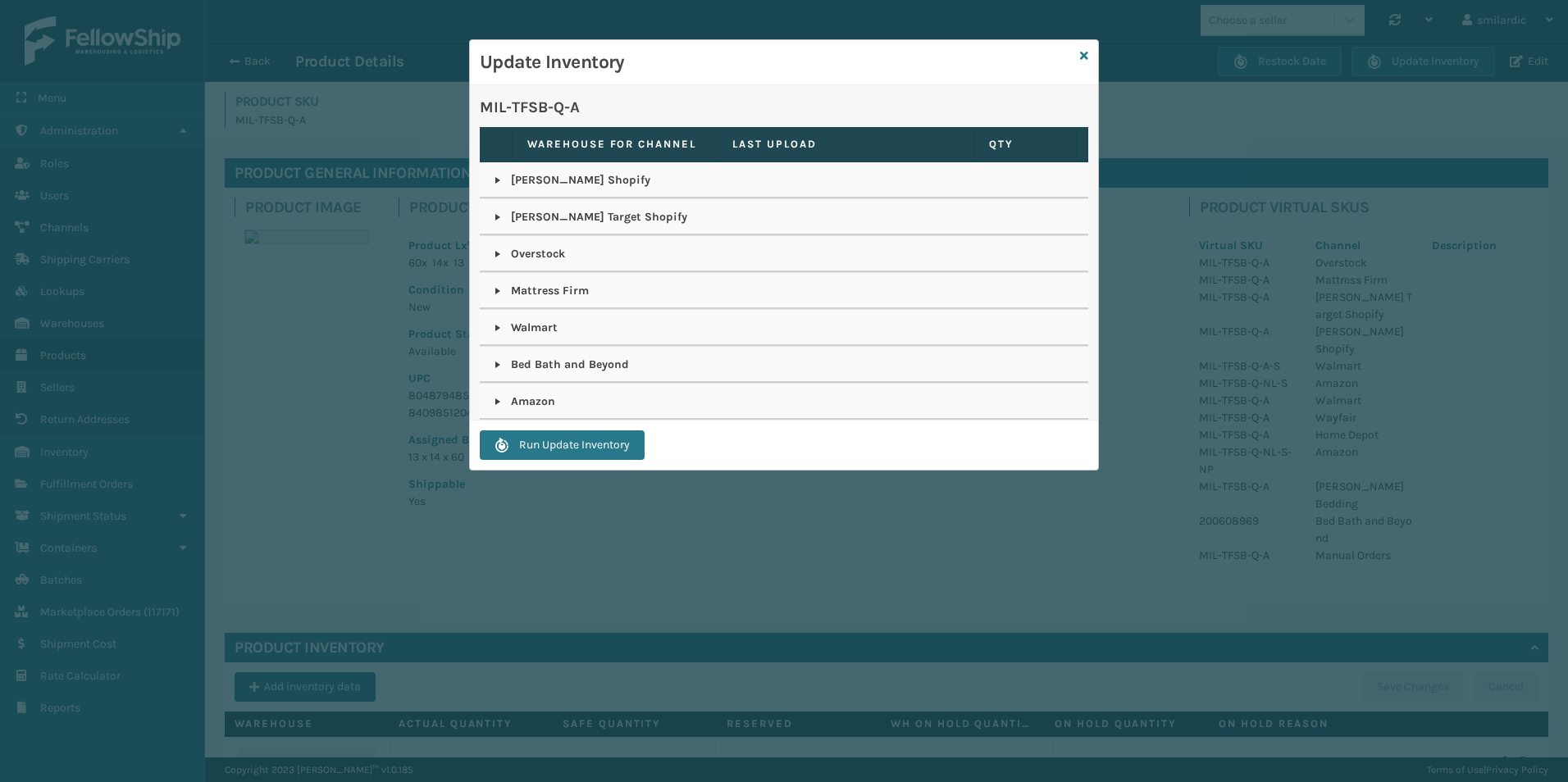
click at [497, 214] on link at bounding box center [498, 217] width 13 height 13
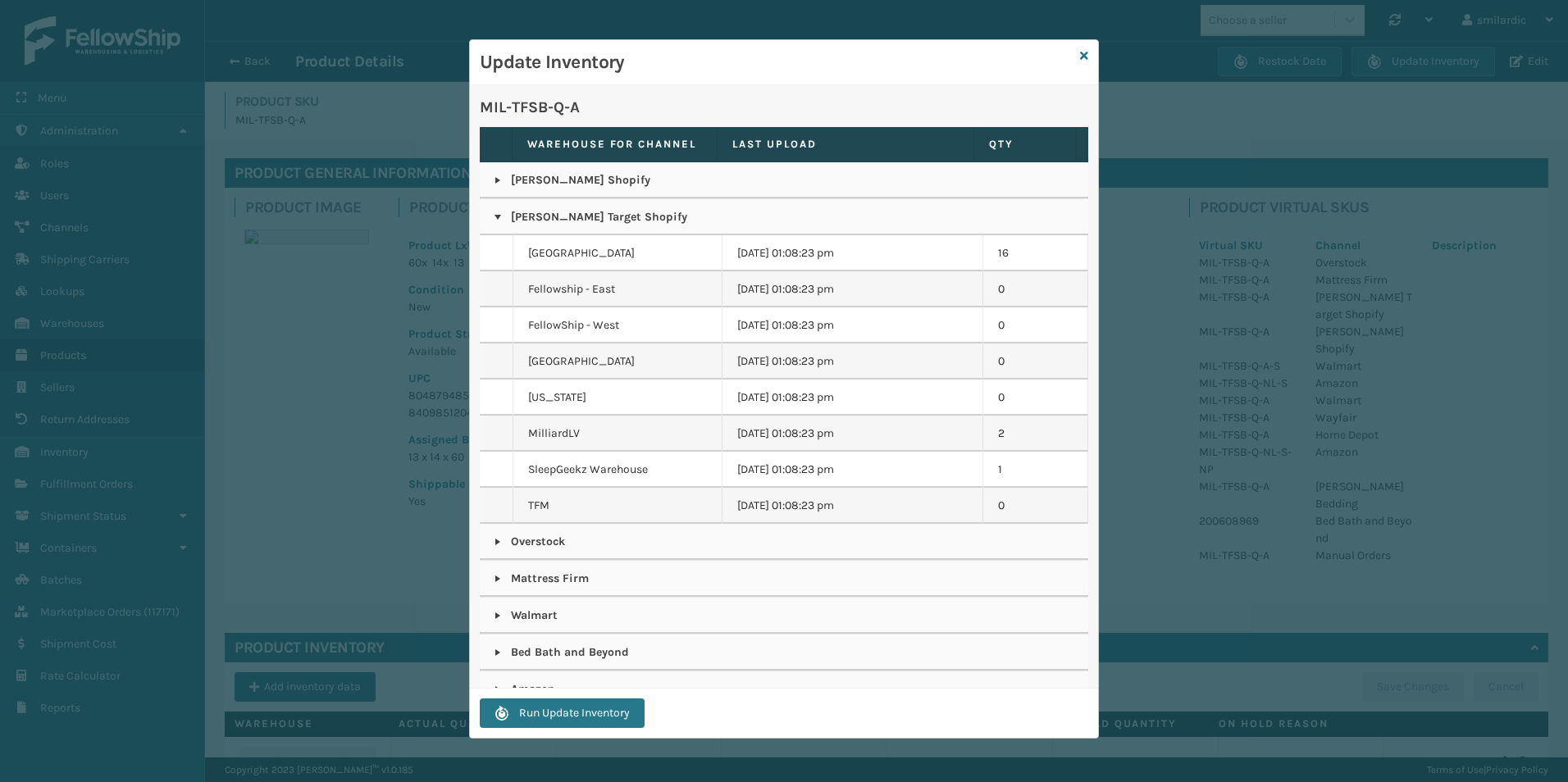
click at [498, 178] on link at bounding box center [498, 180] width 13 height 13
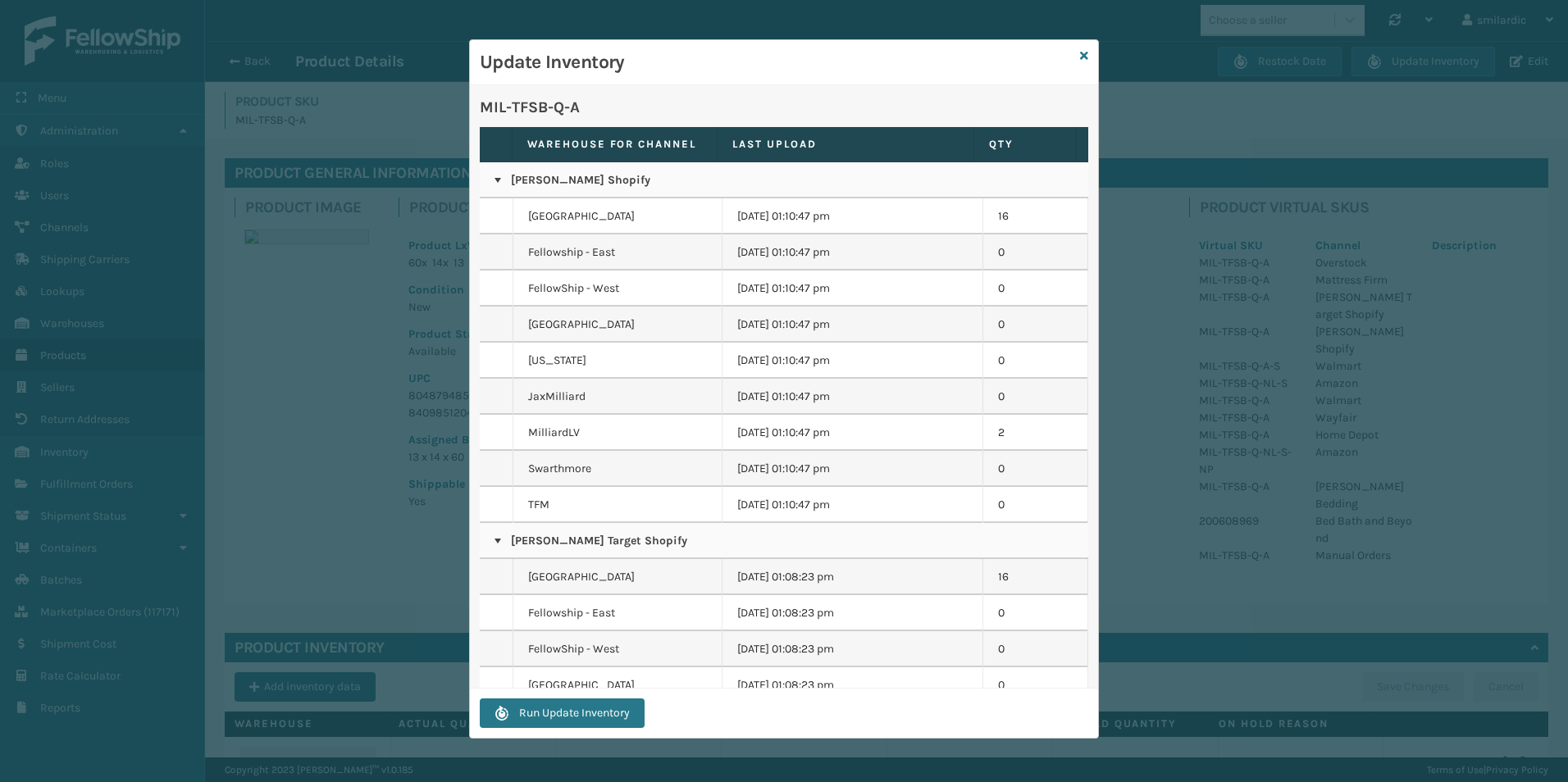
click at [1077, 53] on div "Update Inventory" at bounding box center [784, 63] width 628 height 45
click at [1083, 53] on icon at bounding box center [1084, 55] width 8 height 11
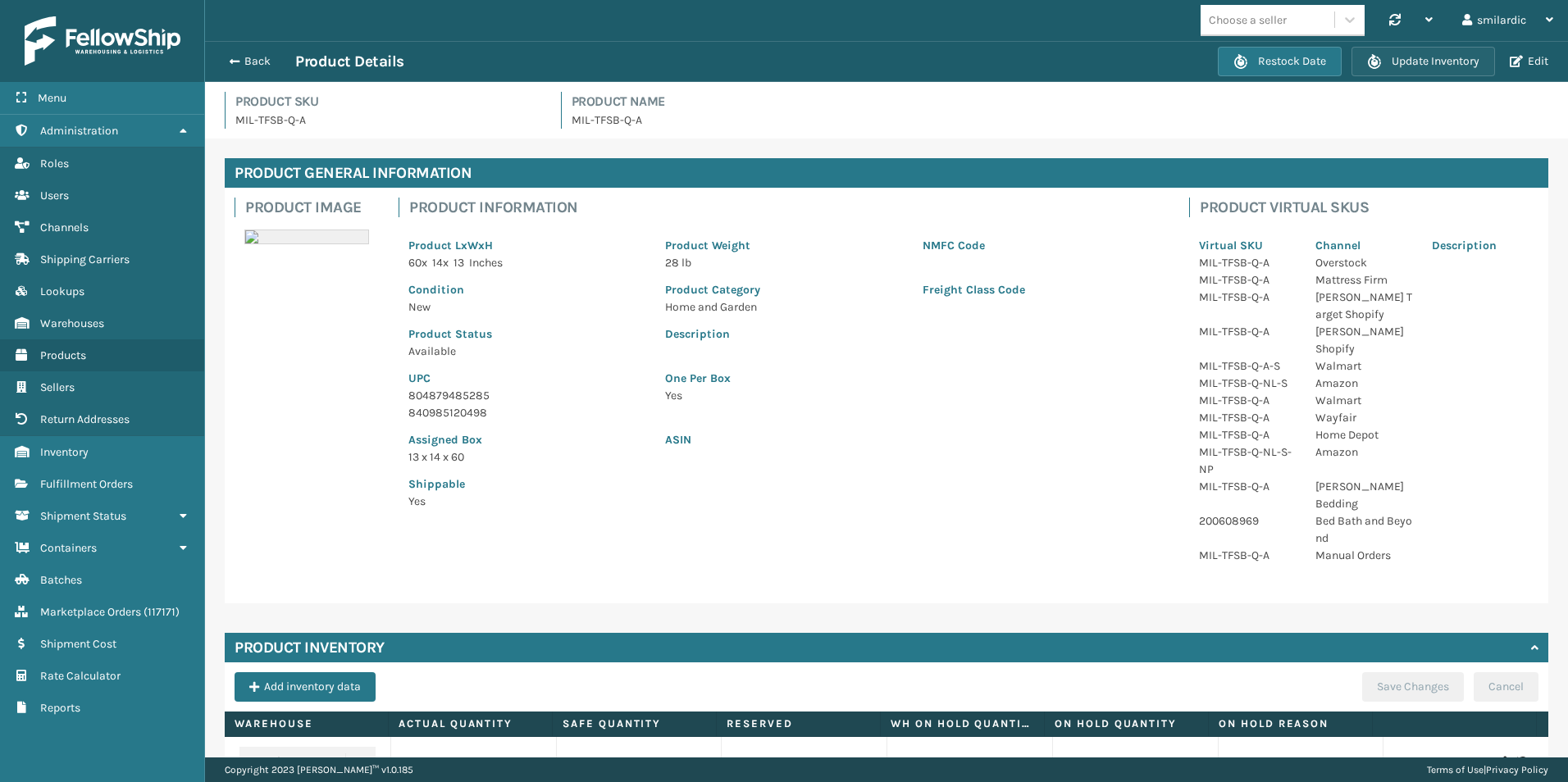
click at [1441, 57] on button "Update Inventory" at bounding box center [1423, 61] width 143 height 30
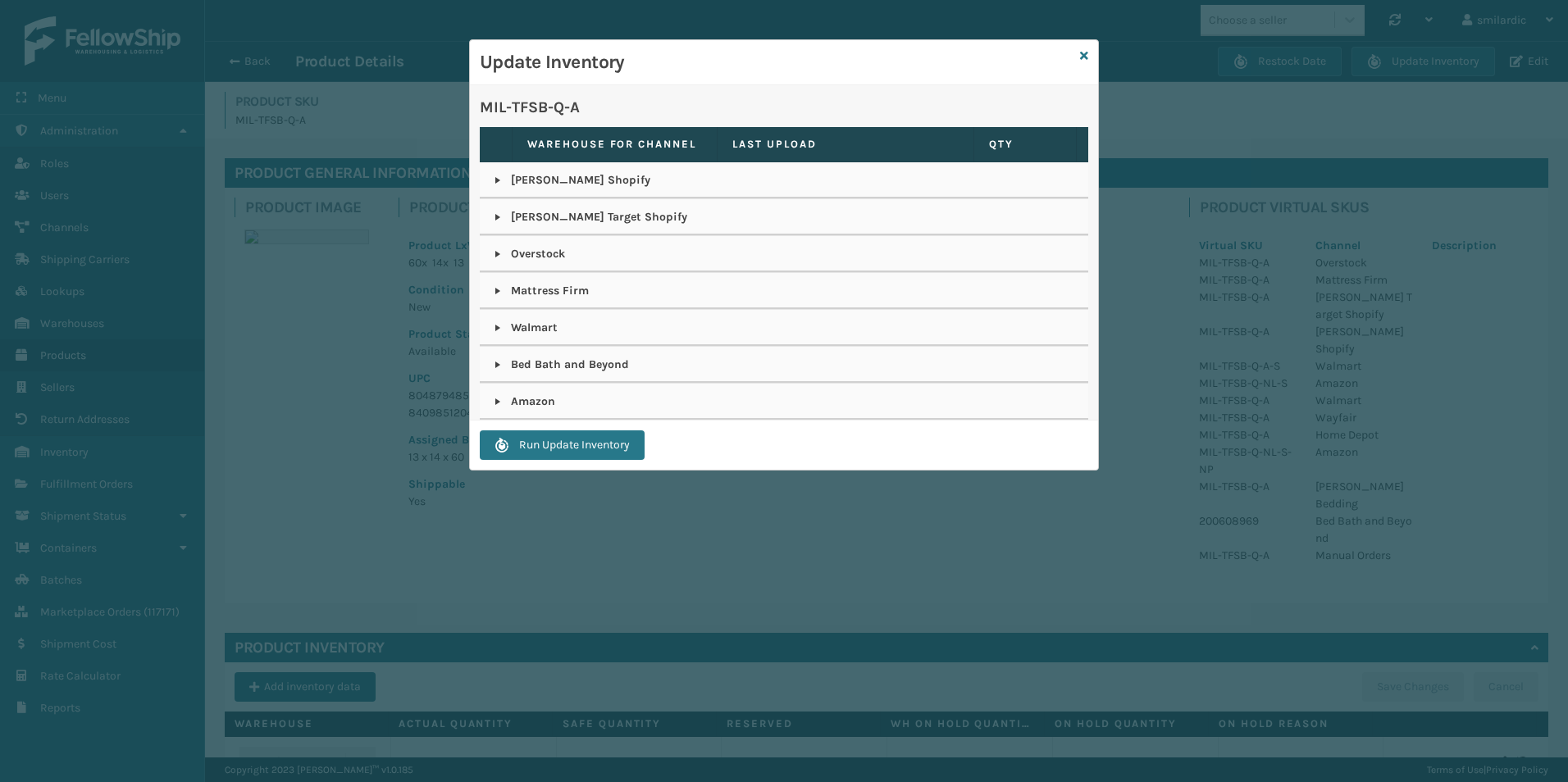
click at [494, 215] on link at bounding box center [498, 217] width 13 height 13
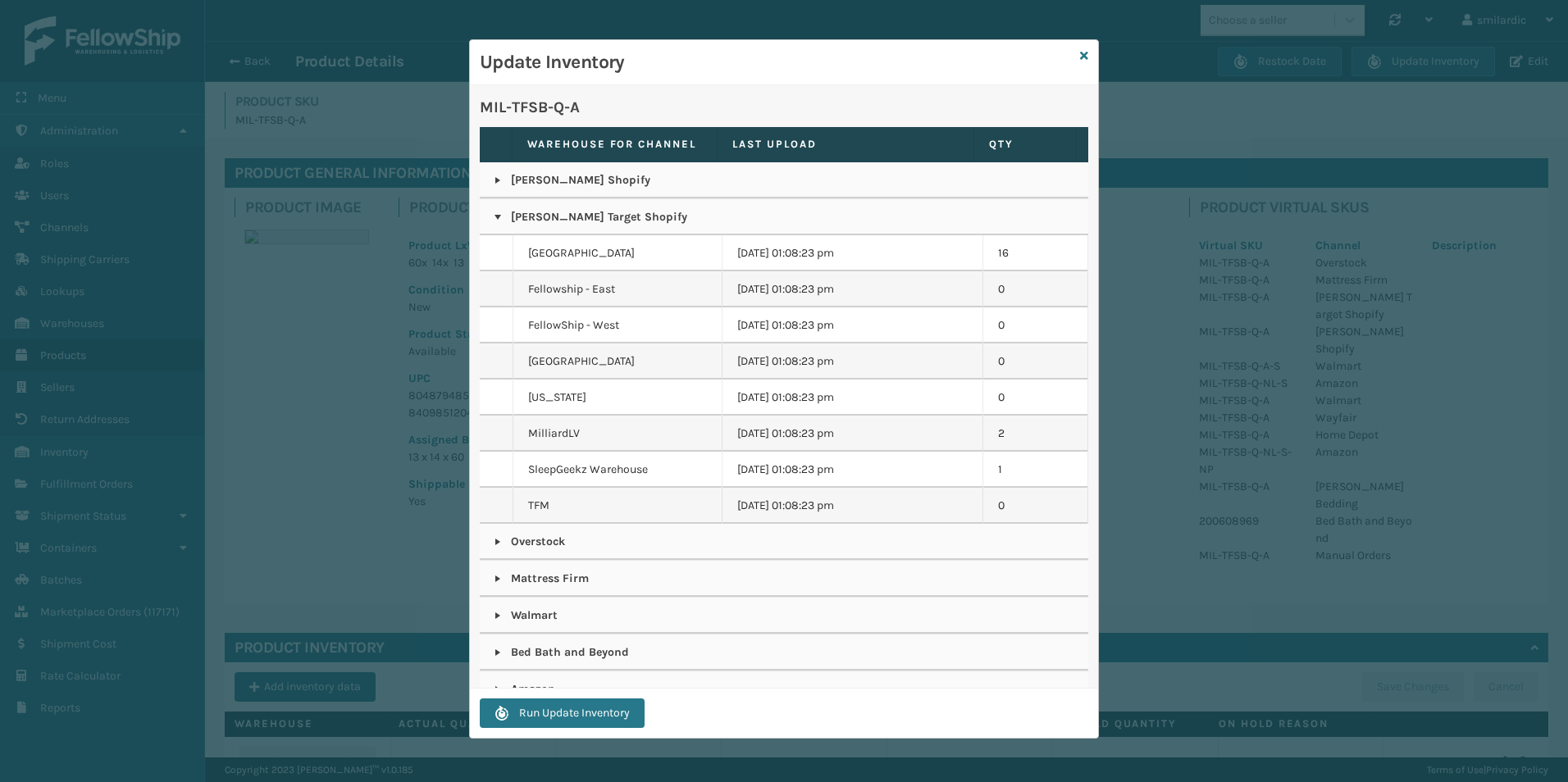
click at [500, 182] on link at bounding box center [498, 180] width 13 height 13
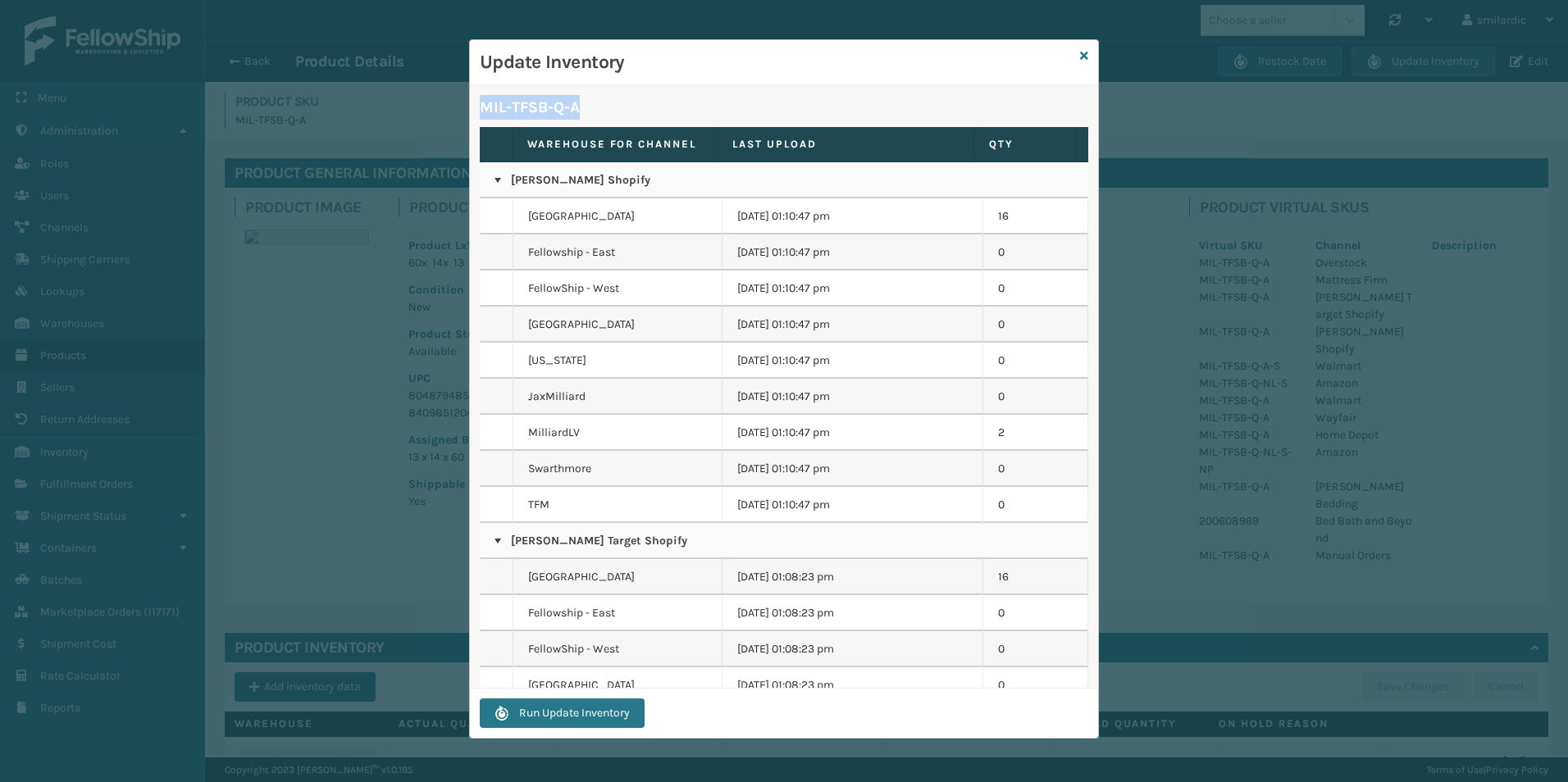
drag, startPoint x: 588, startPoint y: 110, endPoint x: 480, endPoint y: 107, distance: 108.0
click at [480, 107] on p "MIL-TFSB-Q-A" at bounding box center [784, 108] width 609 height 24
copy p "MIL-TFSB-Q-A"
click at [938, 103] on p "MIL-TFSB-Q-A" at bounding box center [784, 108] width 609 height 24
click at [1083, 60] on icon at bounding box center [1084, 55] width 8 height 11
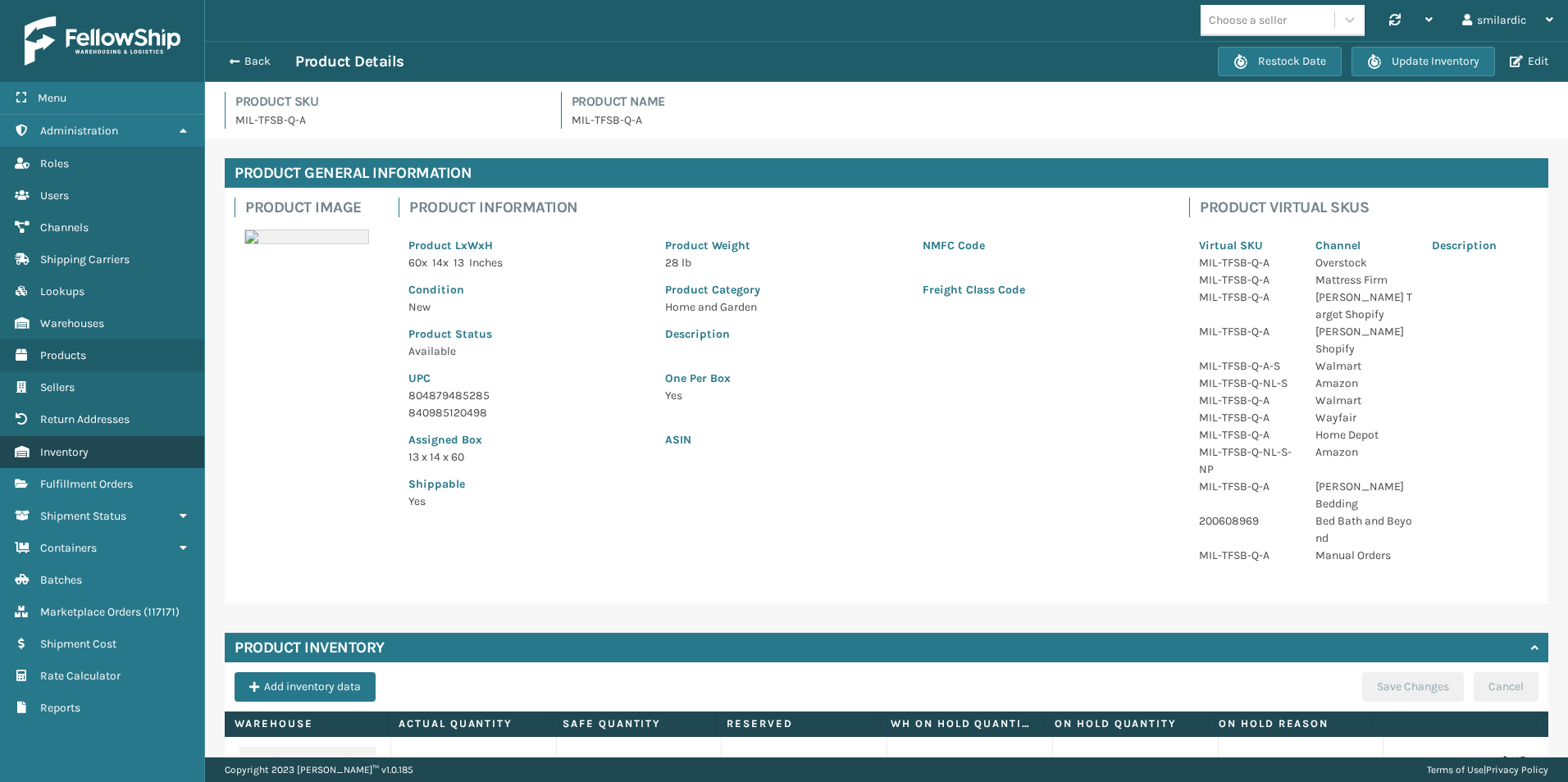
click at [125, 454] on link "Inventory" at bounding box center [101, 452] width 204 height 32
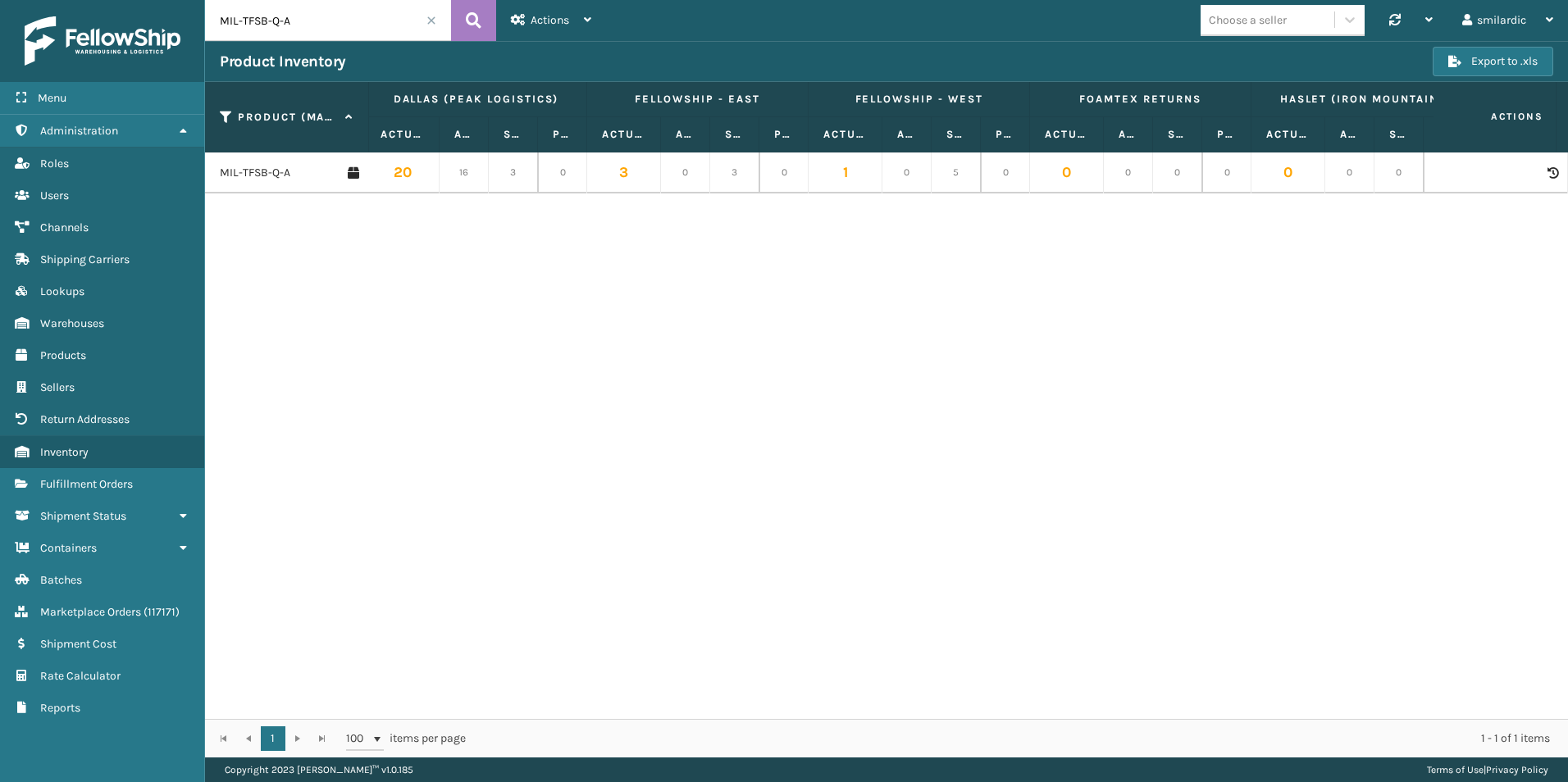
scroll to position [0, 216]
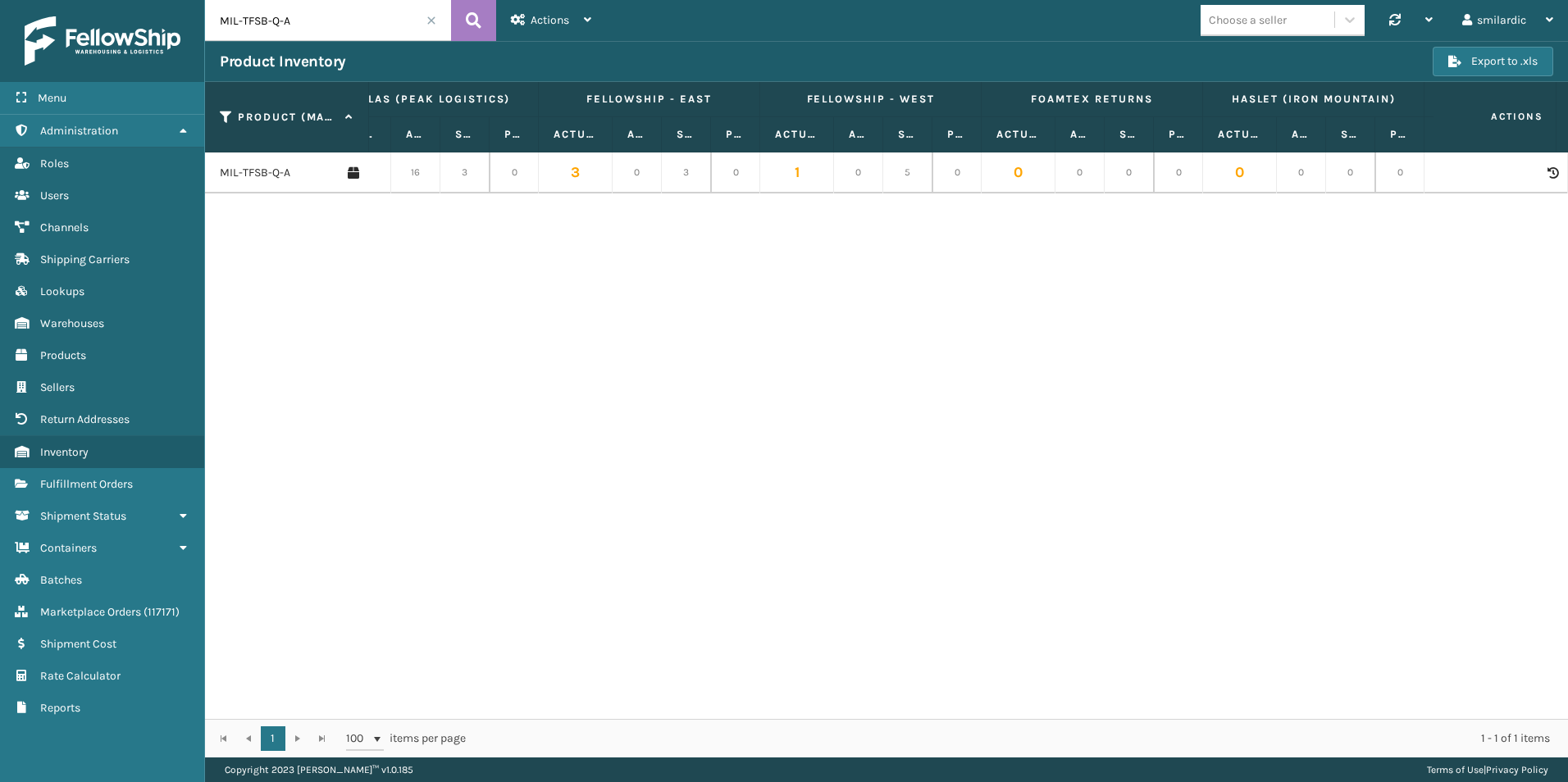
drag, startPoint x: 674, startPoint y: 472, endPoint x: 693, endPoint y: 462, distance: 21.5
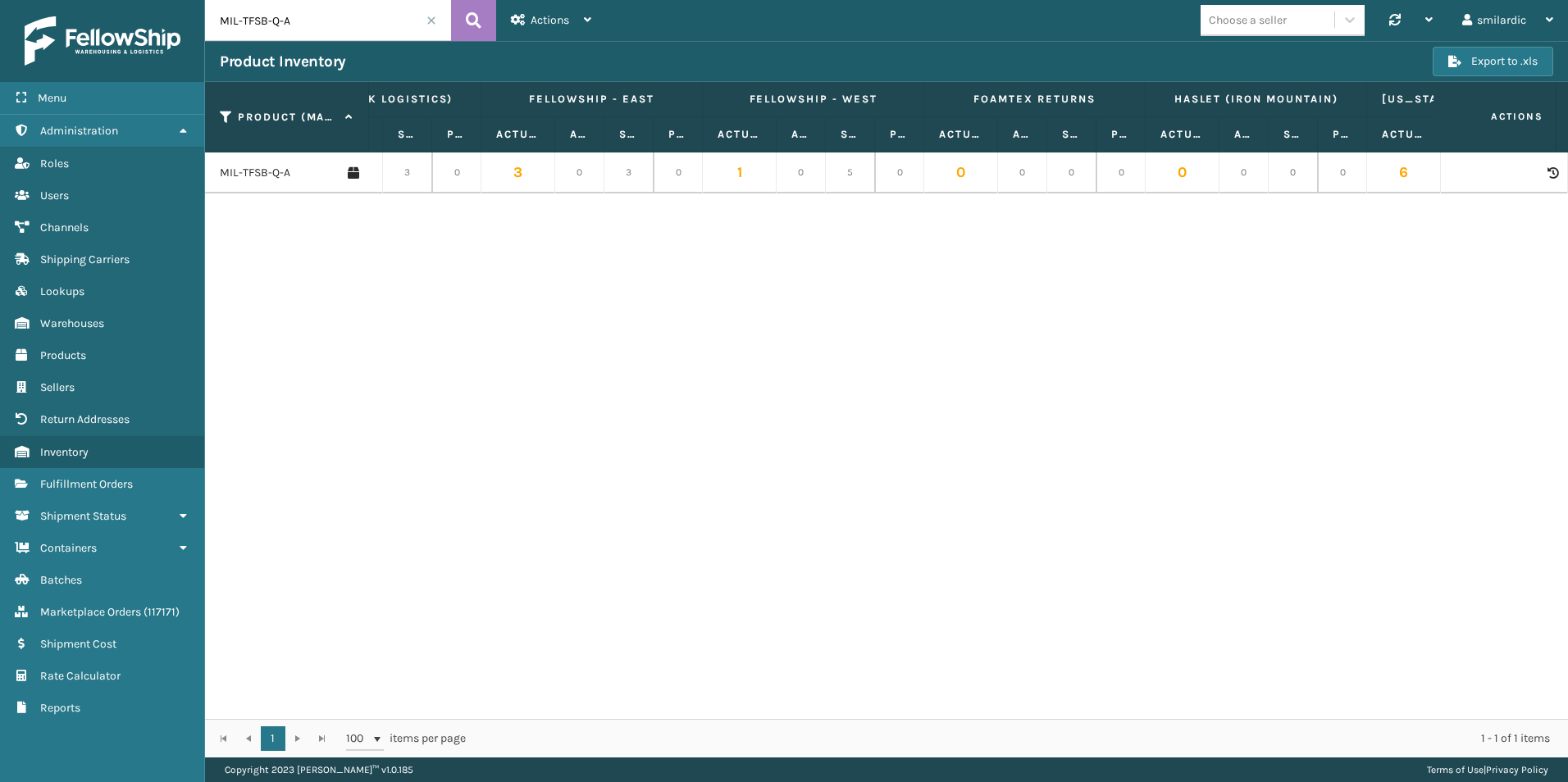
scroll to position [0, 0]
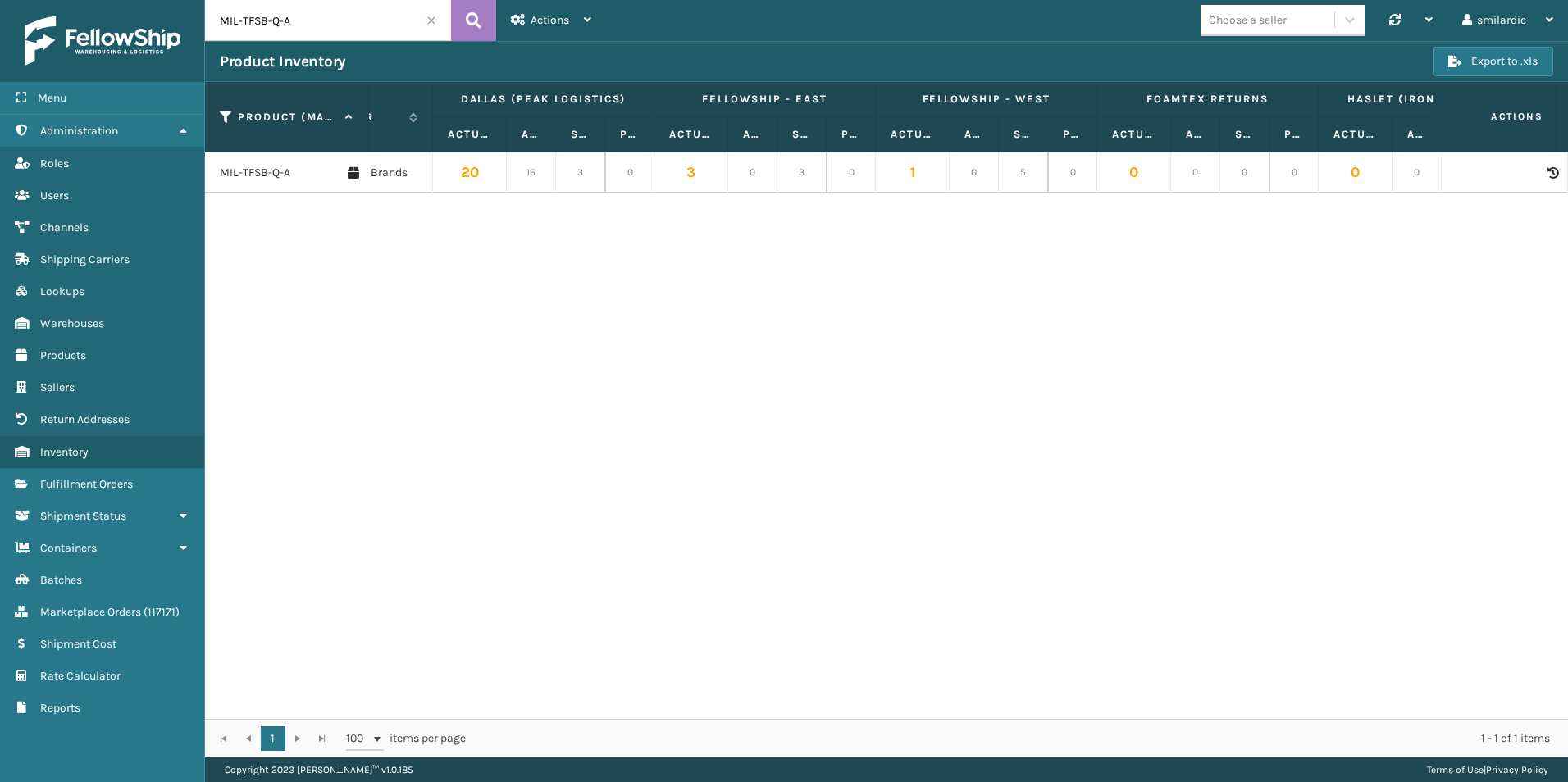
drag, startPoint x: 693, startPoint y: 462, endPoint x: 394, endPoint y: 399, distance: 305.6
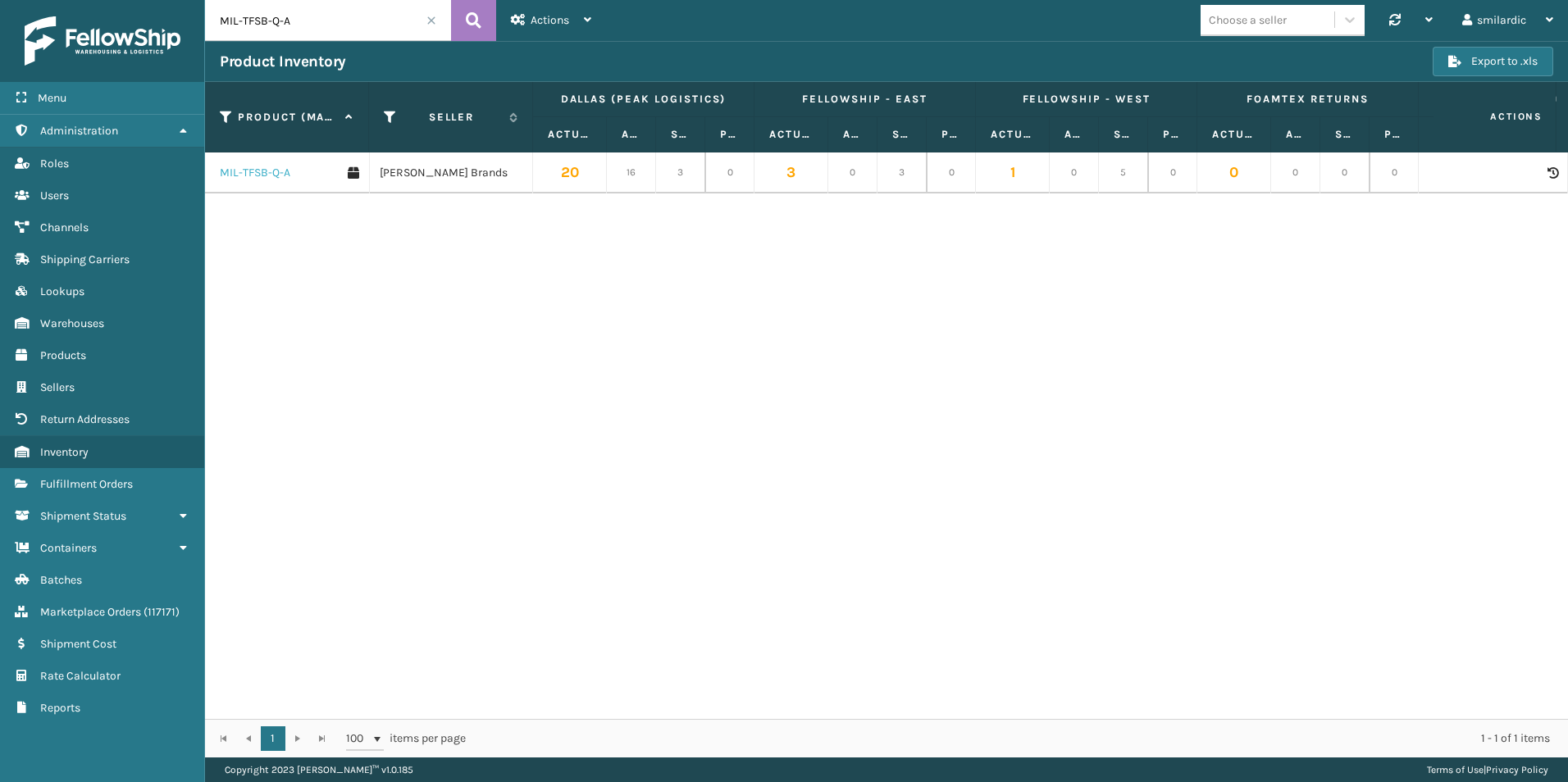
click at [276, 168] on link "MIL-TFSB-Q-A" at bounding box center [254, 172] width 71 height 17
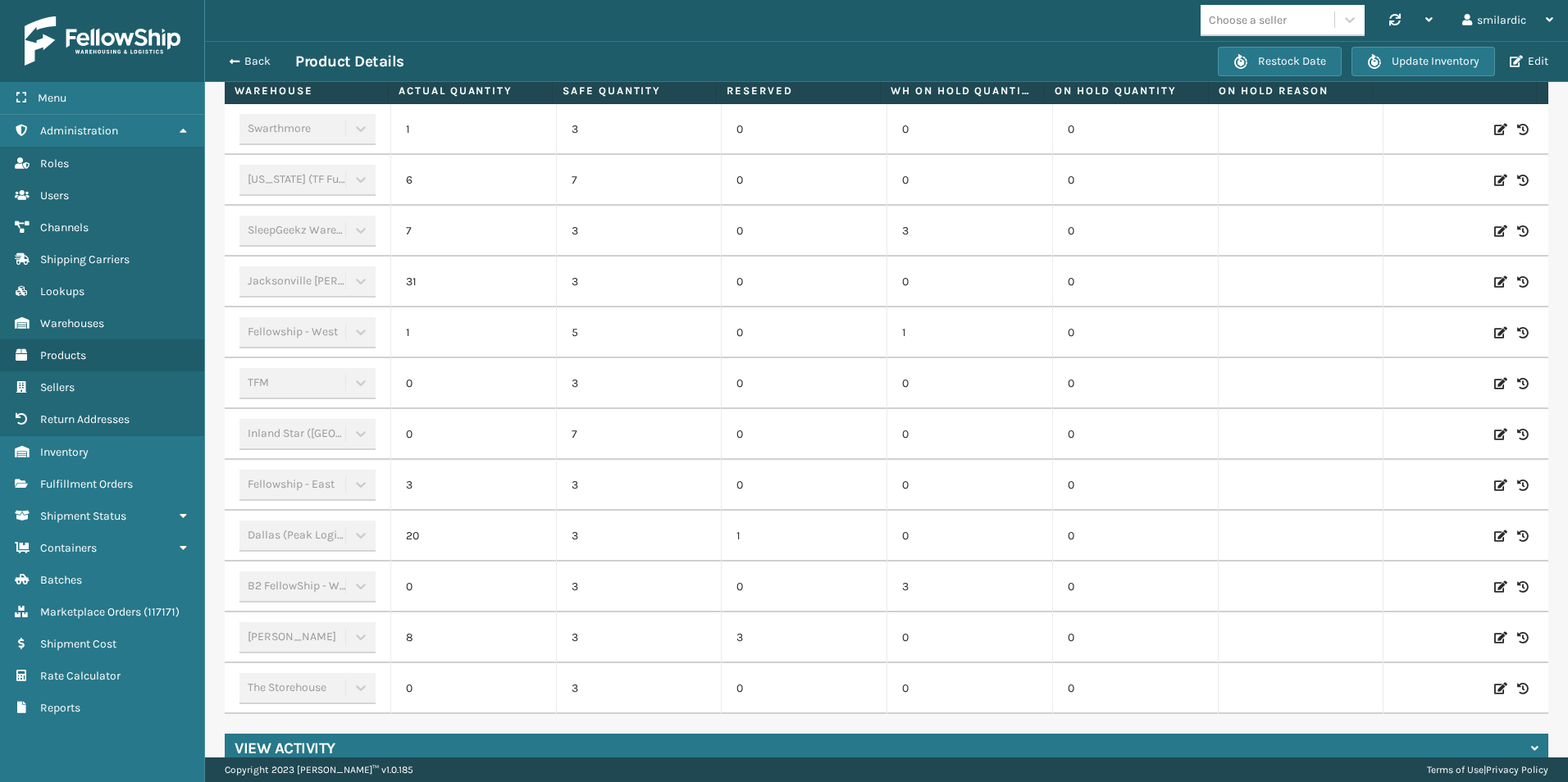
scroll to position [637, 0]
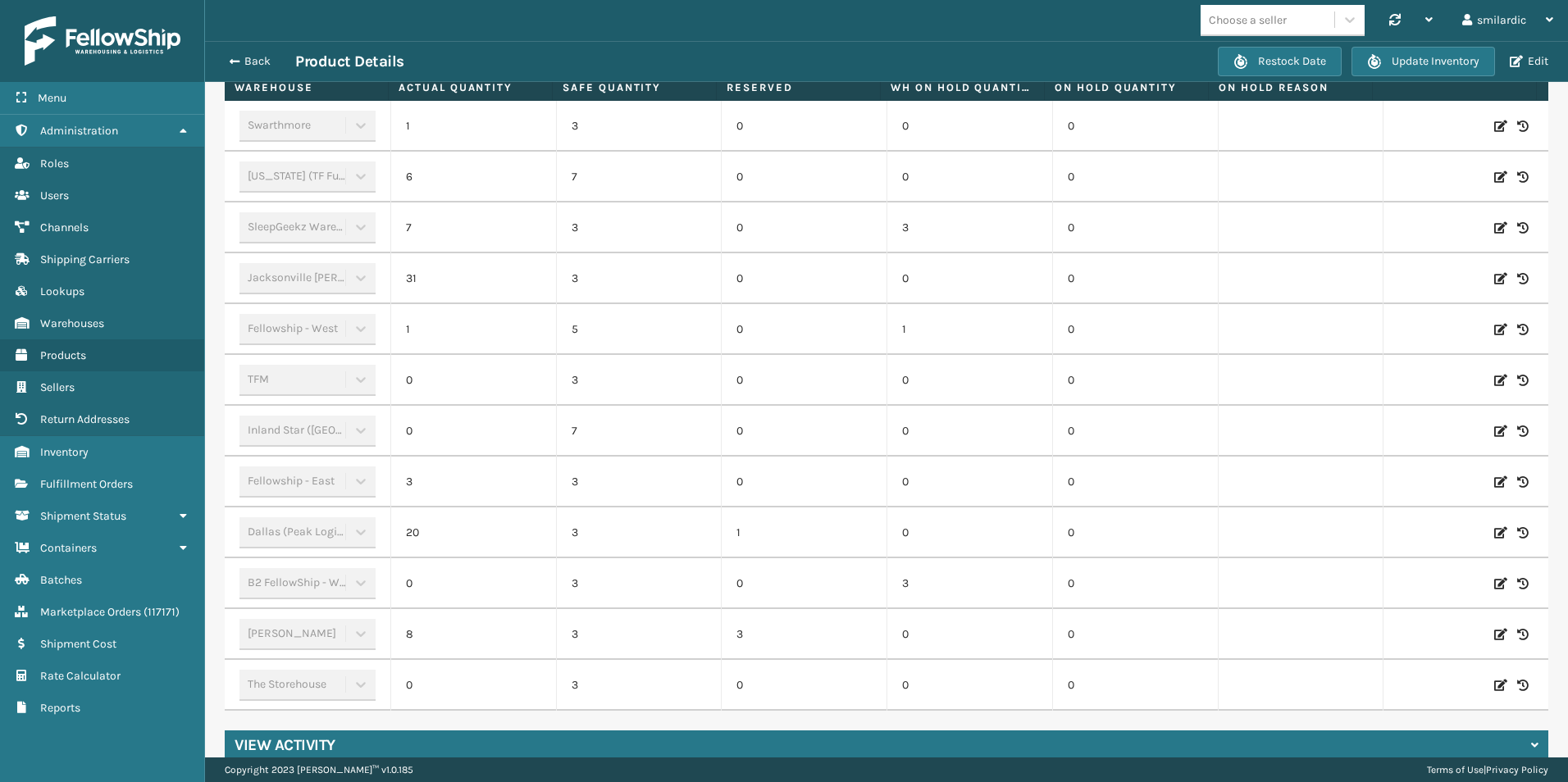
click at [490, 731] on div "View Activity" at bounding box center [886, 745] width 1323 height 30
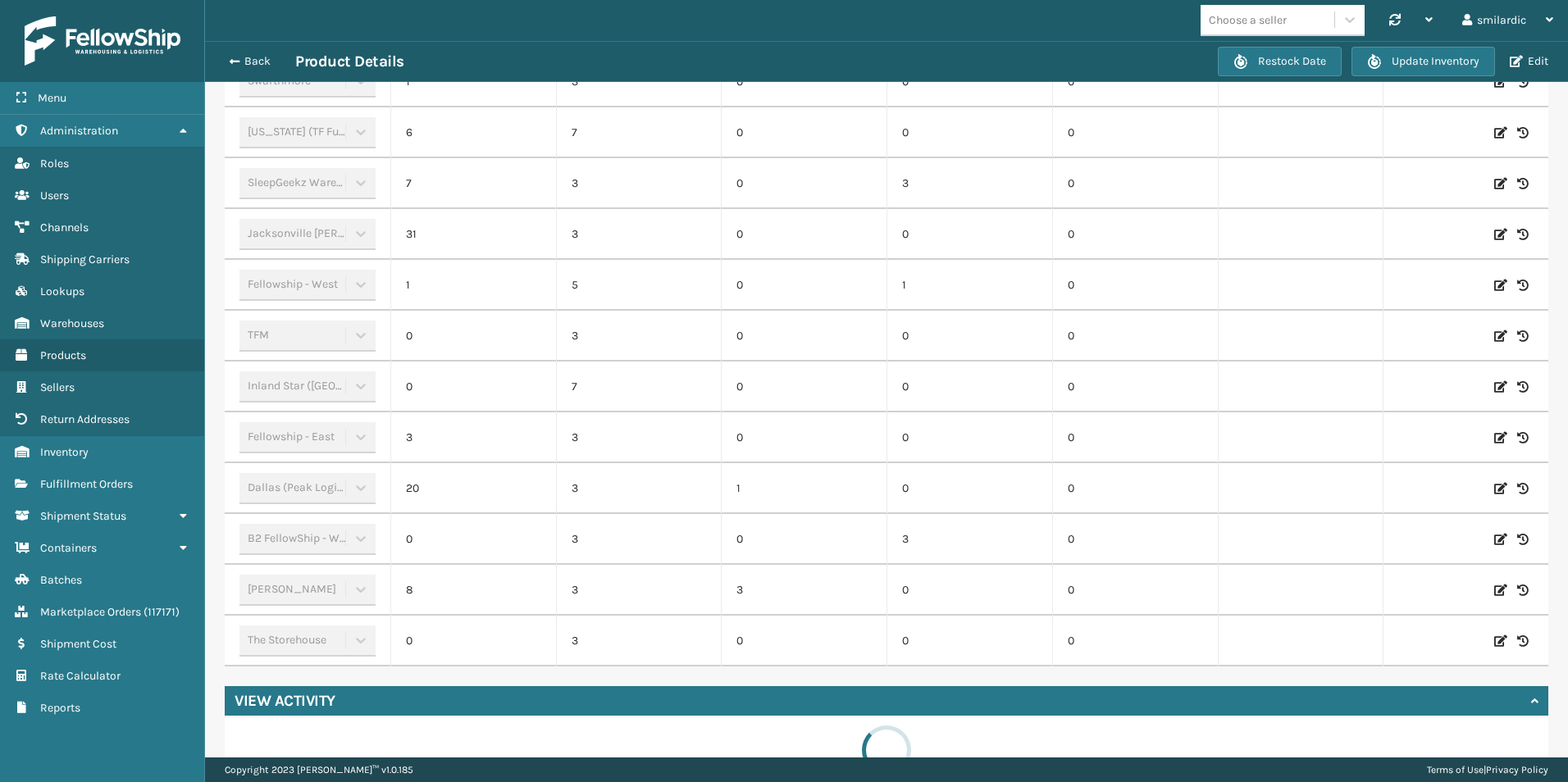
scroll to position [705, 0]
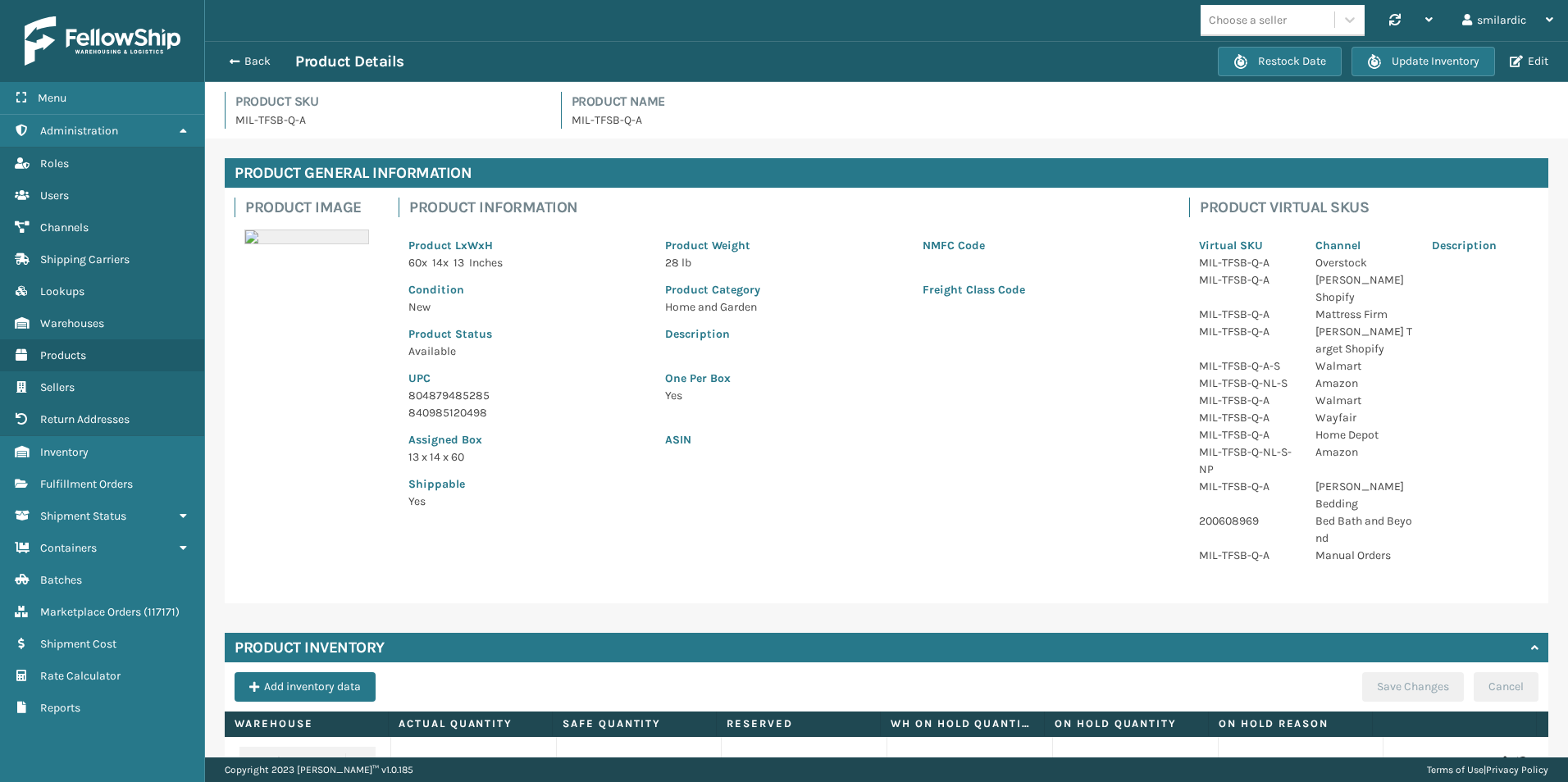
click at [247, 122] on p "MIL-TFSB-Q-A" at bounding box center [388, 121] width 306 height 17
drag, startPoint x: 247, startPoint y: 122, endPoint x: 307, endPoint y: 119, distance: 60.1
click at [307, 119] on p "MIL-TFSB-Q-A" at bounding box center [388, 121] width 306 height 17
copy p "MIL-TFSB-Q-A"
click at [292, 122] on p "MIL-TFSB-Q-A" at bounding box center [388, 121] width 306 height 17
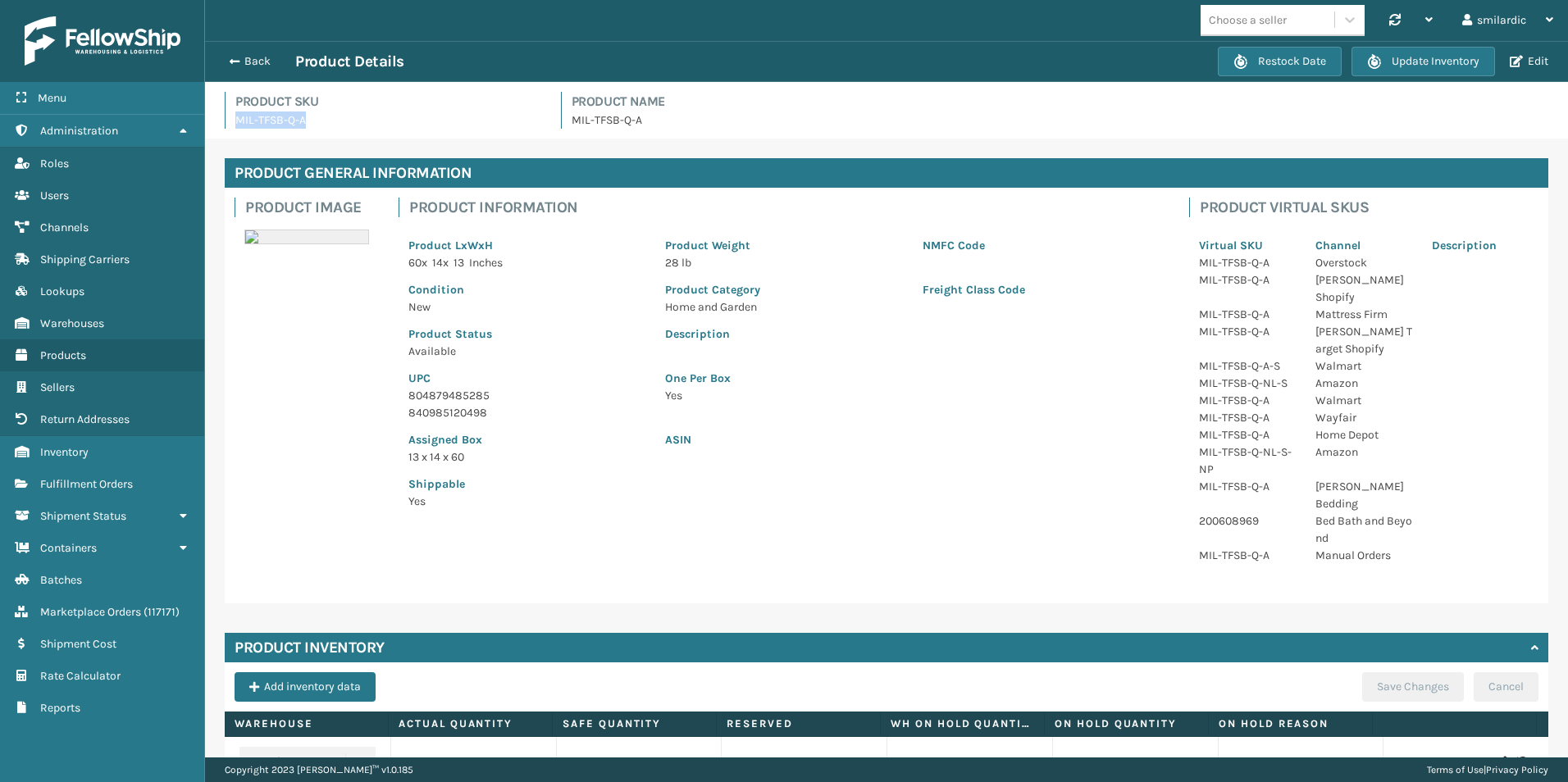
drag, startPoint x: 313, startPoint y: 122, endPoint x: 236, endPoint y: 126, distance: 77.1
click at [236, 126] on p "MIL-TFSB-Q-A" at bounding box center [388, 121] width 306 height 17
copy p "MIL-TFSB-Q-A"
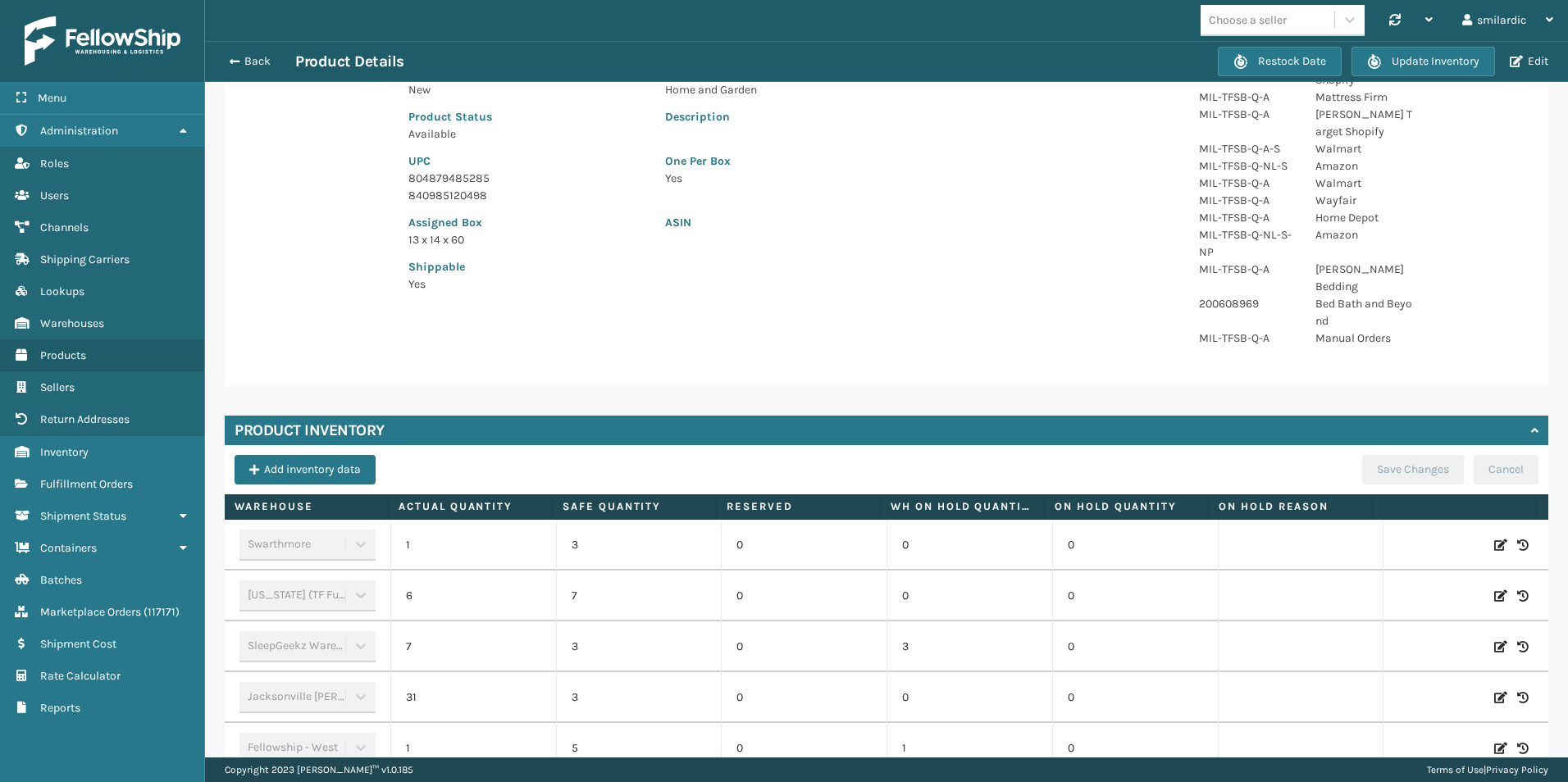
scroll to position [246, 0]
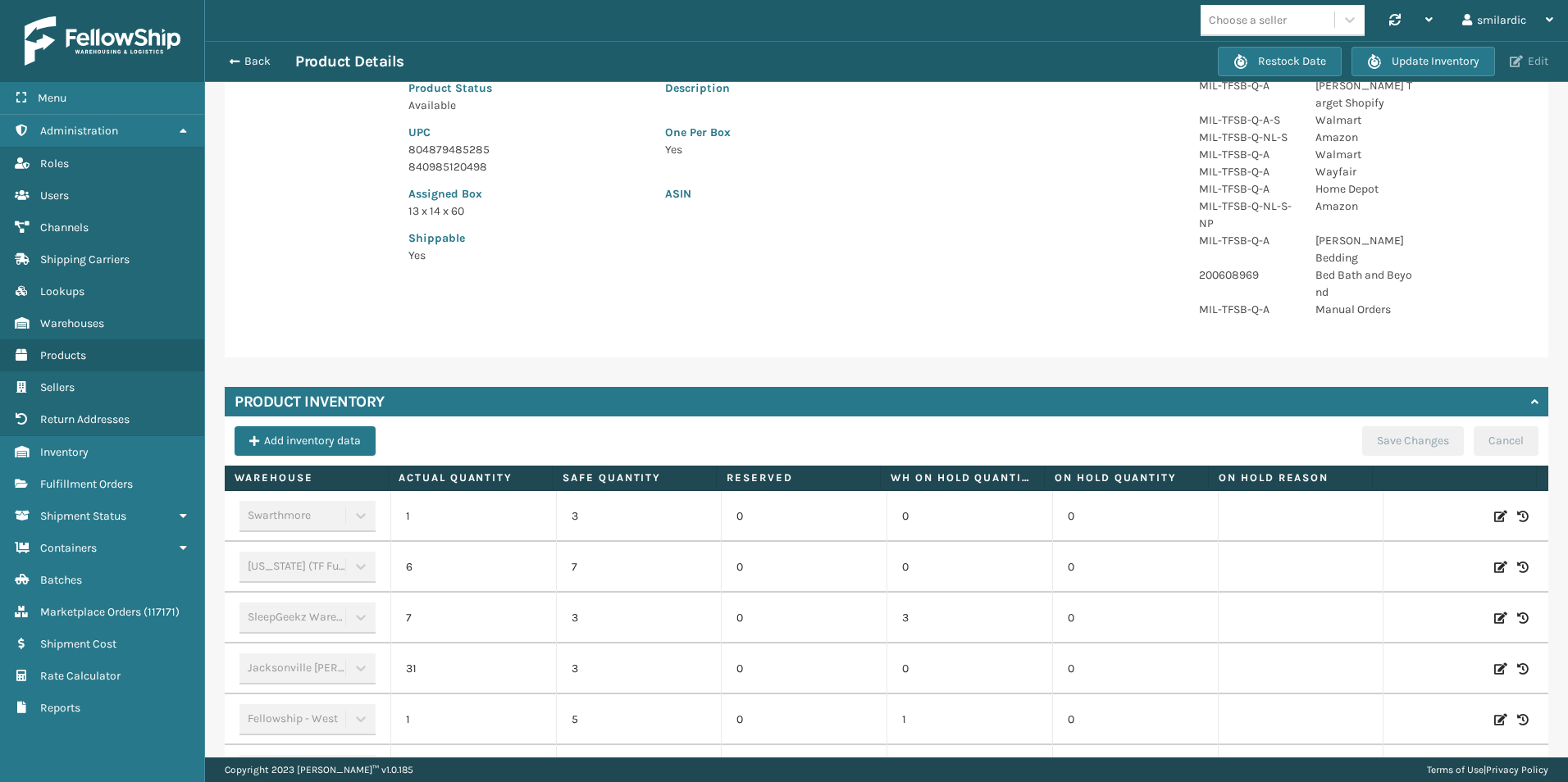
click at [1534, 65] on button "Edit" at bounding box center [1528, 61] width 48 height 15
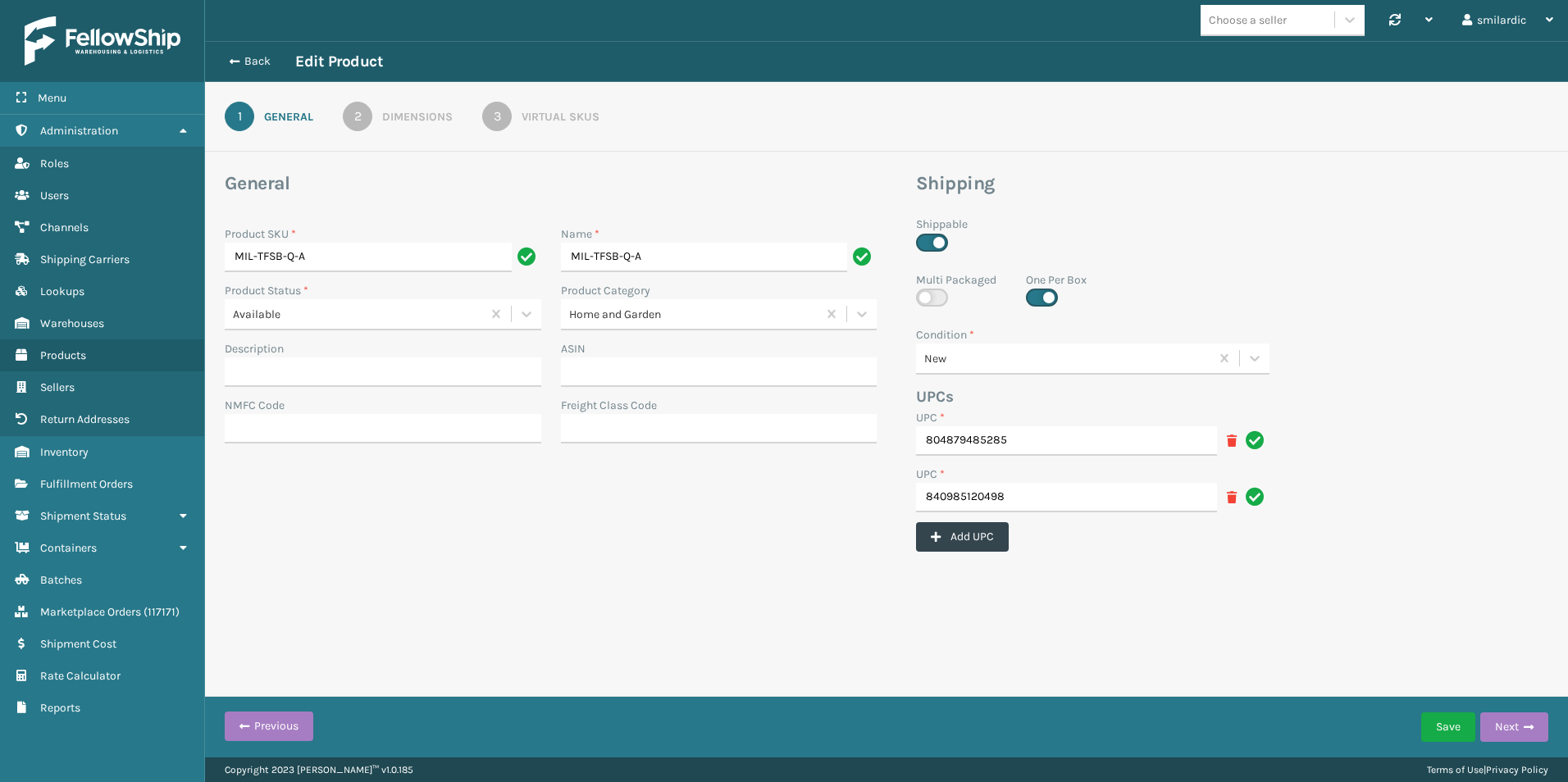
click at [540, 114] on div "Virtual SKUs" at bounding box center [560, 117] width 78 height 17
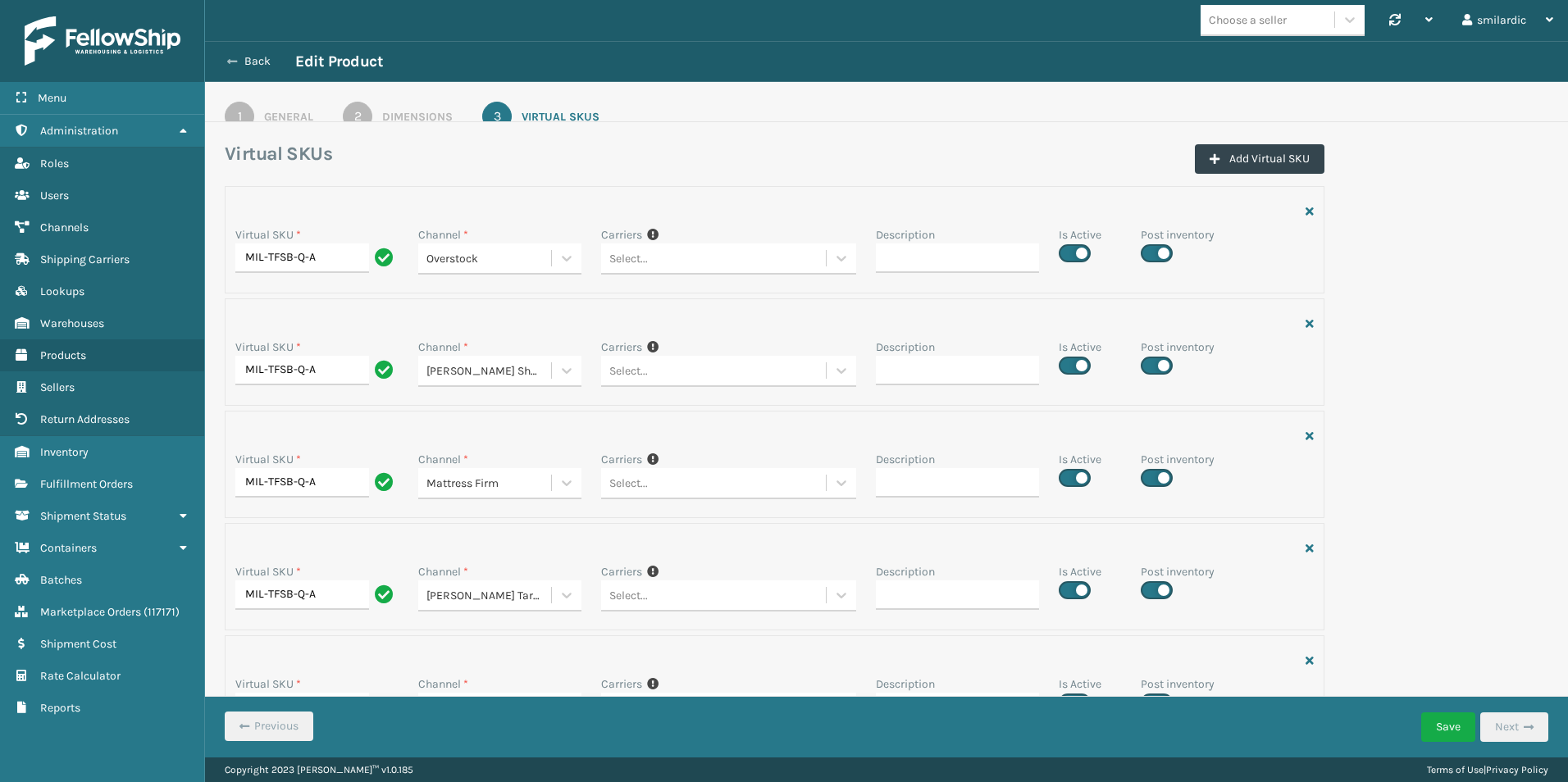
click at [245, 59] on button "Back" at bounding box center [257, 61] width 75 height 15
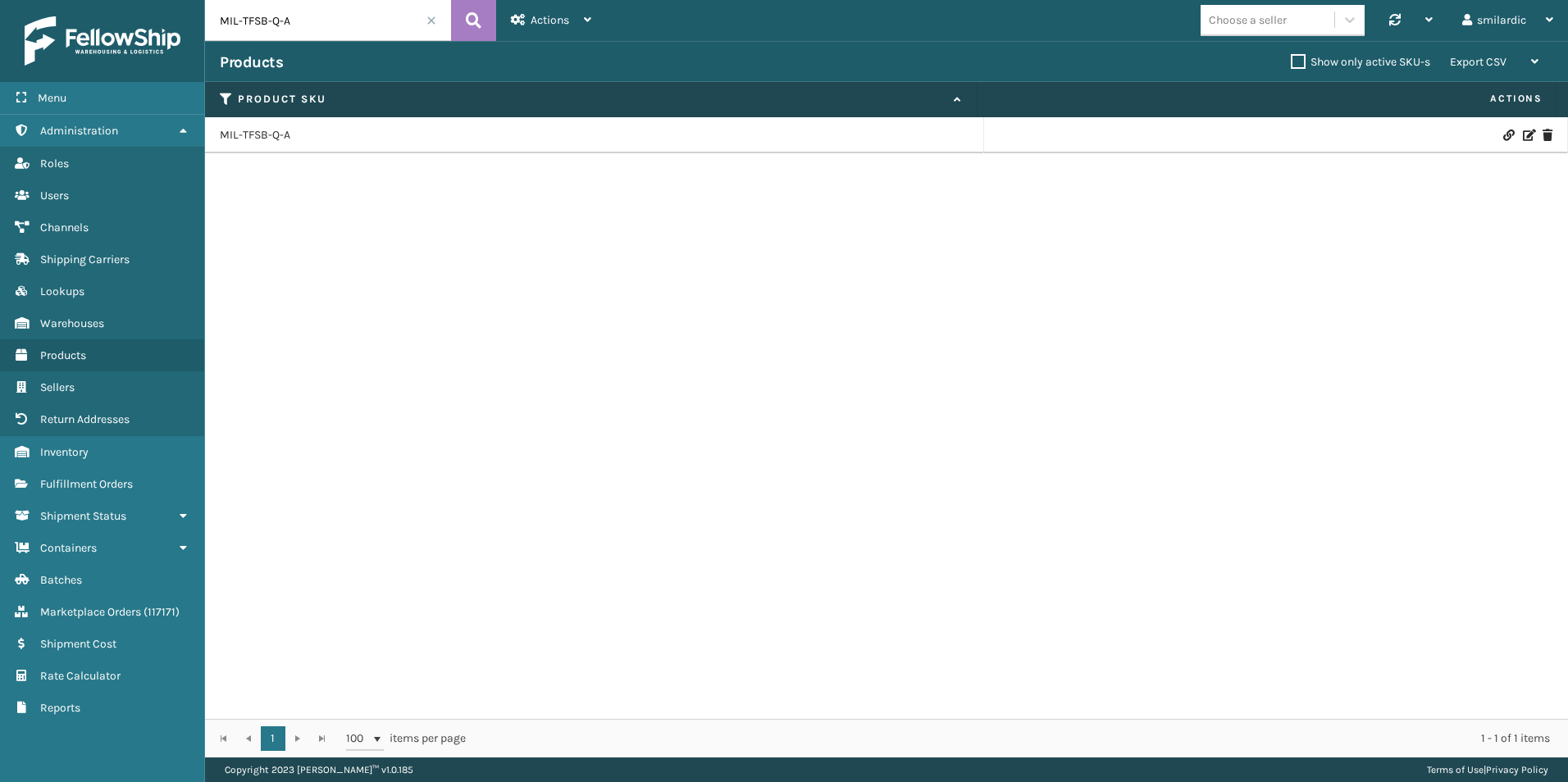
drag, startPoint x: 196, startPoint y: 26, endPoint x: 100, endPoint y: 23, distance: 96.0
click at [98, 0] on div "Menu Administration Roles Users Channels Shipping Carriers Lookups Warehouses P…" at bounding box center [784, 0] width 1568 height 0
